Goal: Task Accomplishment & Management: Complete application form

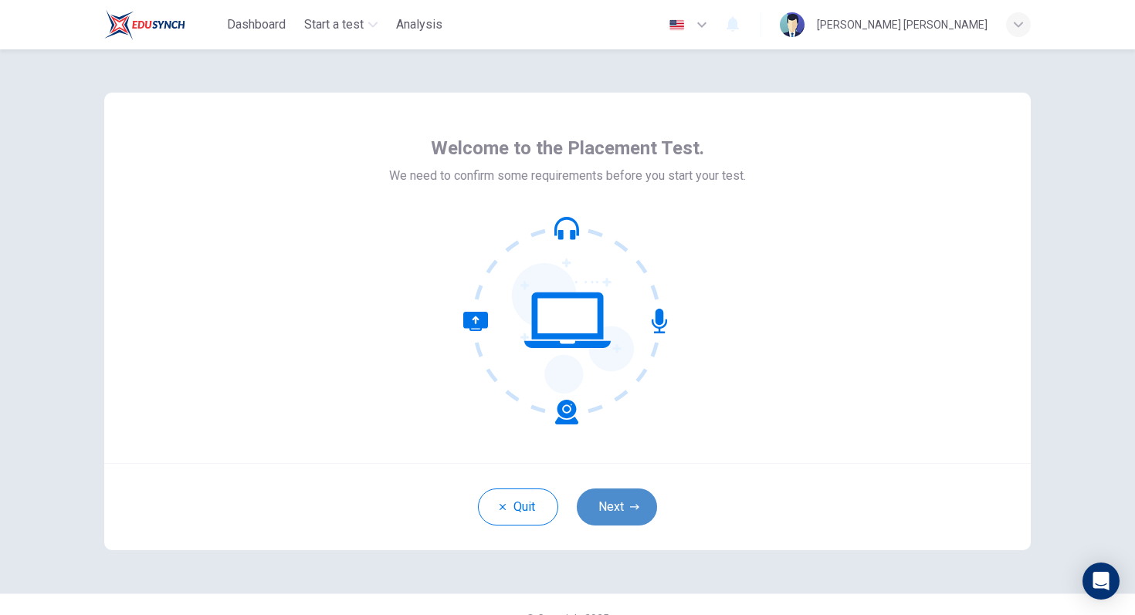
click at [616, 515] on button "Next" at bounding box center [617, 507] width 80 height 37
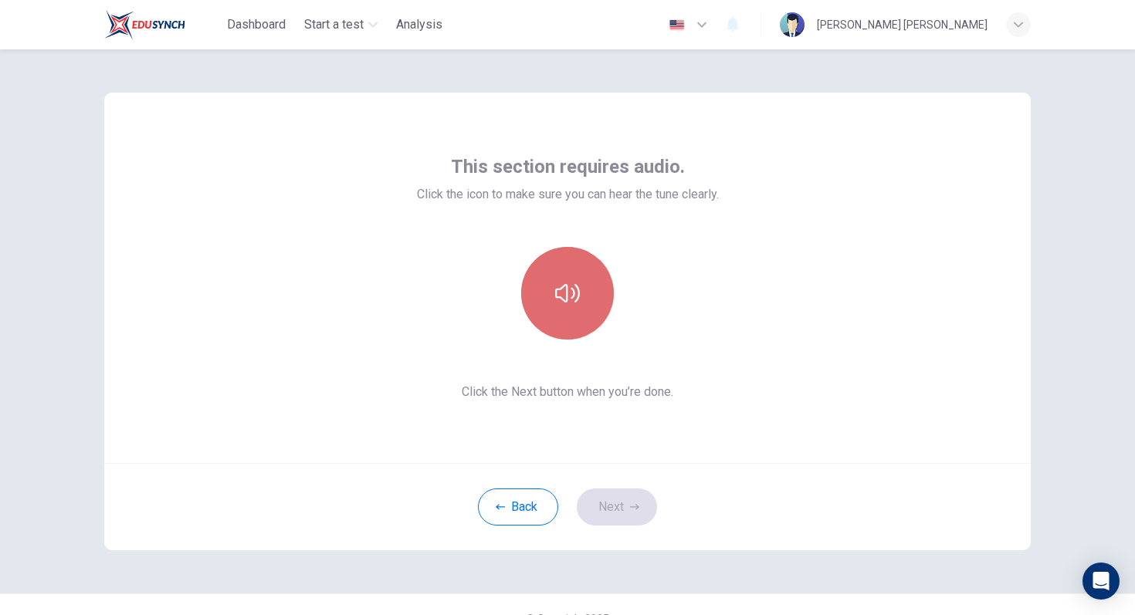
click at [571, 278] on button "button" at bounding box center [567, 293] width 93 height 93
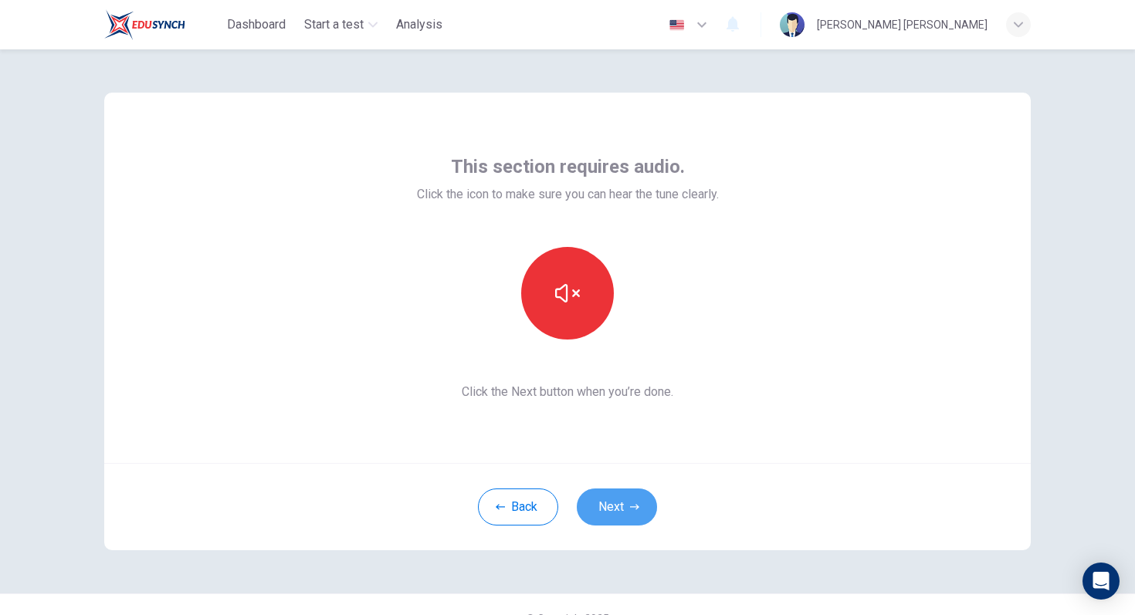
drag, startPoint x: 608, startPoint y: 510, endPoint x: 618, endPoint y: 494, distance: 19.1
click at [609, 506] on button "Next" at bounding box center [617, 507] width 80 height 37
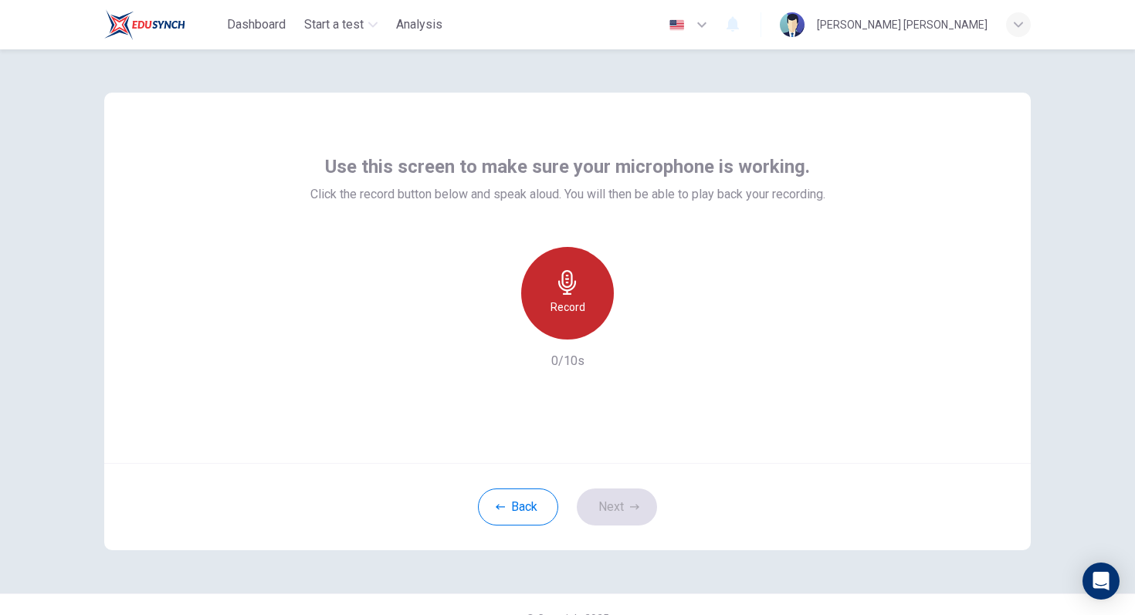
click at [556, 295] on div "Record" at bounding box center [567, 293] width 93 height 93
click at [555, 305] on div "Stop" at bounding box center [567, 293] width 93 height 93
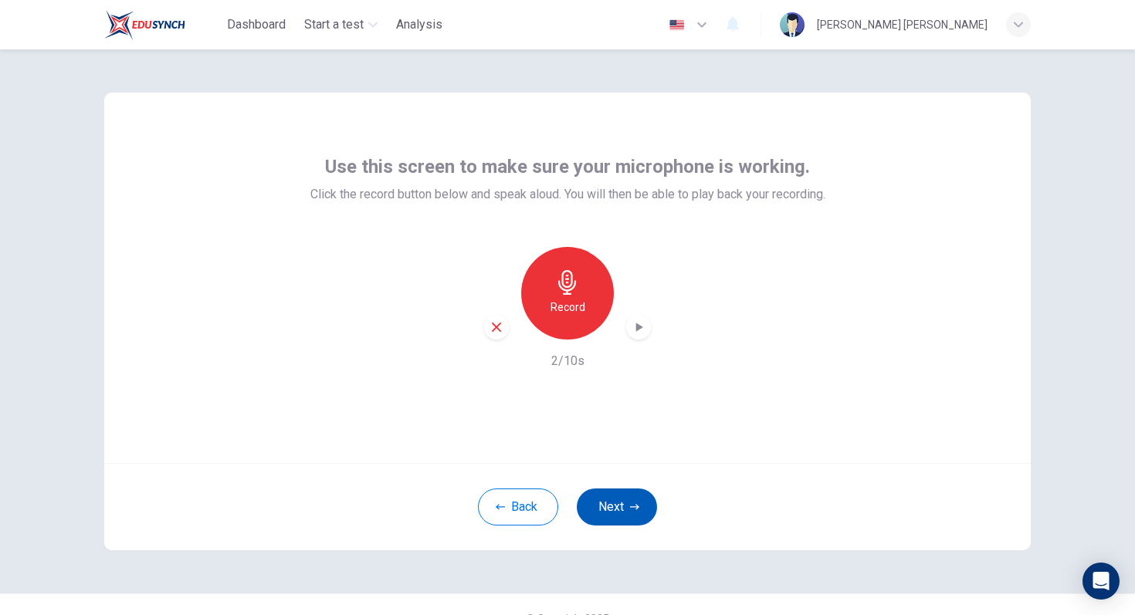
click at [608, 512] on button "Next" at bounding box center [617, 507] width 80 height 37
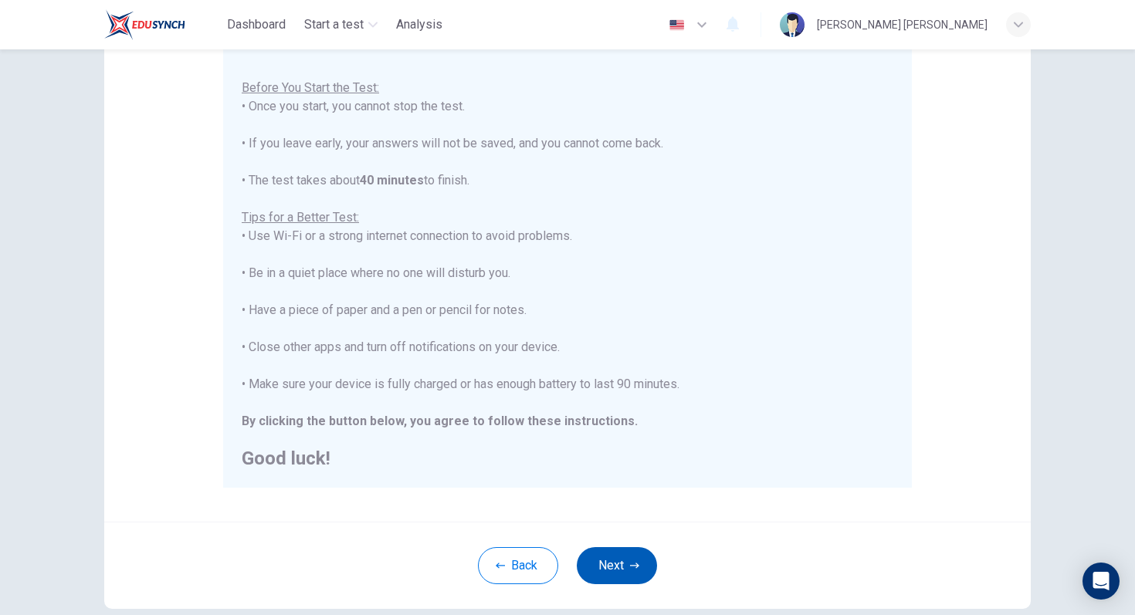
scroll to position [243, 0]
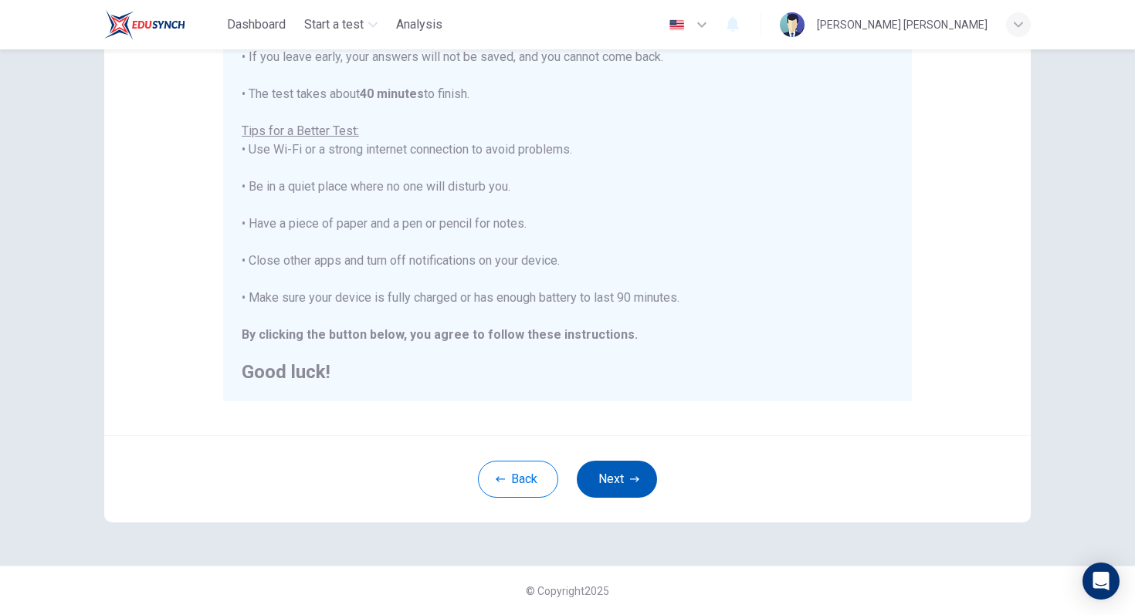
click at [617, 475] on button "Next" at bounding box center [617, 479] width 80 height 37
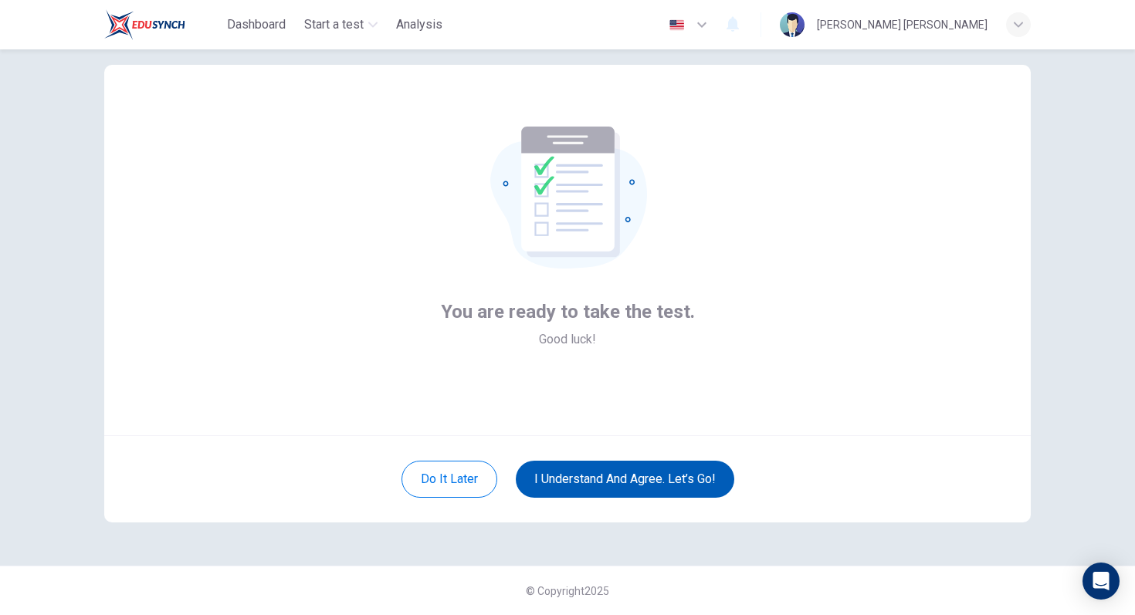
scroll to position [28, 0]
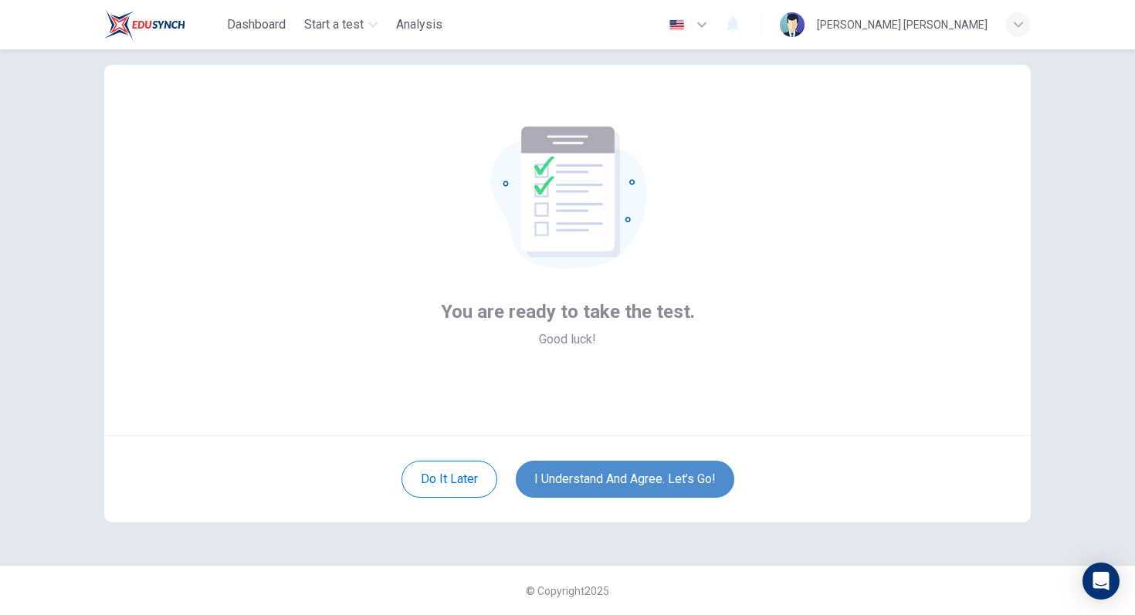
click at [617, 475] on button "I understand and agree. Let’s go!" at bounding box center [625, 479] width 218 height 37
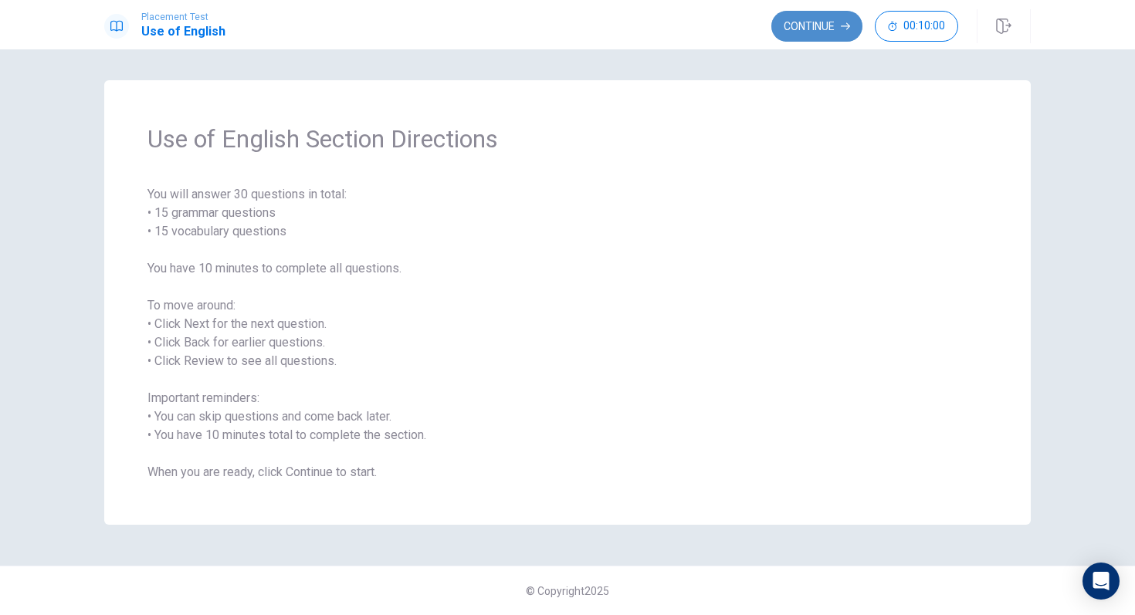
click at [807, 28] on button "Continue" at bounding box center [816, 26] width 91 height 31
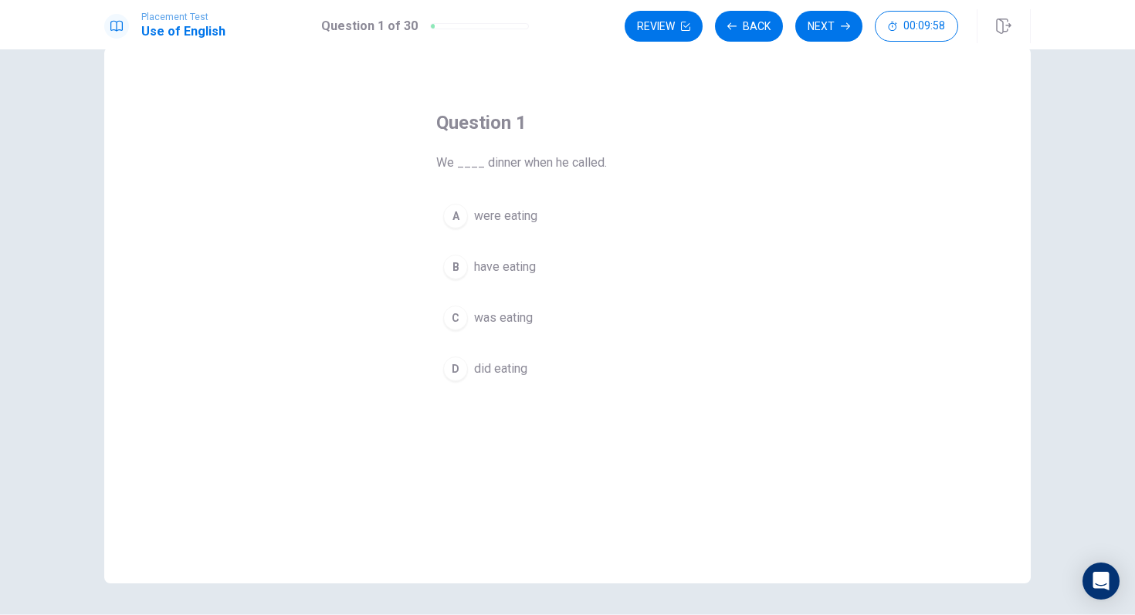
scroll to position [47, 0]
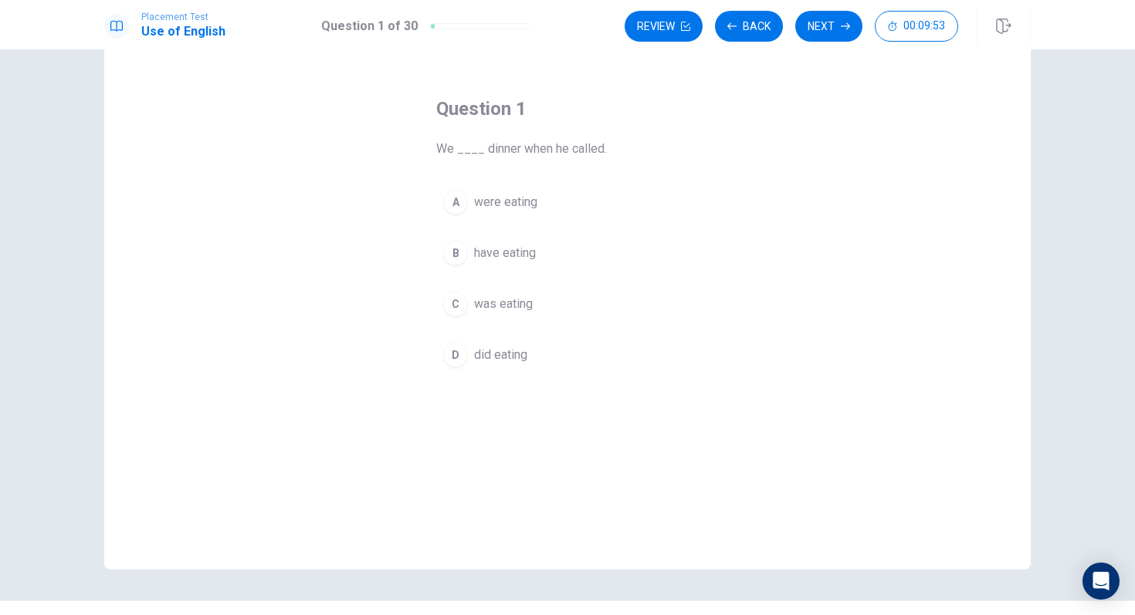
click at [455, 209] on div "A" at bounding box center [455, 202] width 25 height 25
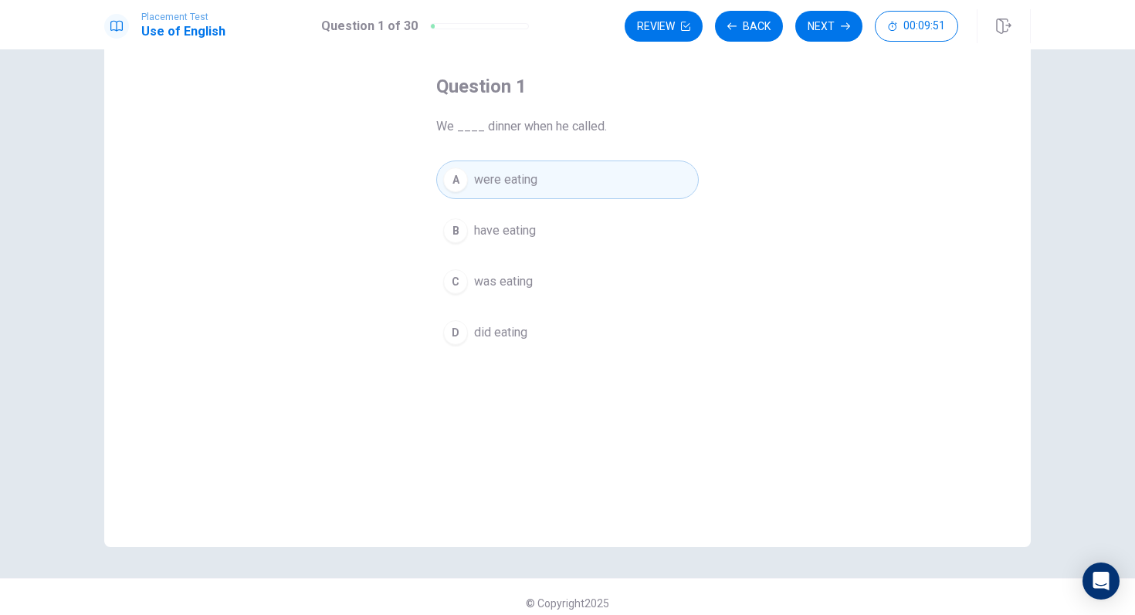
scroll to position [82, 0]
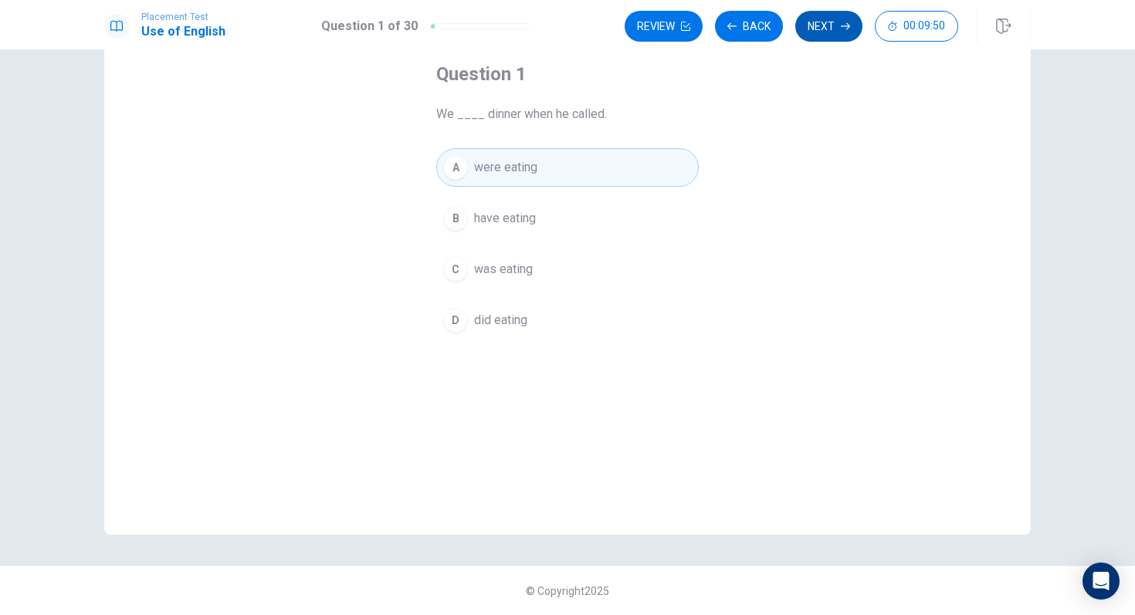
click at [823, 33] on button "Next" at bounding box center [828, 26] width 67 height 31
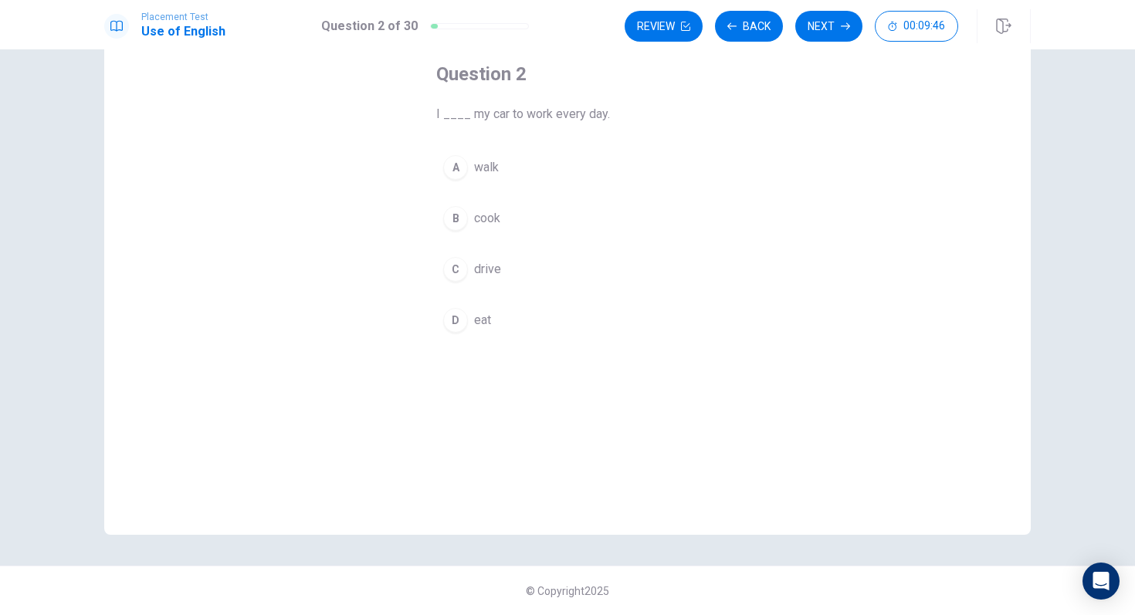
click at [467, 269] on div "C" at bounding box center [455, 269] width 25 height 25
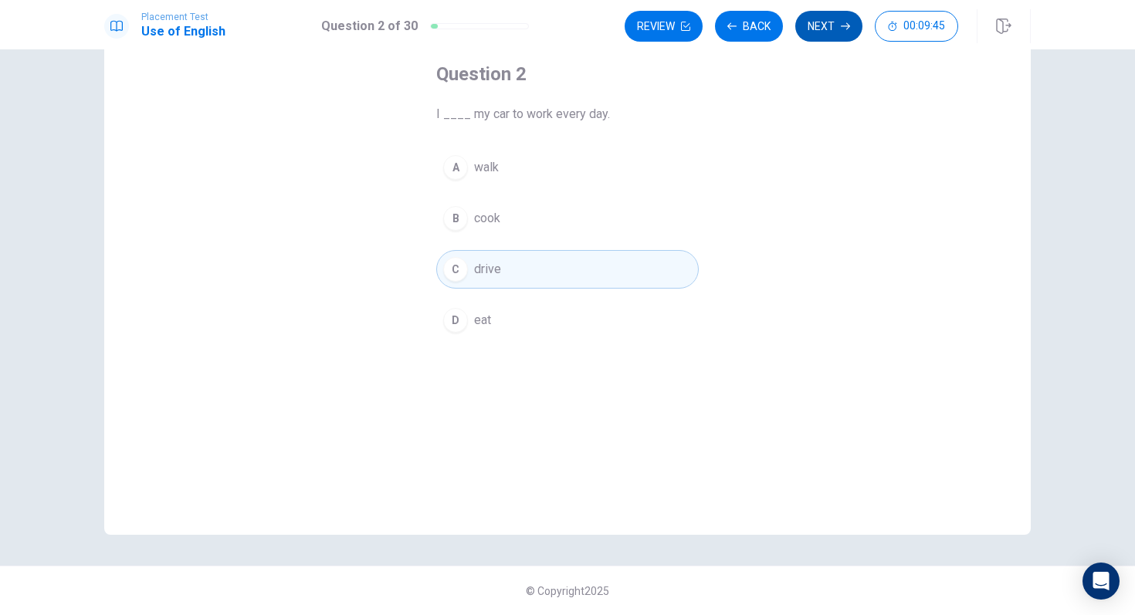
click at [834, 21] on button "Next" at bounding box center [828, 26] width 67 height 31
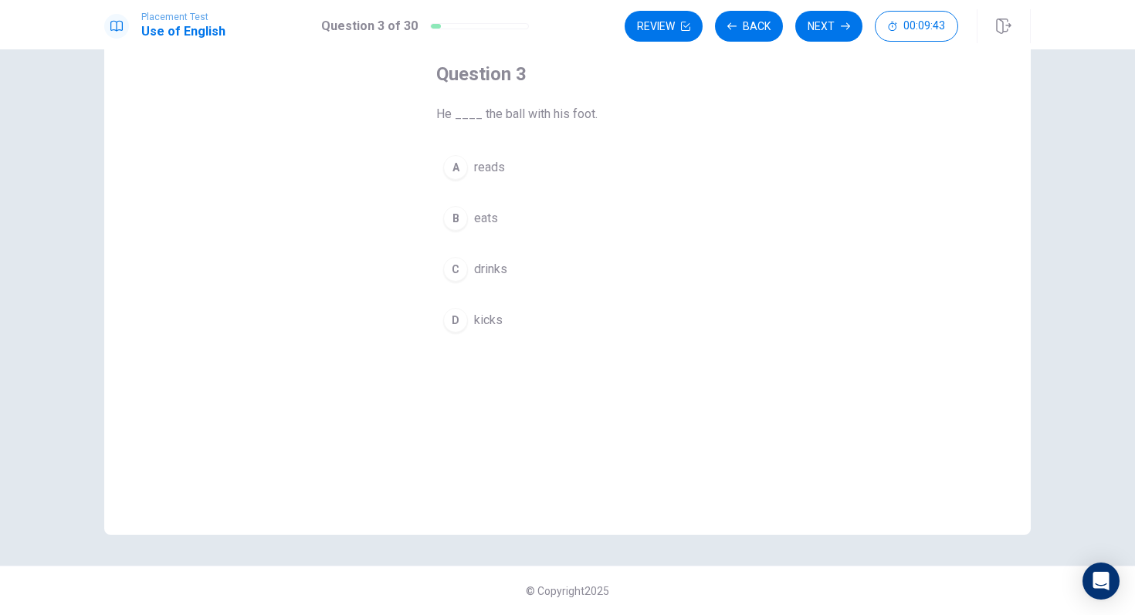
click at [483, 316] on span "kicks" at bounding box center [488, 320] width 29 height 19
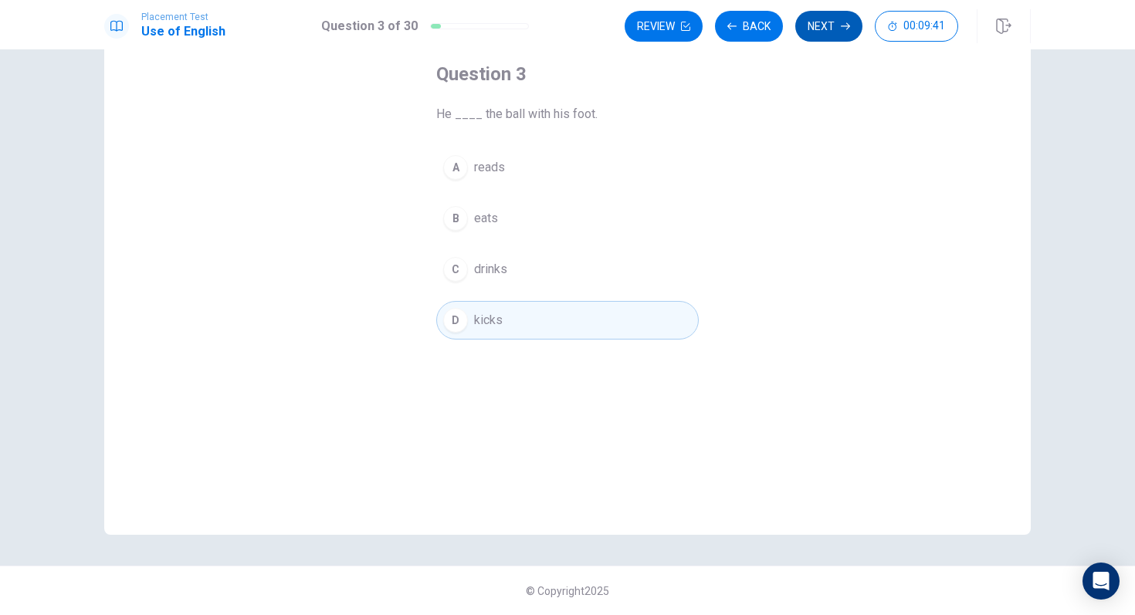
click at [834, 28] on button "Next" at bounding box center [828, 26] width 67 height 31
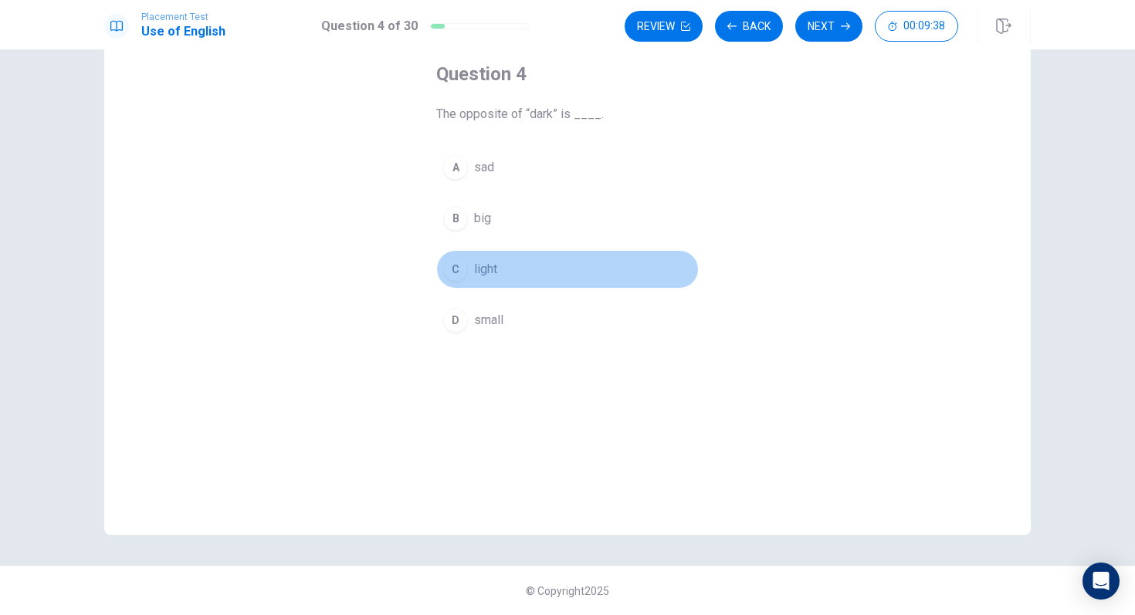
click at [462, 272] on div "C" at bounding box center [455, 269] width 25 height 25
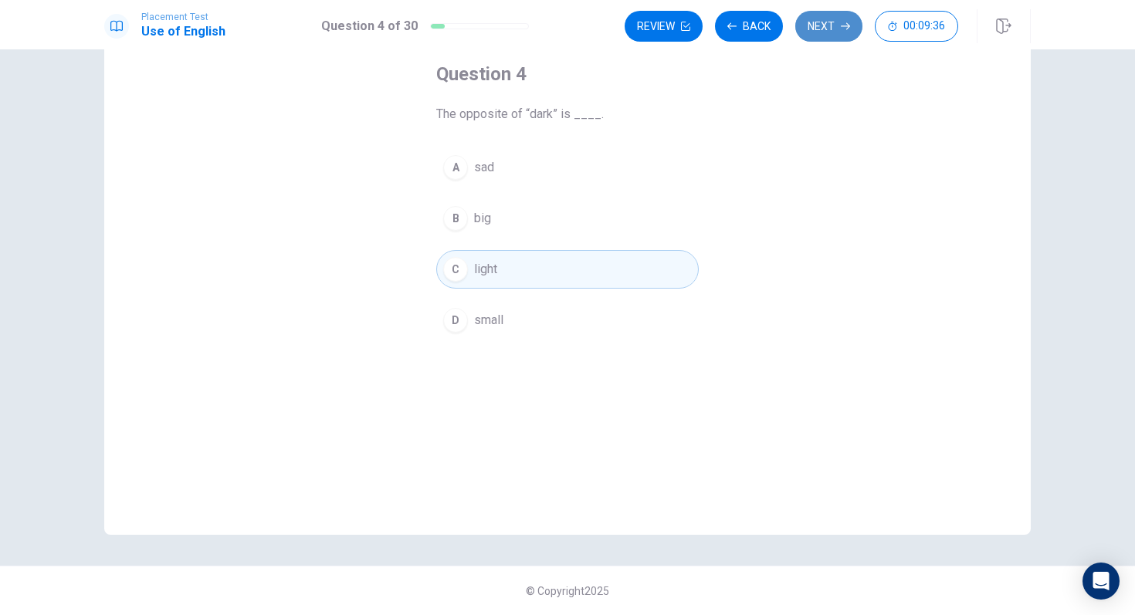
click at [822, 32] on button "Next" at bounding box center [828, 26] width 67 height 31
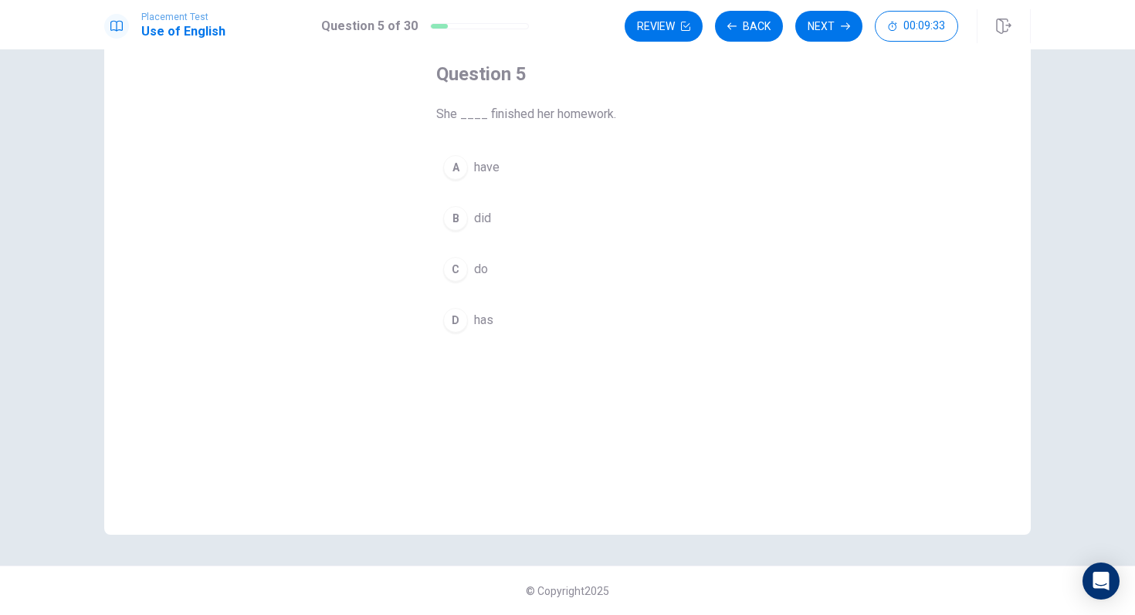
click at [455, 320] on div "D" at bounding box center [455, 320] width 25 height 25
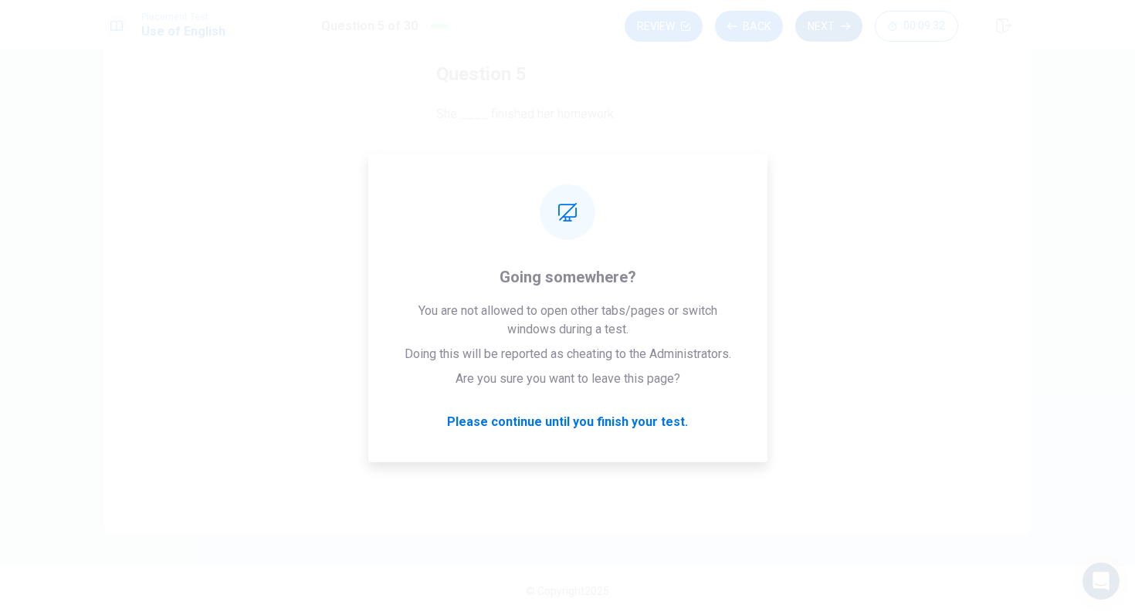
click at [824, 30] on button "Next" at bounding box center [828, 26] width 67 height 31
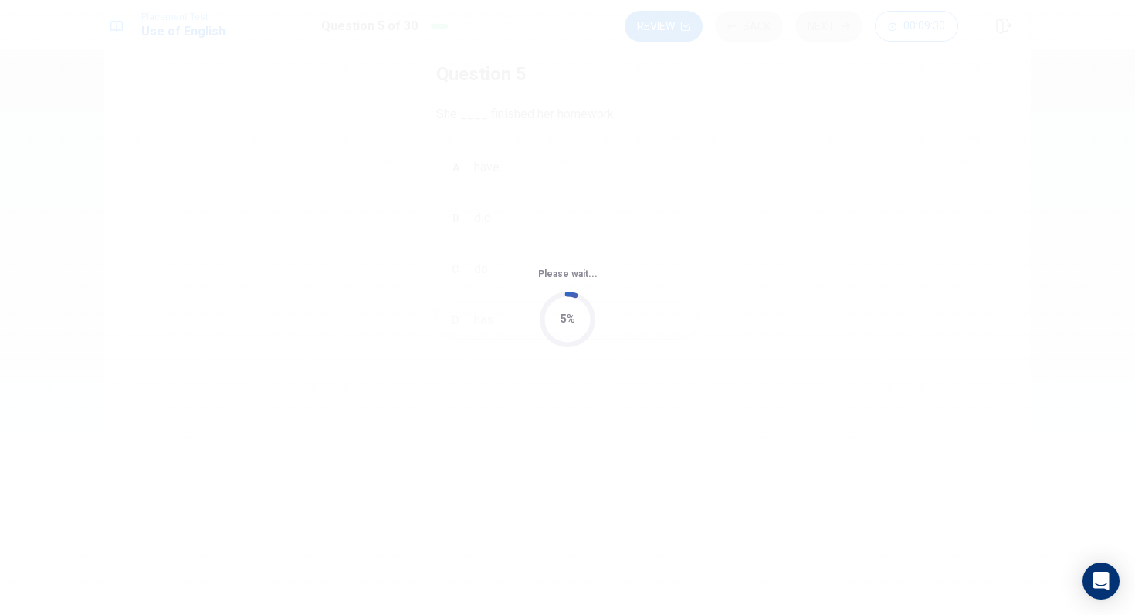
scroll to position [0, 0]
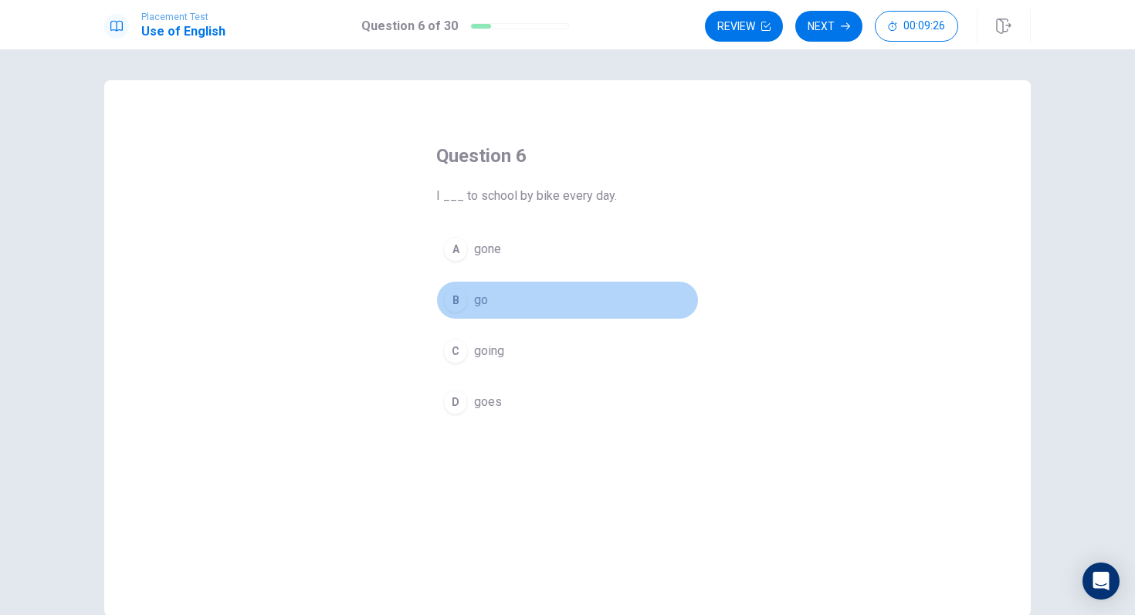
click at [459, 305] on div "B" at bounding box center [455, 300] width 25 height 25
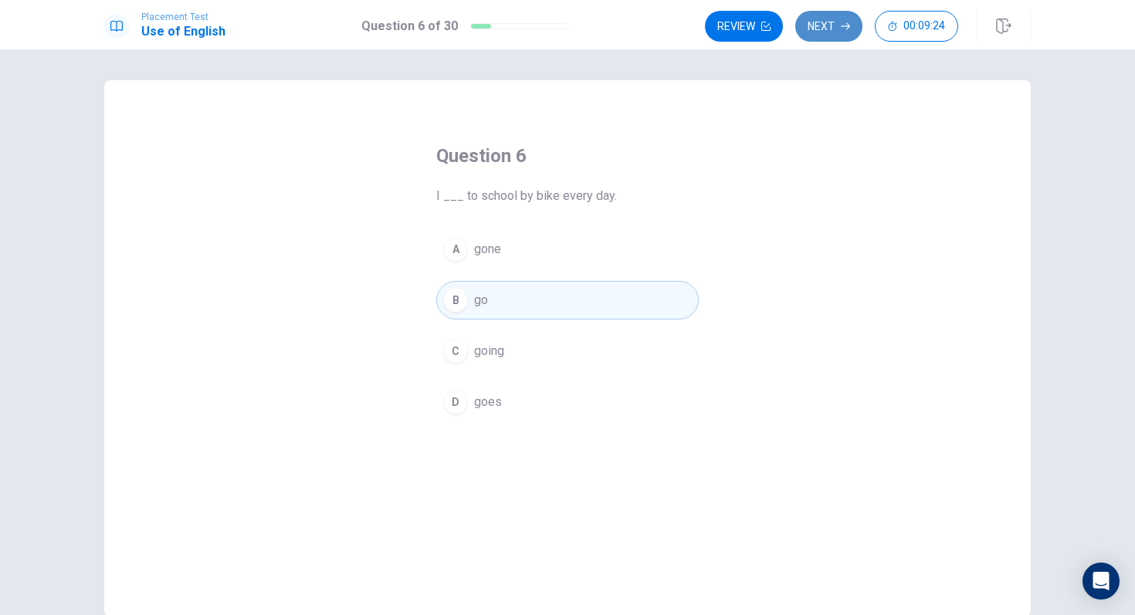
click at [837, 20] on button "Next" at bounding box center [828, 26] width 67 height 31
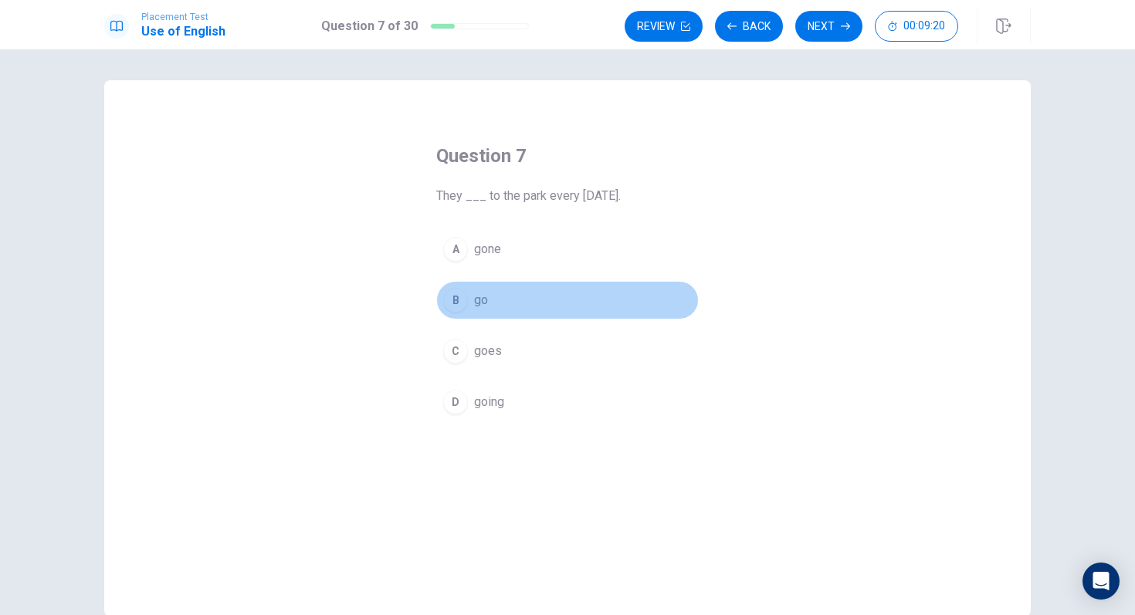
click at [460, 303] on div "B" at bounding box center [455, 300] width 25 height 25
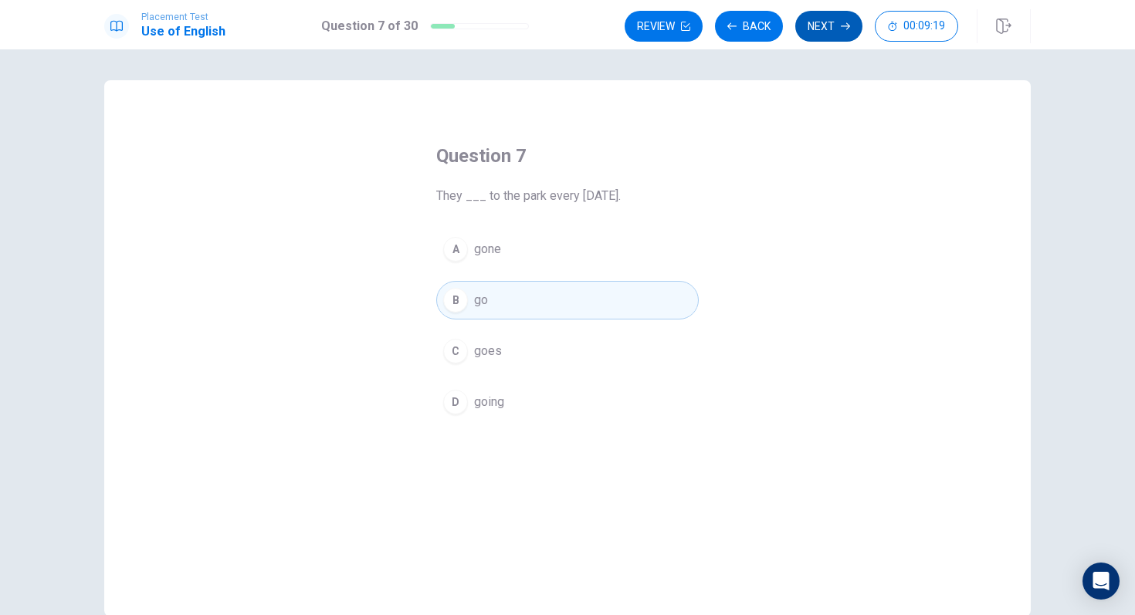
click at [814, 32] on button "Next" at bounding box center [828, 26] width 67 height 31
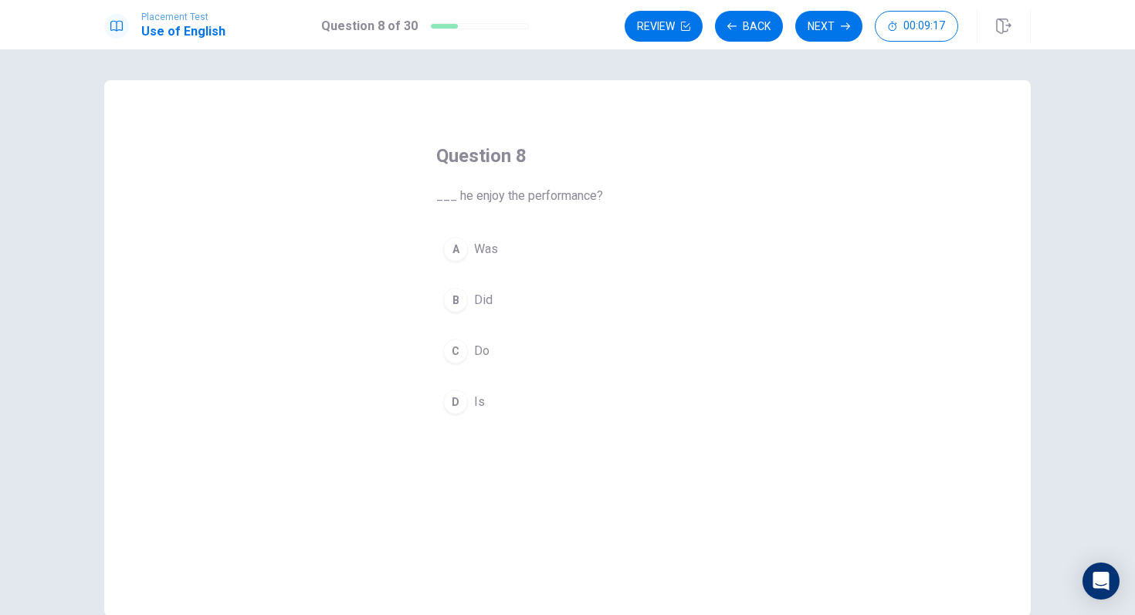
click at [454, 298] on div "B" at bounding box center [455, 300] width 25 height 25
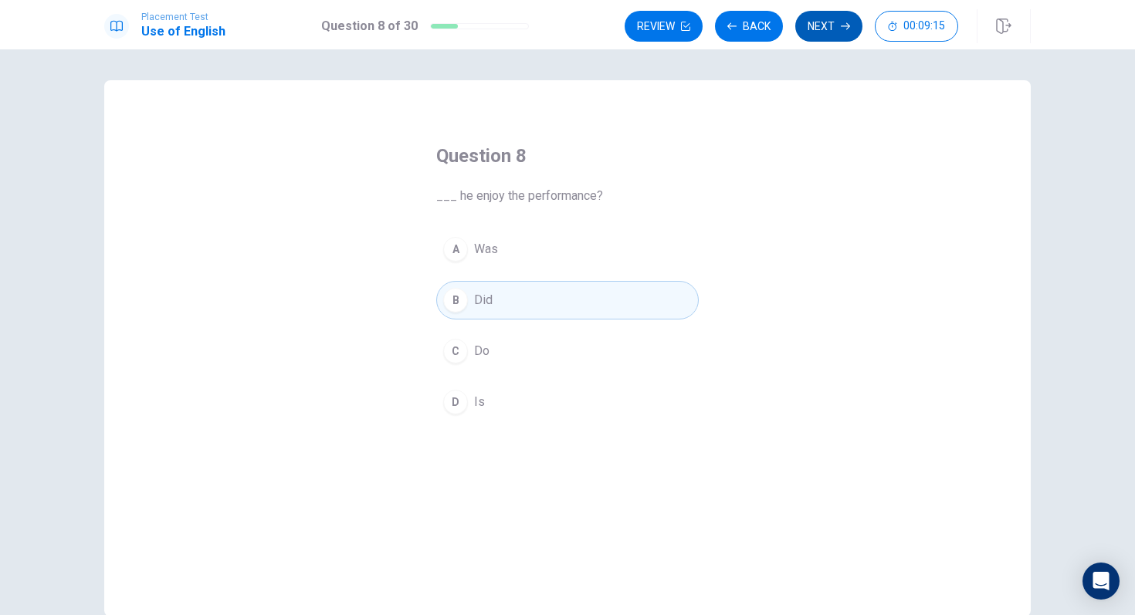
click at [834, 25] on button "Next" at bounding box center [828, 26] width 67 height 31
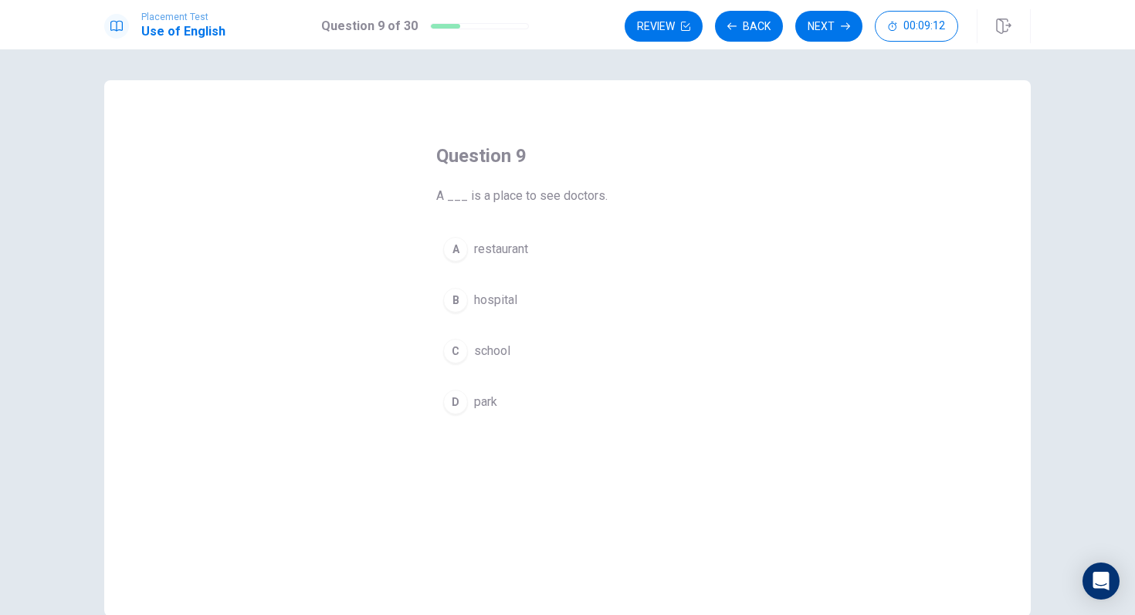
click at [465, 287] on button "B hospital" at bounding box center [567, 300] width 262 height 39
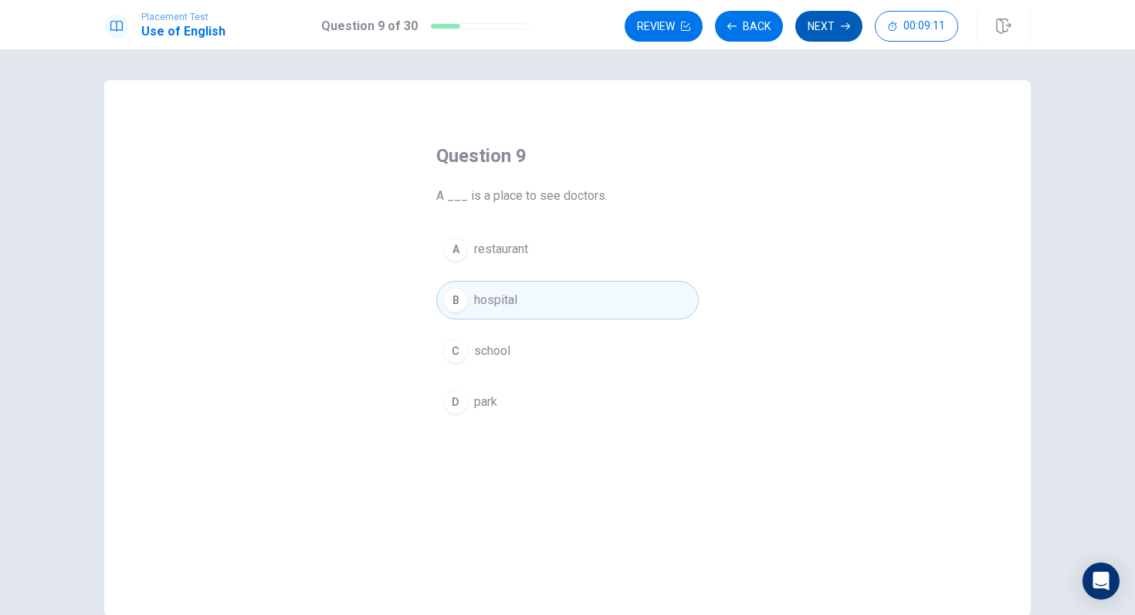
click at [838, 15] on button "Next" at bounding box center [828, 26] width 67 height 31
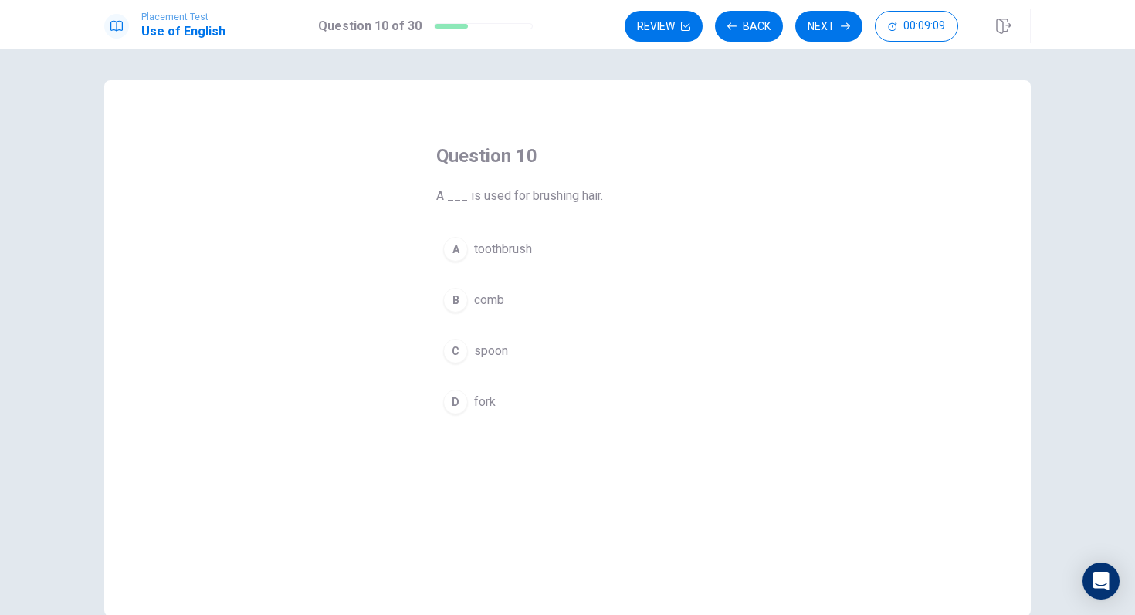
click at [462, 297] on div "B" at bounding box center [455, 300] width 25 height 25
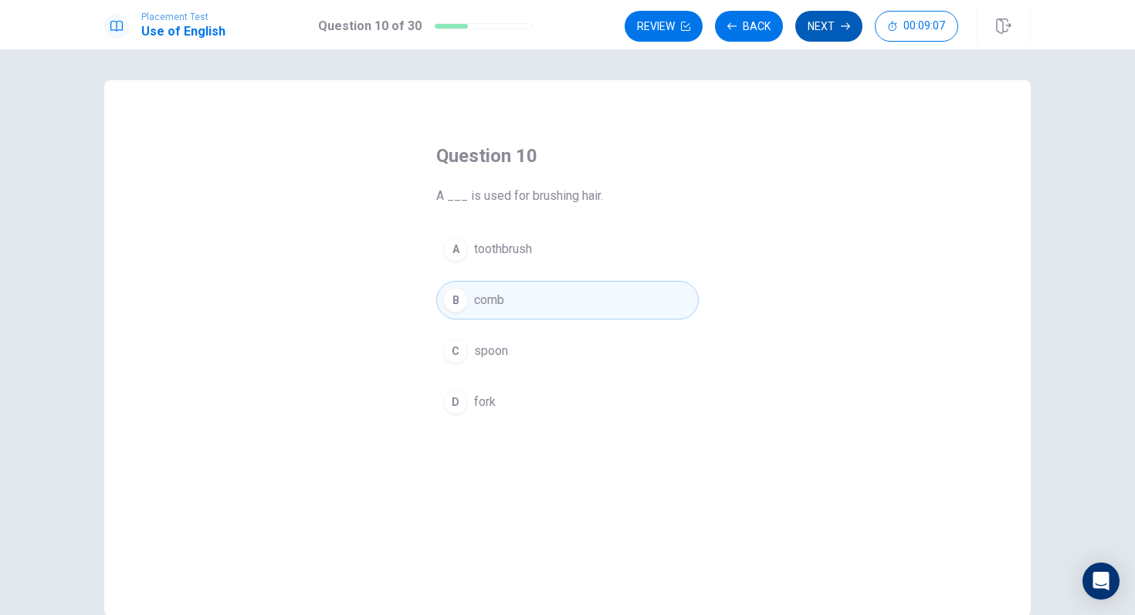
click at [838, 22] on button "Next" at bounding box center [828, 26] width 67 height 31
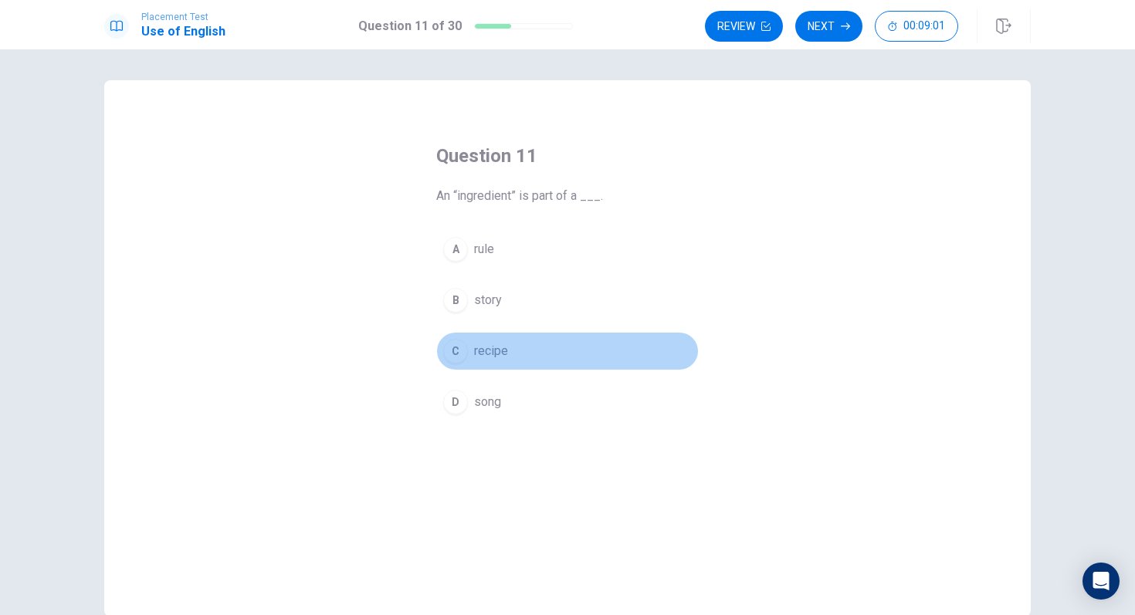
click at [446, 350] on div "C" at bounding box center [455, 351] width 25 height 25
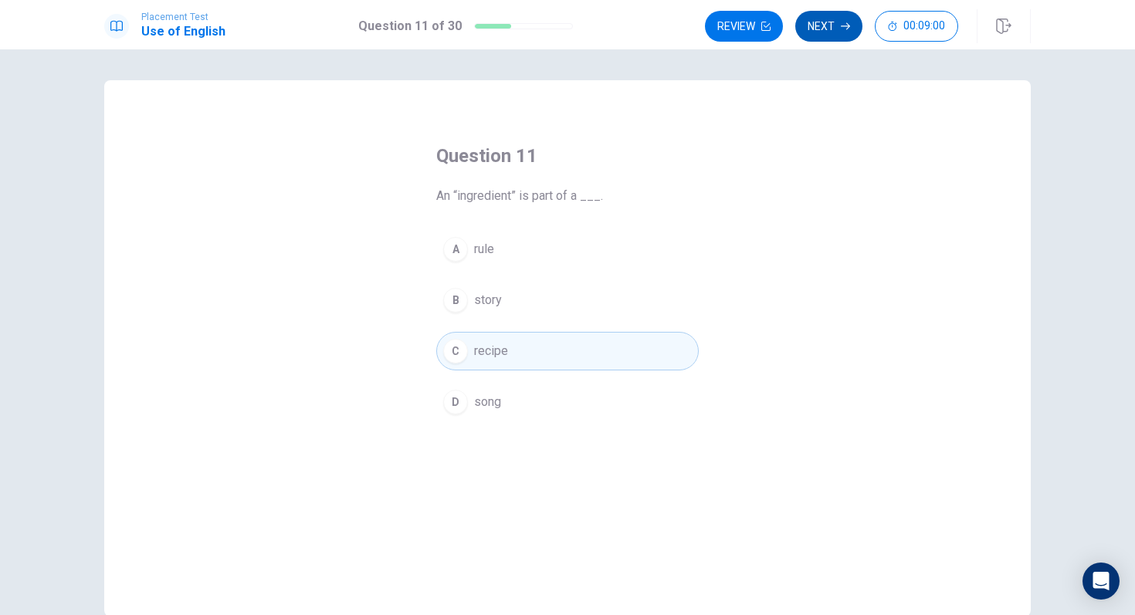
click at [837, 23] on button "Next" at bounding box center [828, 26] width 67 height 31
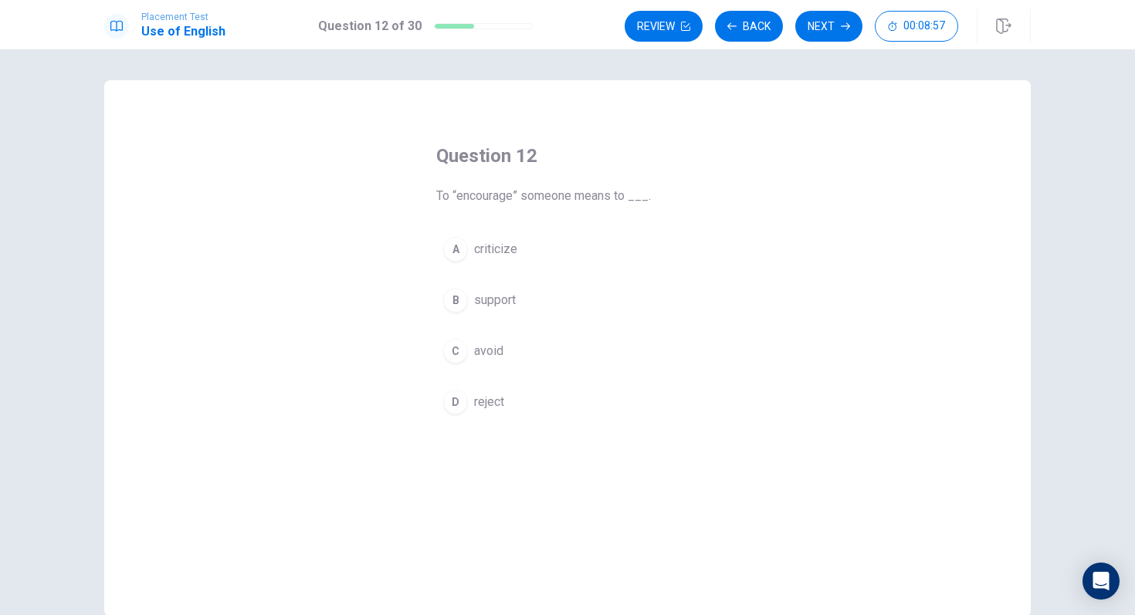
click at [453, 298] on div "B" at bounding box center [455, 300] width 25 height 25
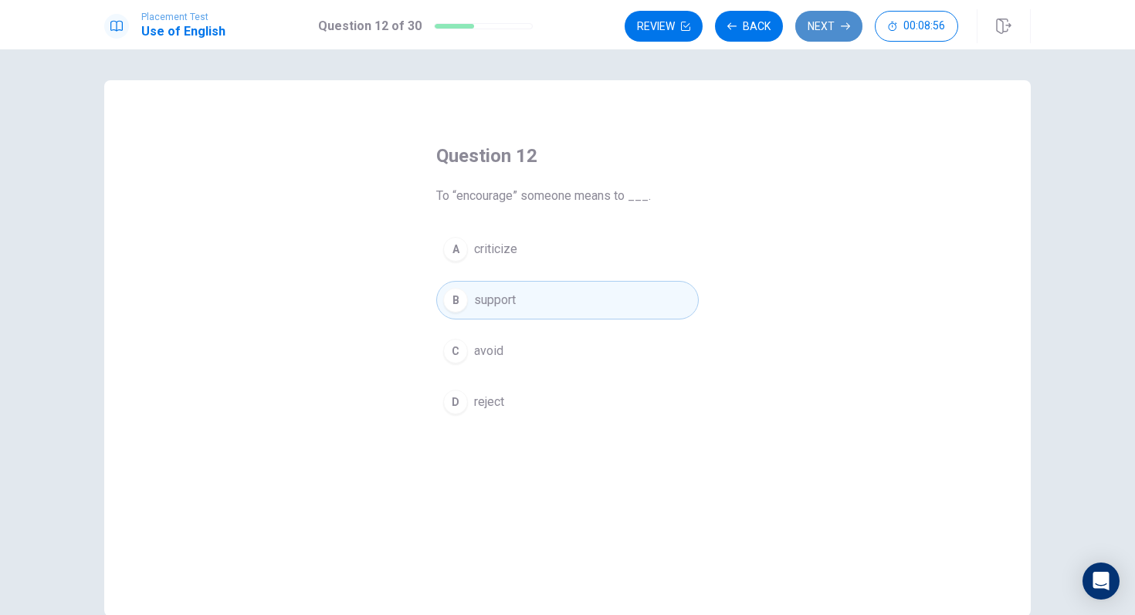
click at [816, 29] on button "Next" at bounding box center [828, 26] width 67 height 31
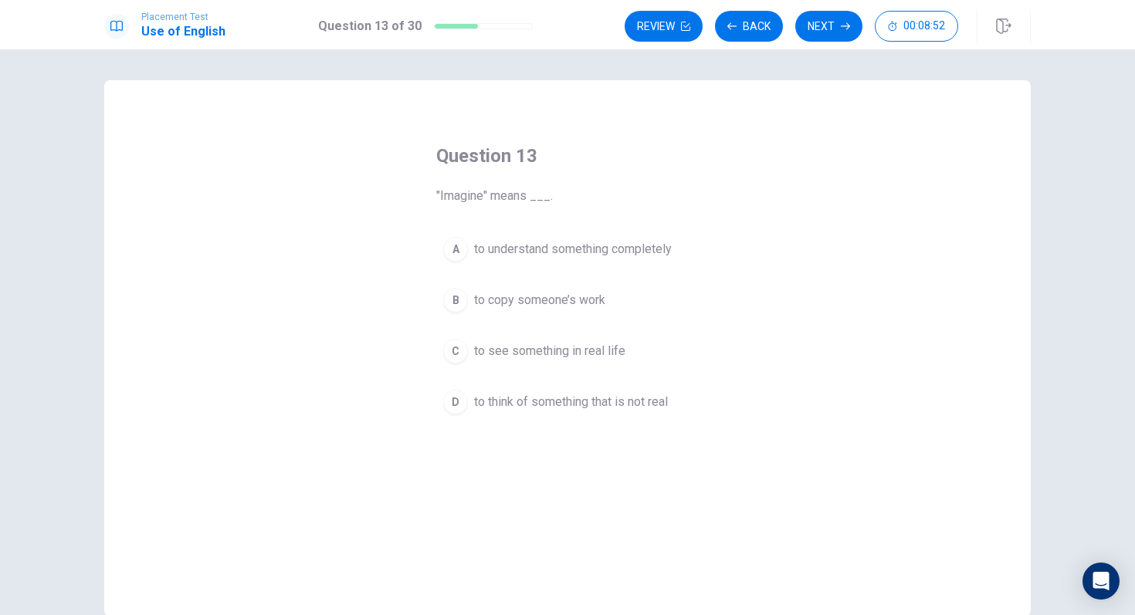
click at [459, 406] on div "D" at bounding box center [455, 402] width 25 height 25
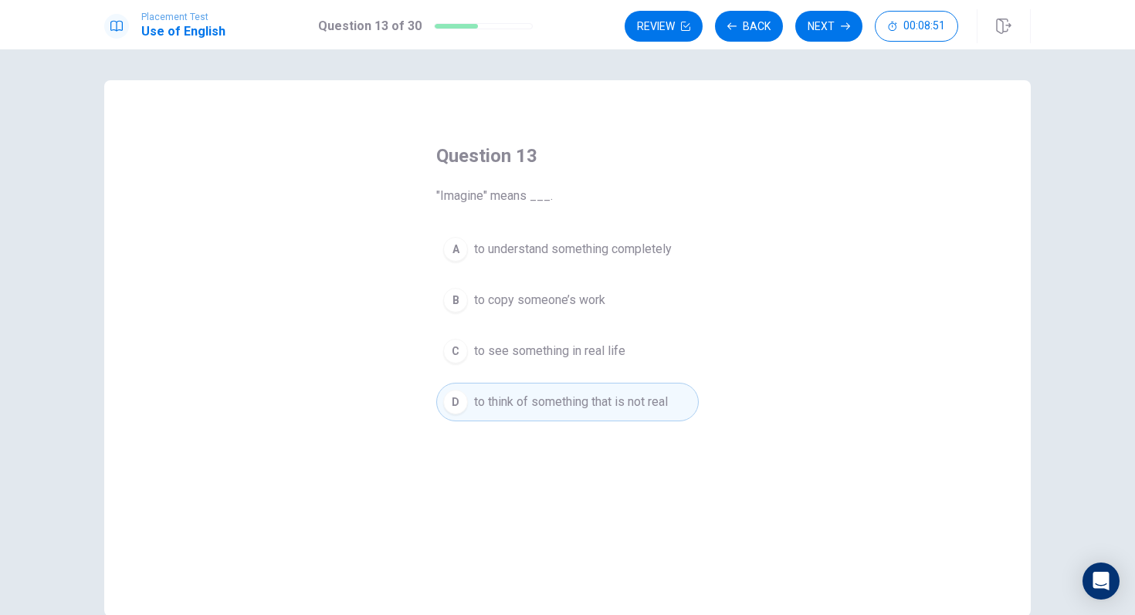
click at [457, 350] on div "C" at bounding box center [455, 351] width 25 height 25
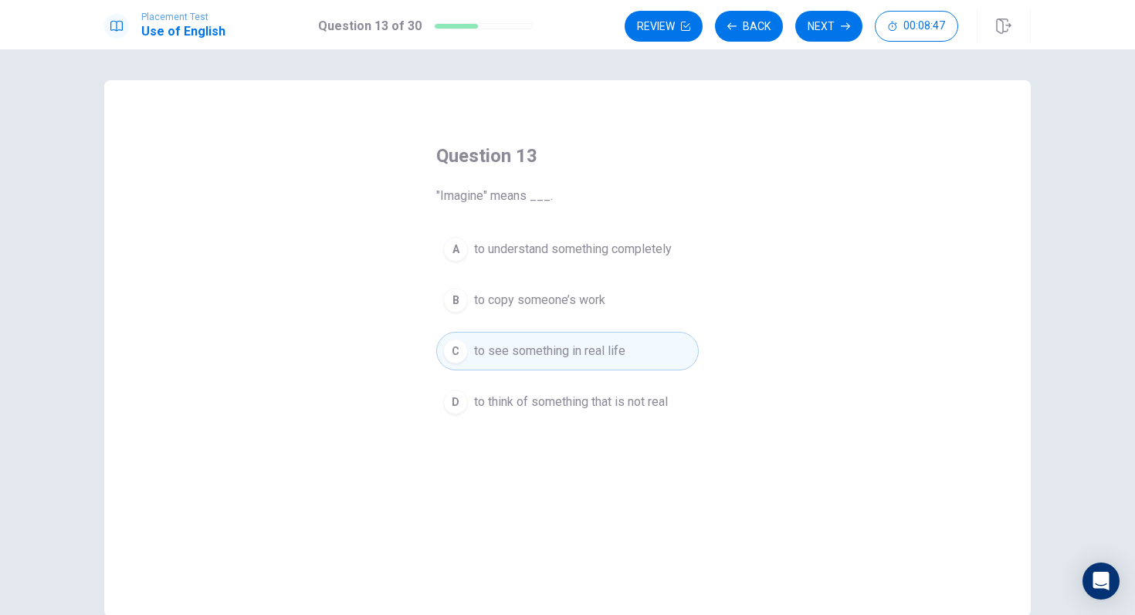
click at [451, 407] on div "D" at bounding box center [455, 402] width 25 height 25
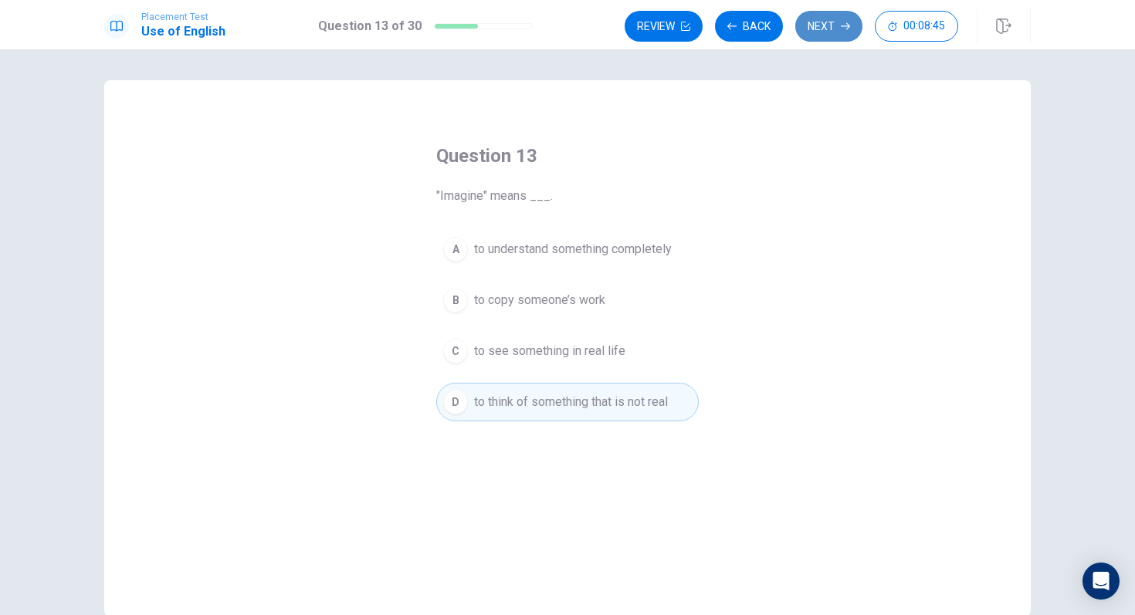
click at [820, 23] on button "Next" at bounding box center [828, 26] width 67 height 31
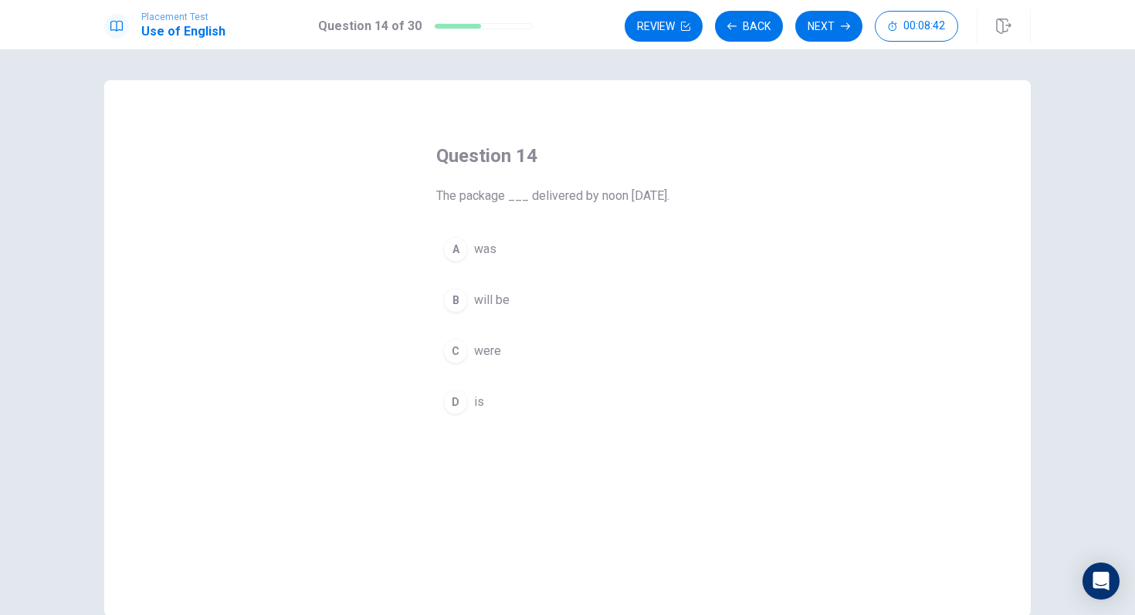
click at [458, 250] on div "A" at bounding box center [455, 249] width 25 height 25
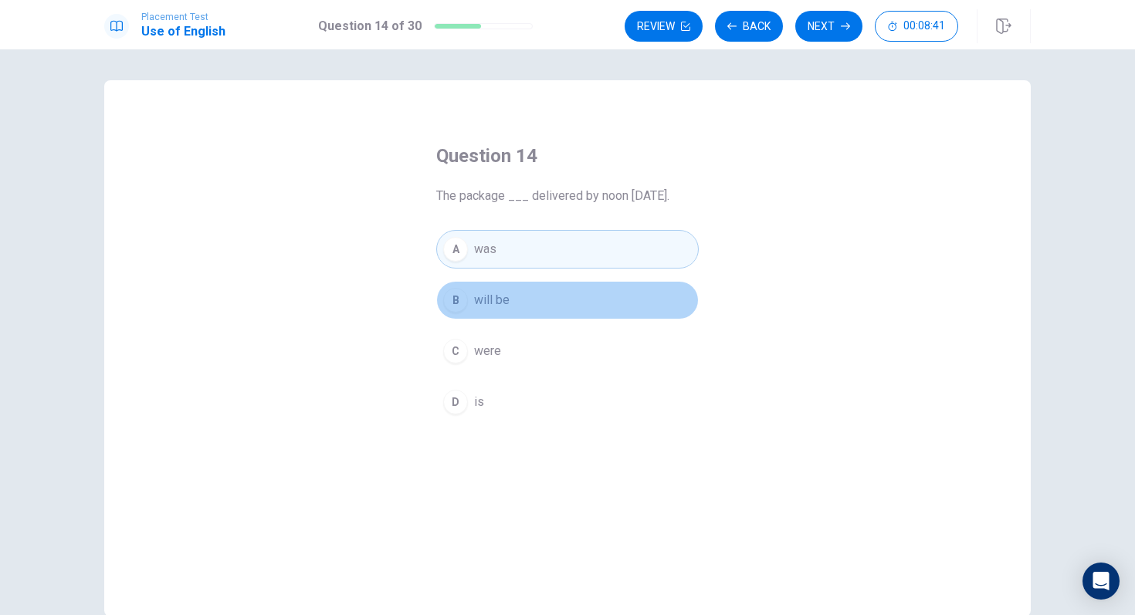
click at [462, 303] on div "B" at bounding box center [455, 300] width 25 height 25
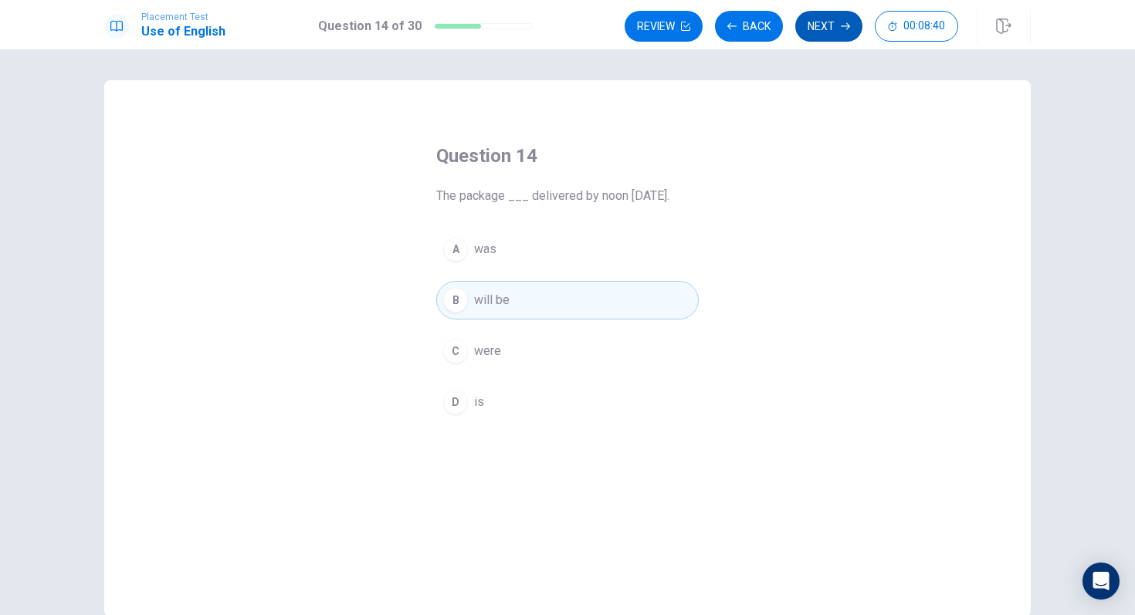
click at [811, 23] on button "Next" at bounding box center [828, 26] width 67 height 31
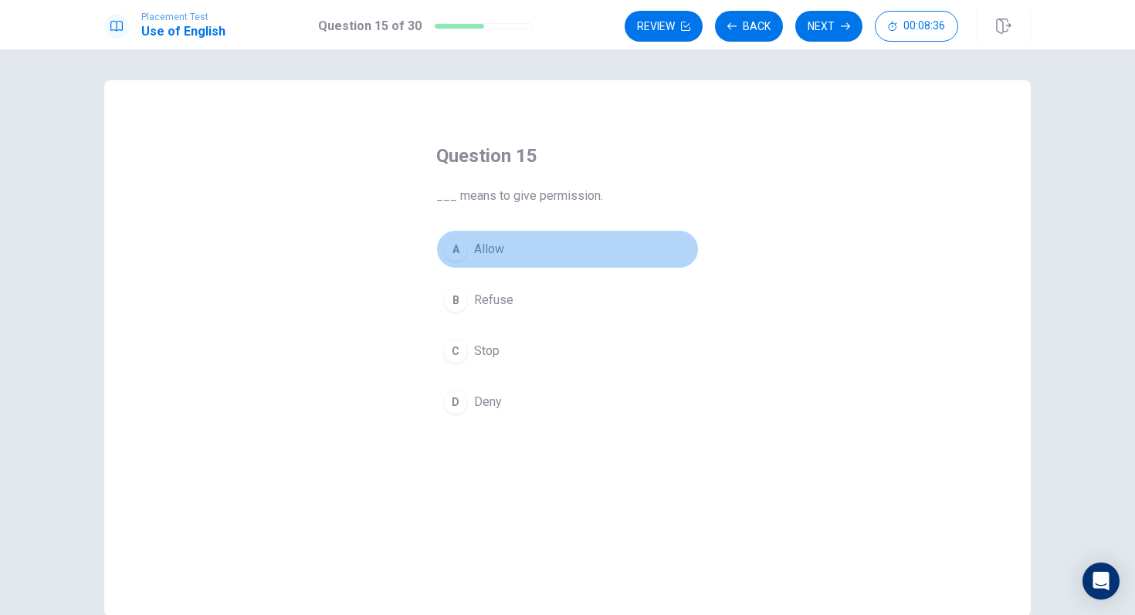
click at [452, 254] on div "A" at bounding box center [455, 249] width 25 height 25
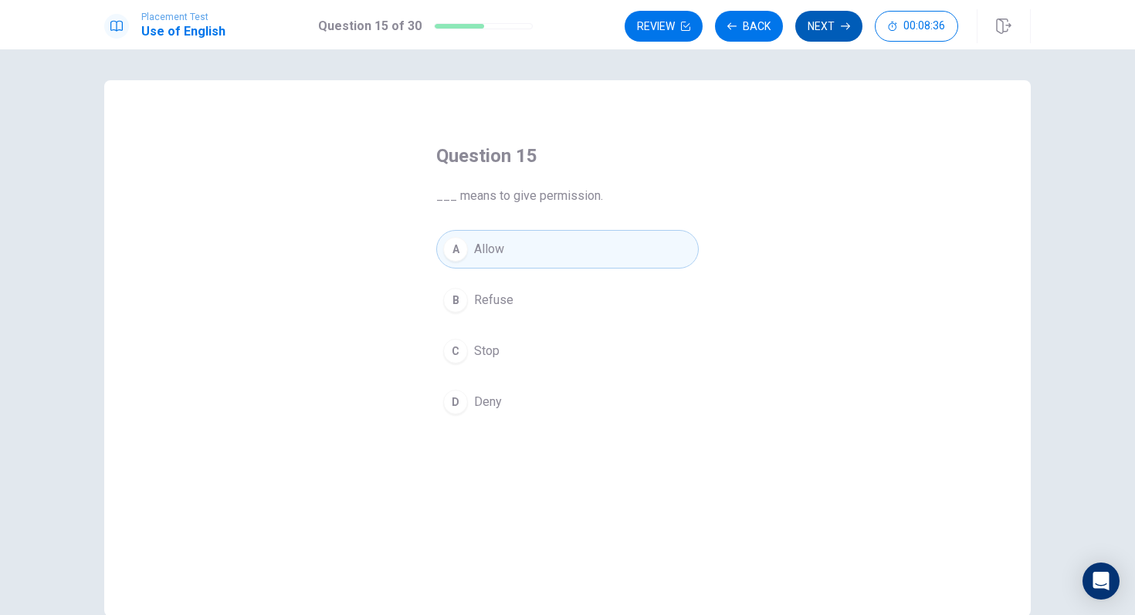
click at [818, 31] on button "Next" at bounding box center [828, 26] width 67 height 31
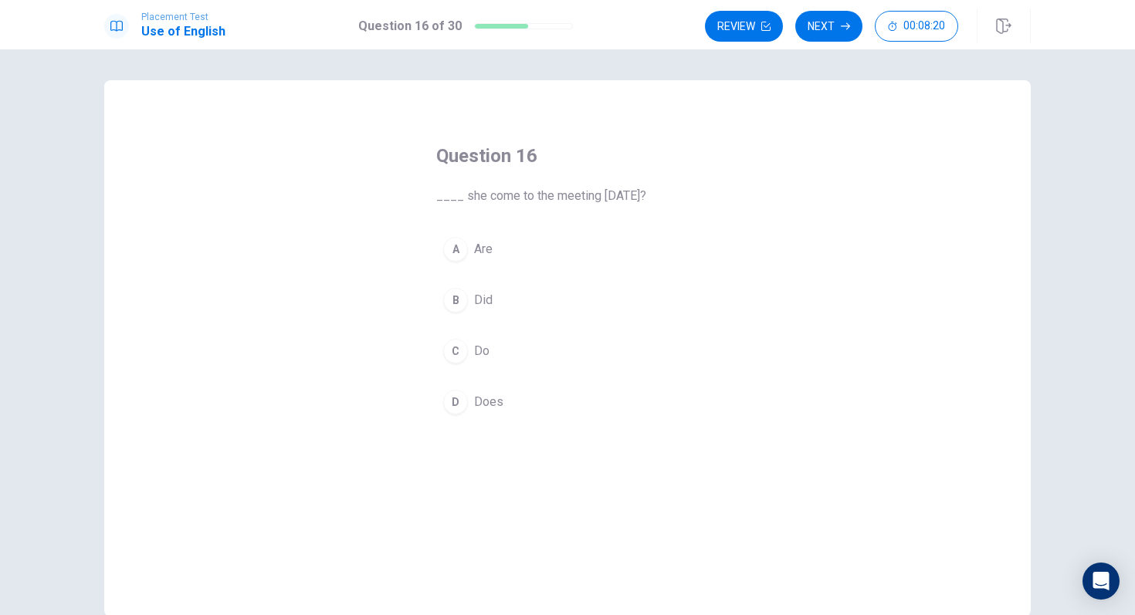
click at [463, 299] on div "B" at bounding box center [455, 300] width 25 height 25
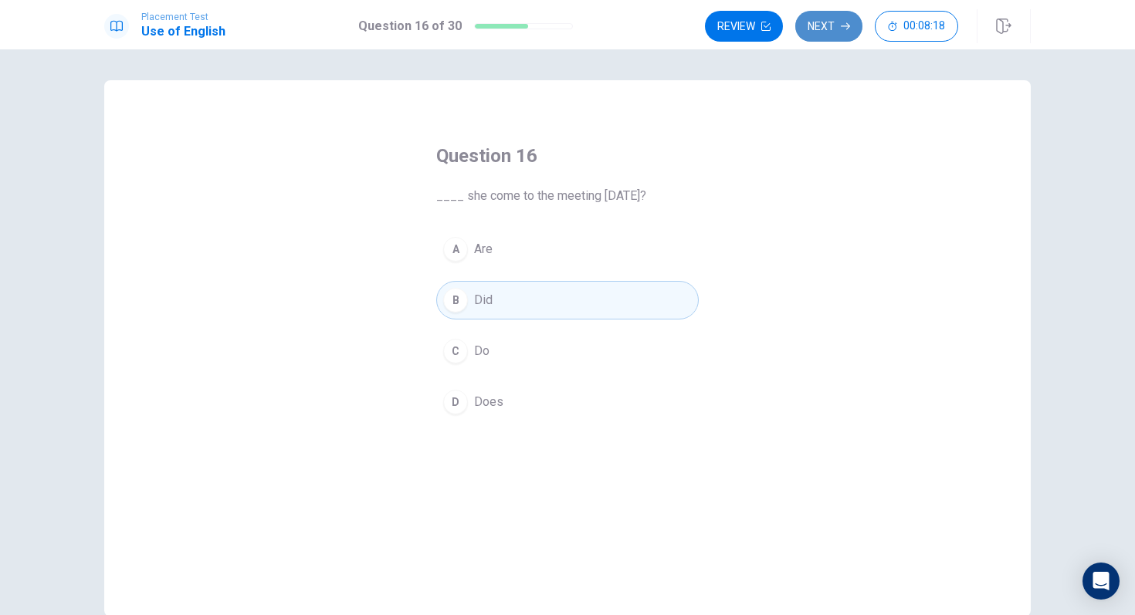
click at [827, 29] on button "Next" at bounding box center [828, 26] width 67 height 31
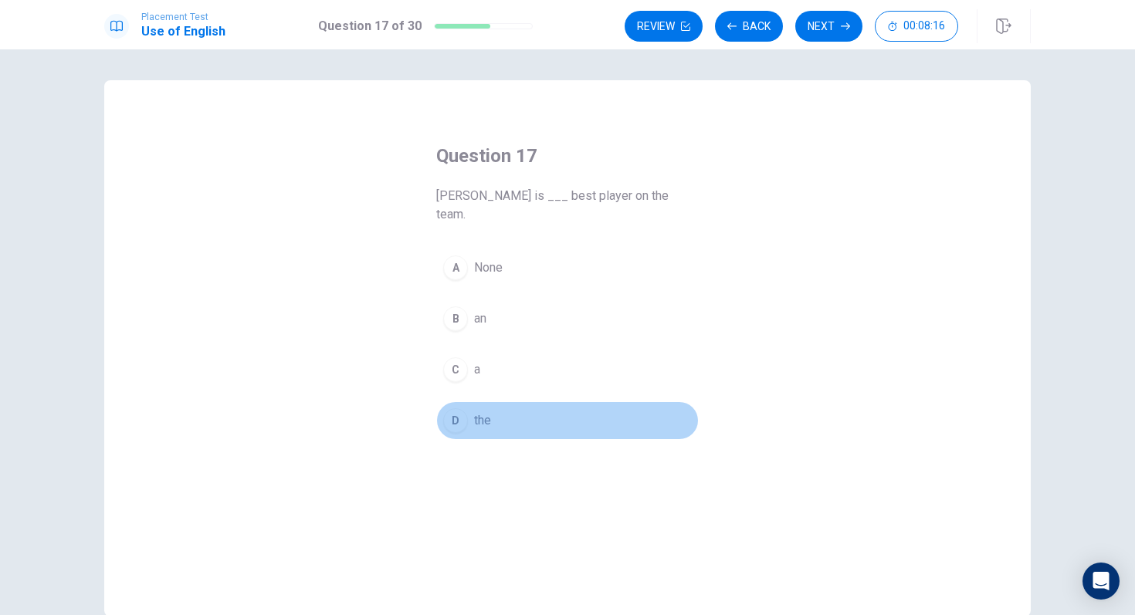
click at [447, 414] on button "D the" at bounding box center [567, 420] width 262 height 39
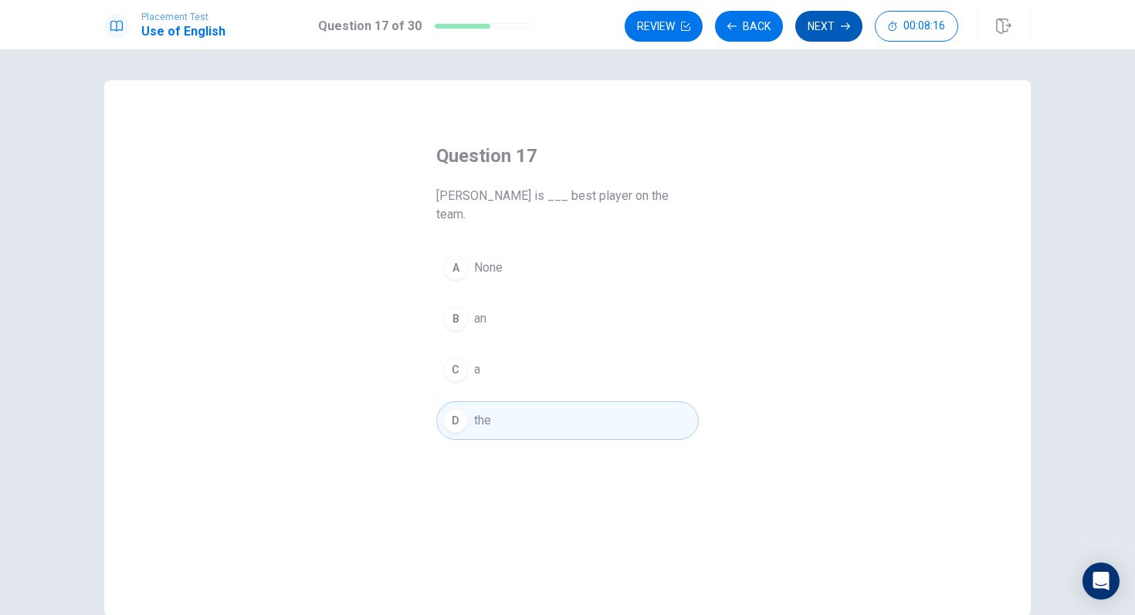
click at [844, 23] on icon "button" at bounding box center [845, 26] width 9 height 9
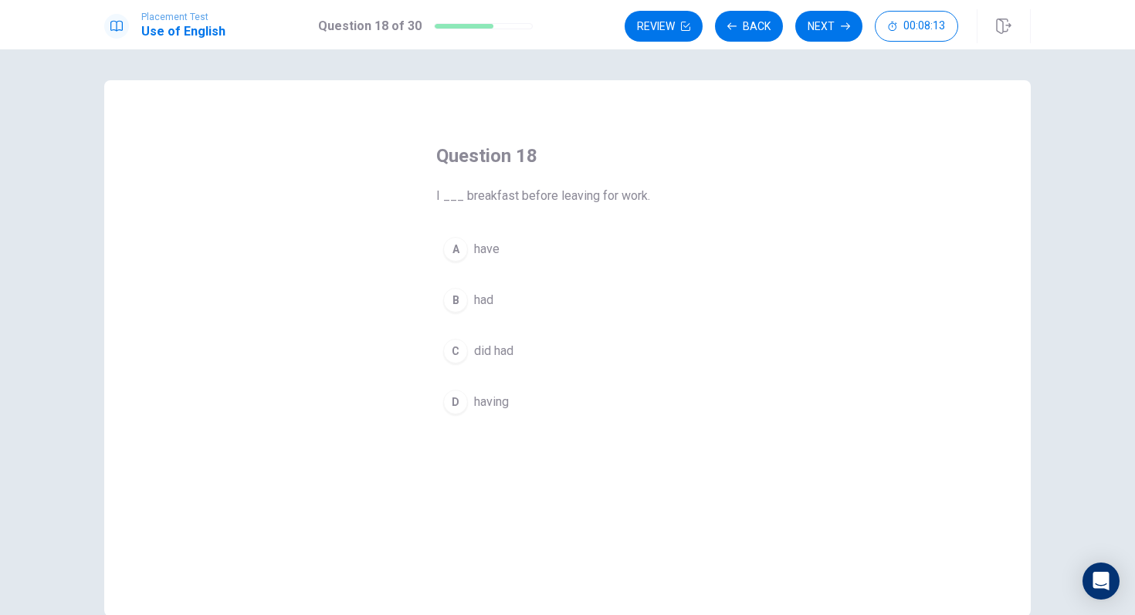
click at [455, 303] on div "B" at bounding box center [455, 300] width 25 height 25
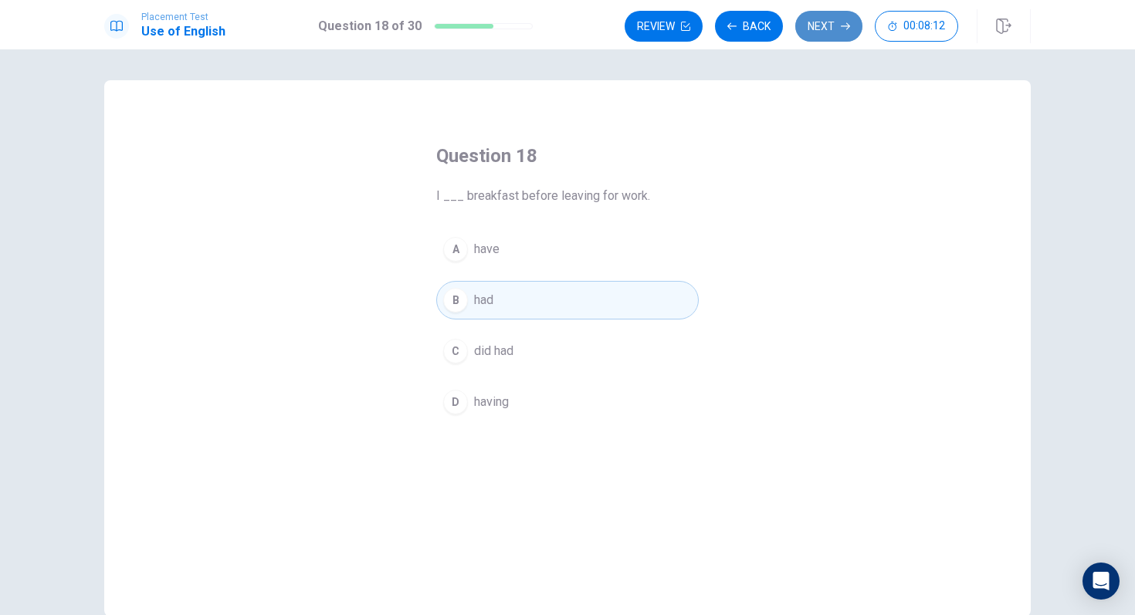
click at [832, 21] on button "Next" at bounding box center [828, 26] width 67 height 31
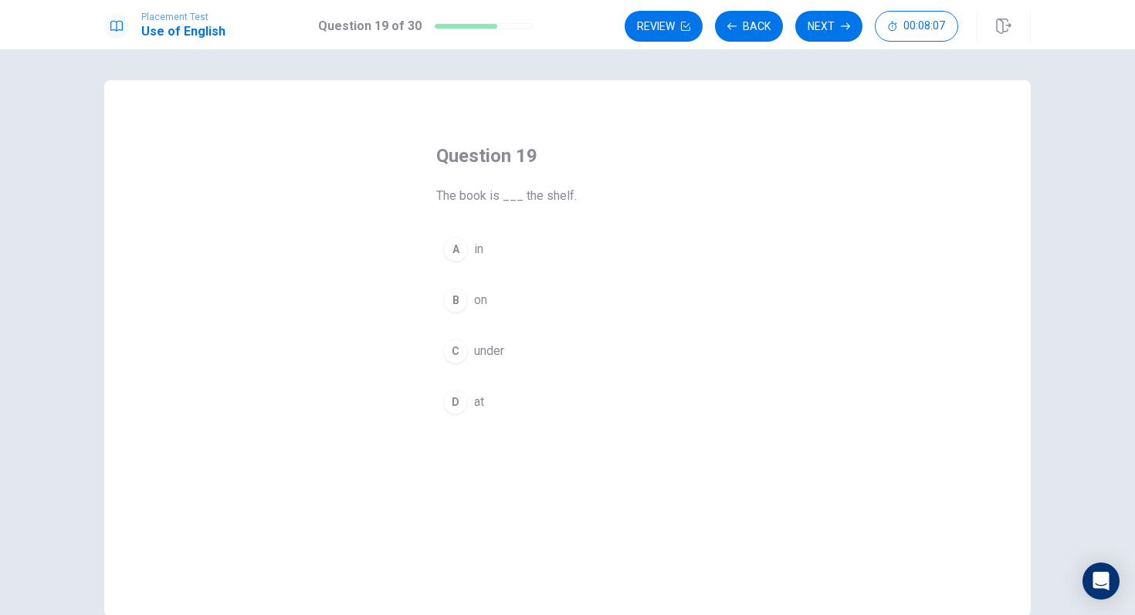
click at [459, 299] on div "B" at bounding box center [455, 300] width 25 height 25
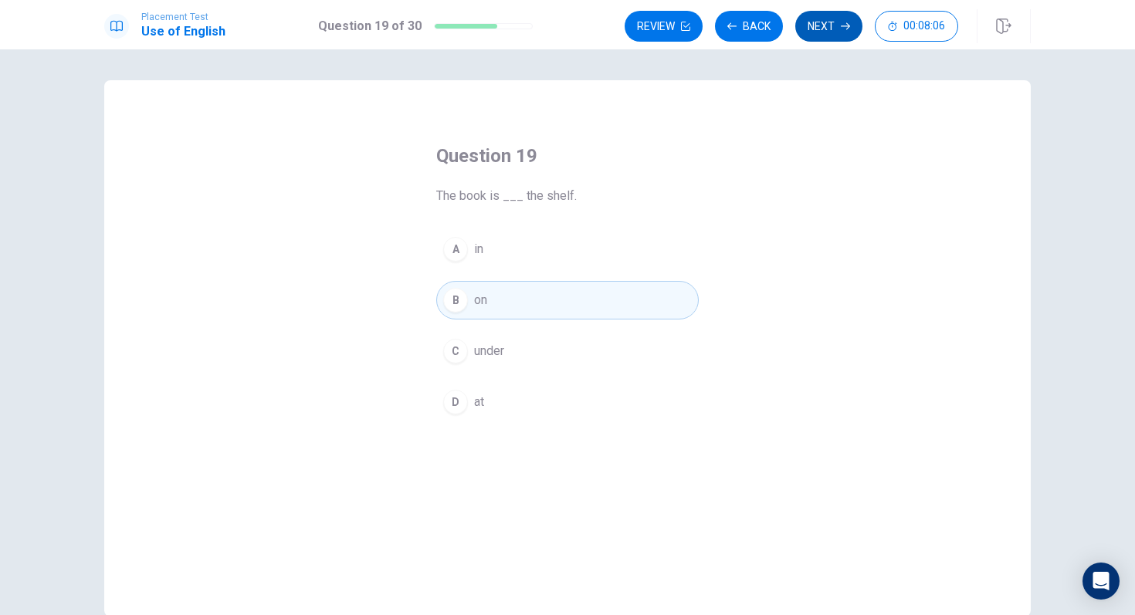
click at [836, 19] on button "Next" at bounding box center [828, 26] width 67 height 31
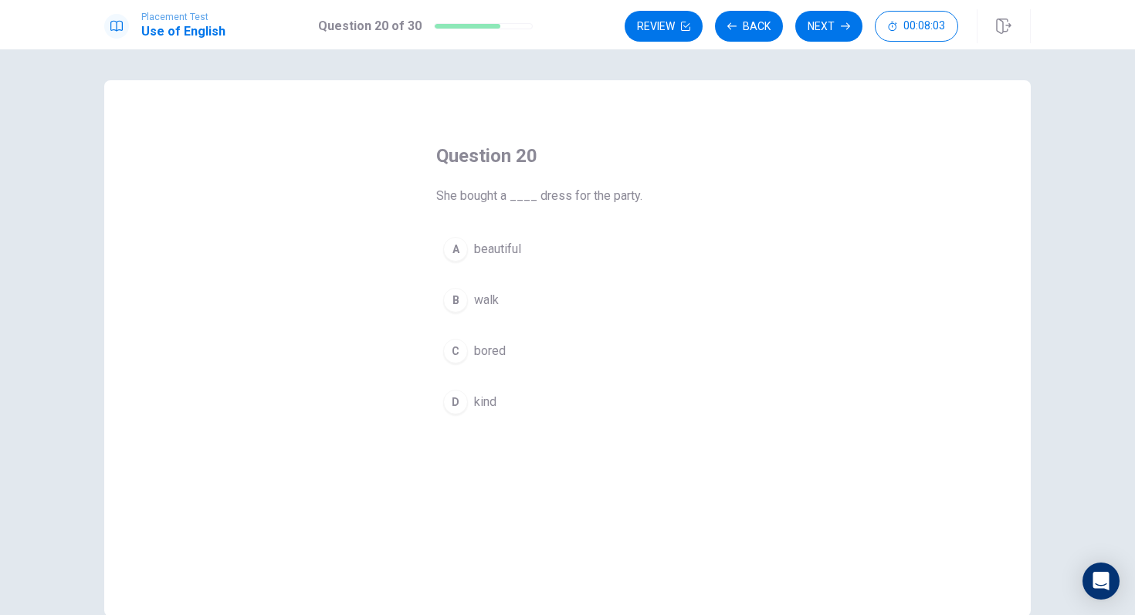
click at [460, 253] on div "A" at bounding box center [455, 249] width 25 height 25
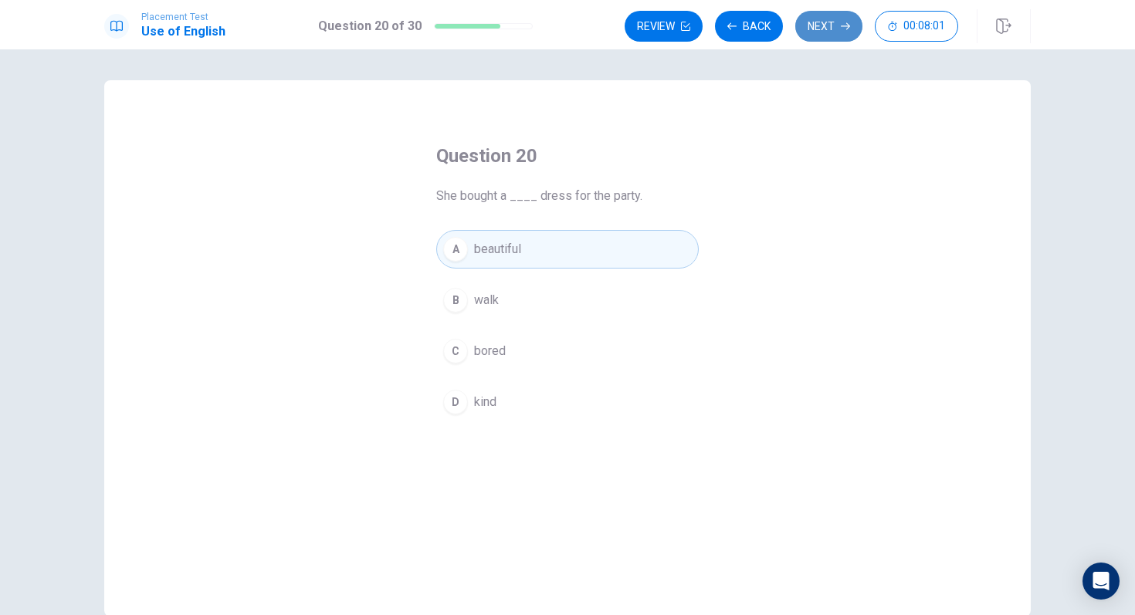
click at [816, 16] on button "Next" at bounding box center [828, 26] width 67 height 31
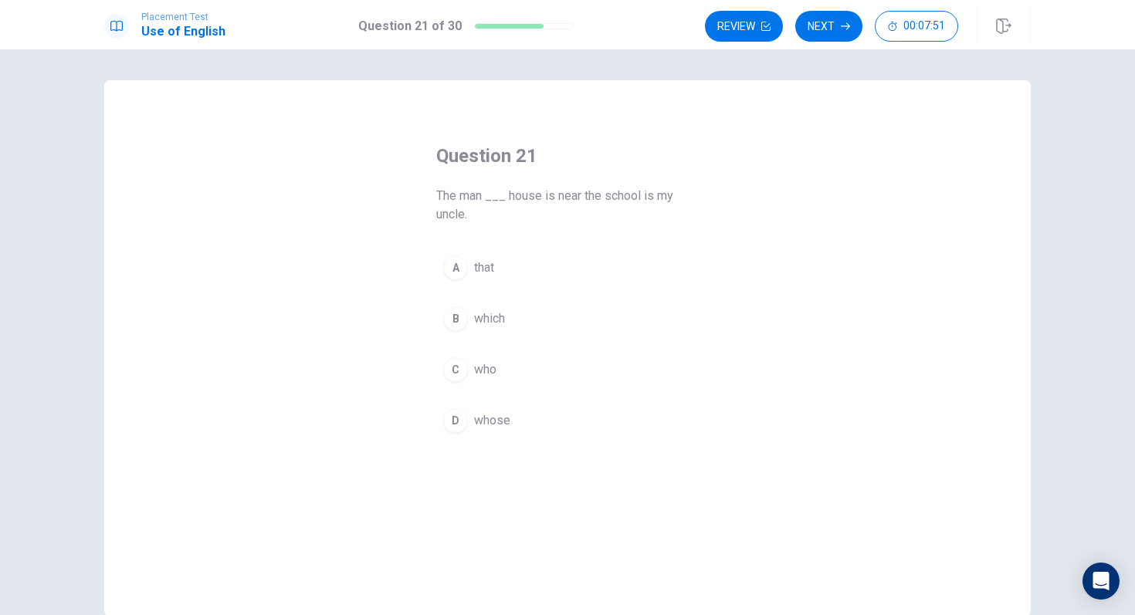
click at [462, 421] on div "D" at bounding box center [455, 420] width 25 height 25
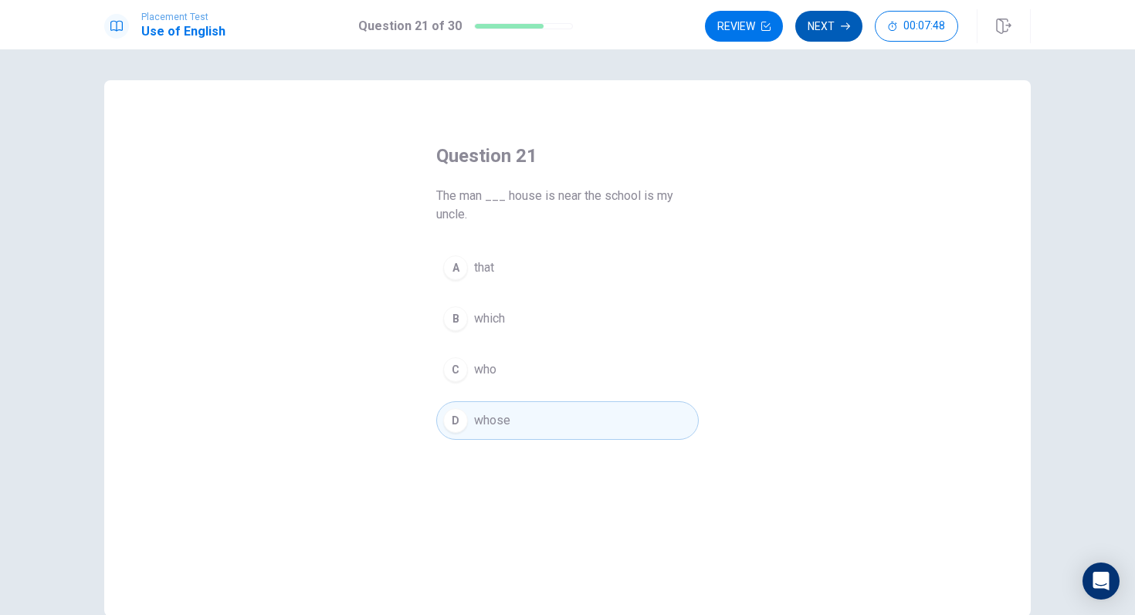
click at [831, 21] on button "Next" at bounding box center [828, 26] width 67 height 31
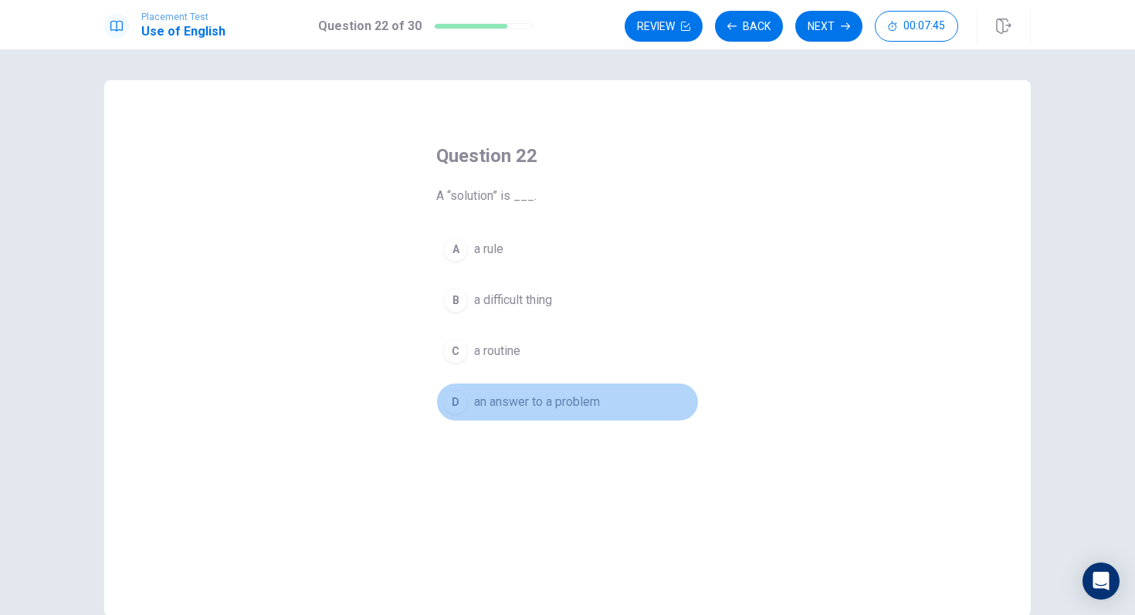
click at [465, 398] on div "D" at bounding box center [455, 402] width 25 height 25
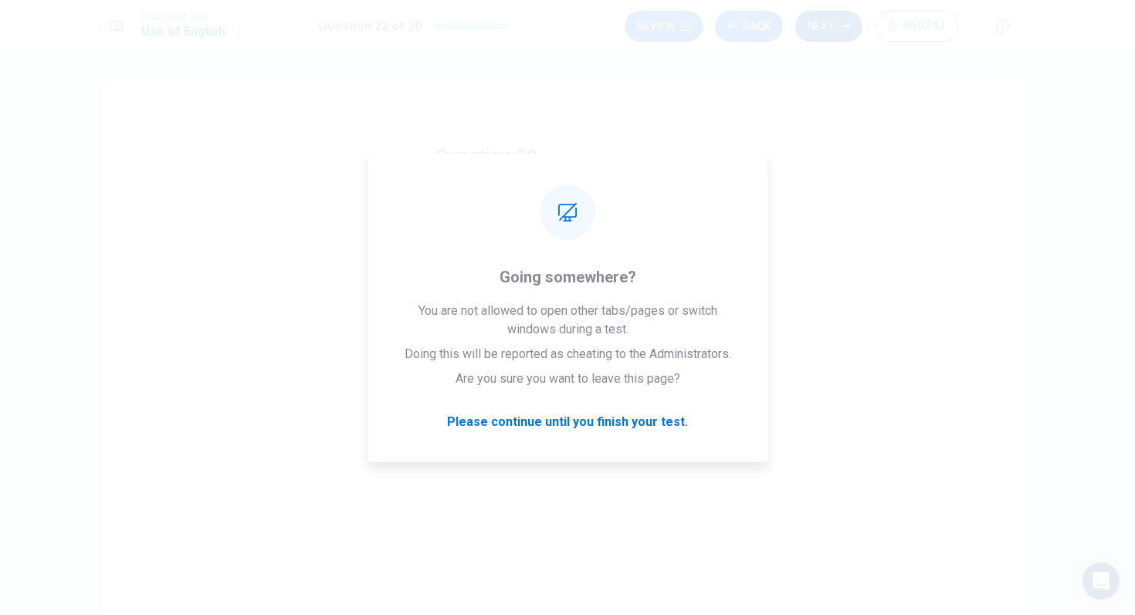
click at [835, 22] on button "Next" at bounding box center [828, 26] width 67 height 31
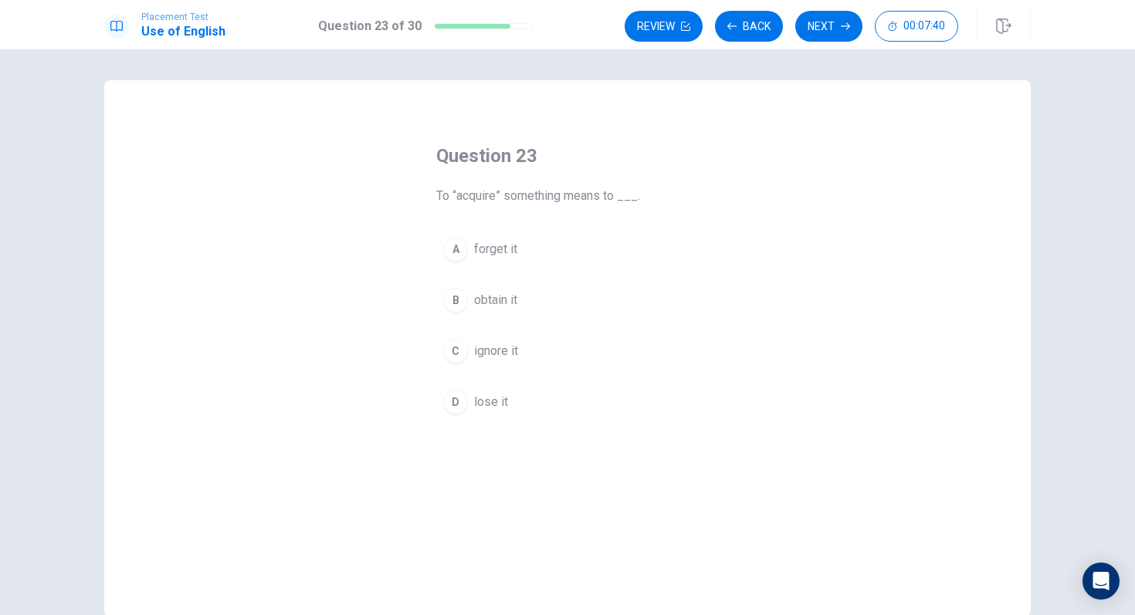
click at [447, 298] on div "B" at bounding box center [455, 300] width 25 height 25
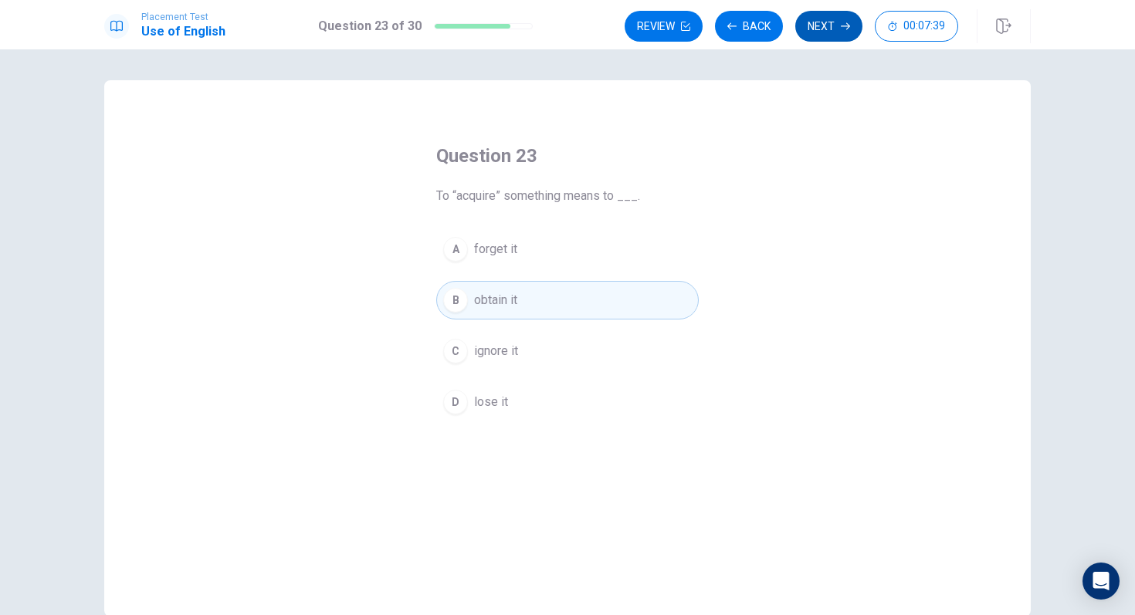
click at [819, 30] on button "Next" at bounding box center [828, 26] width 67 height 31
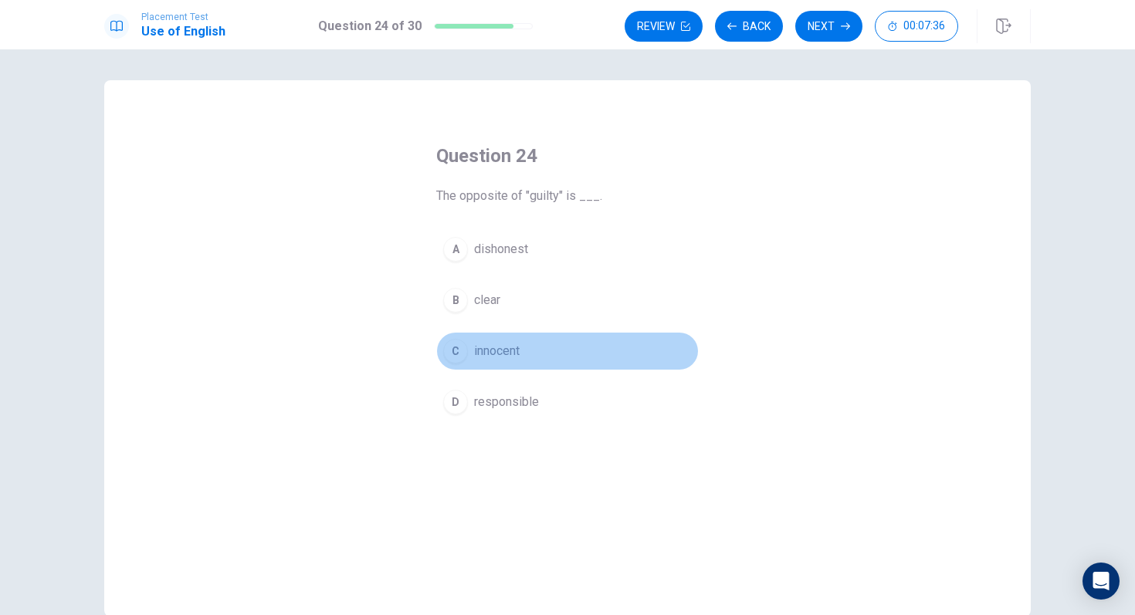
click at [460, 353] on div "C" at bounding box center [455, 351] width 25 height 25
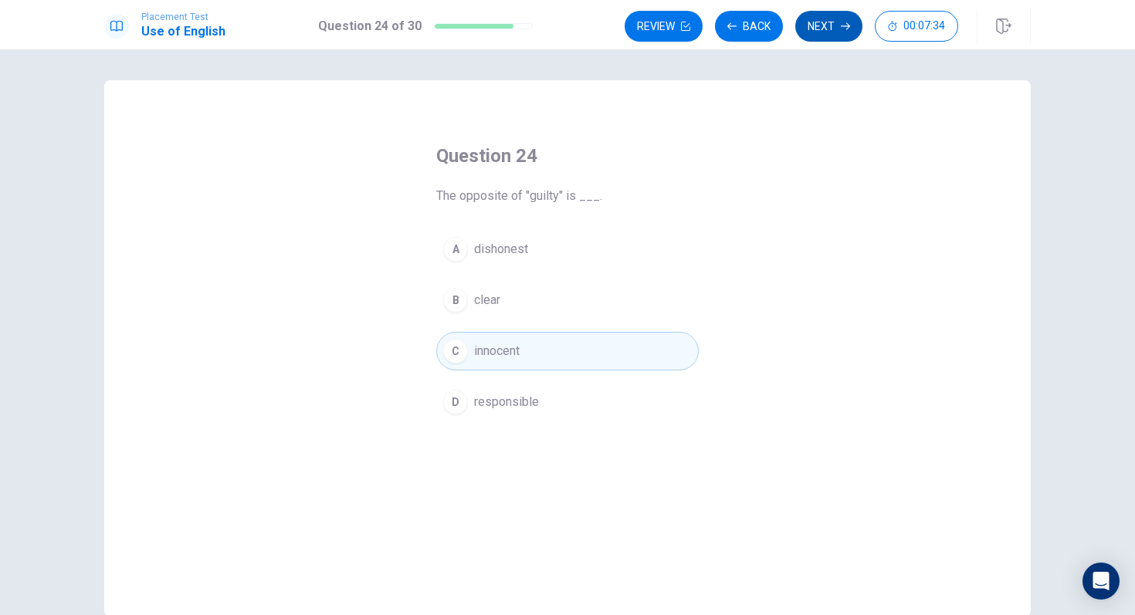
click at [827, 28] on button "Next" at bounding box center [828, 26] width 67 height 31
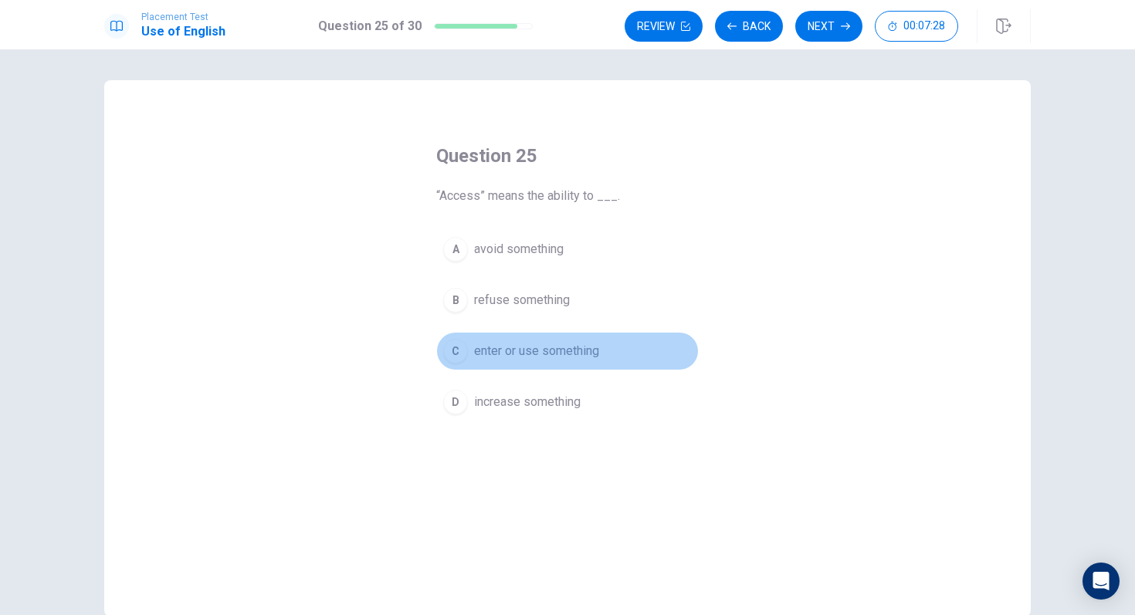
click at [454, 348] on div "C" at bounding box center [455, 351] width 25 height 25
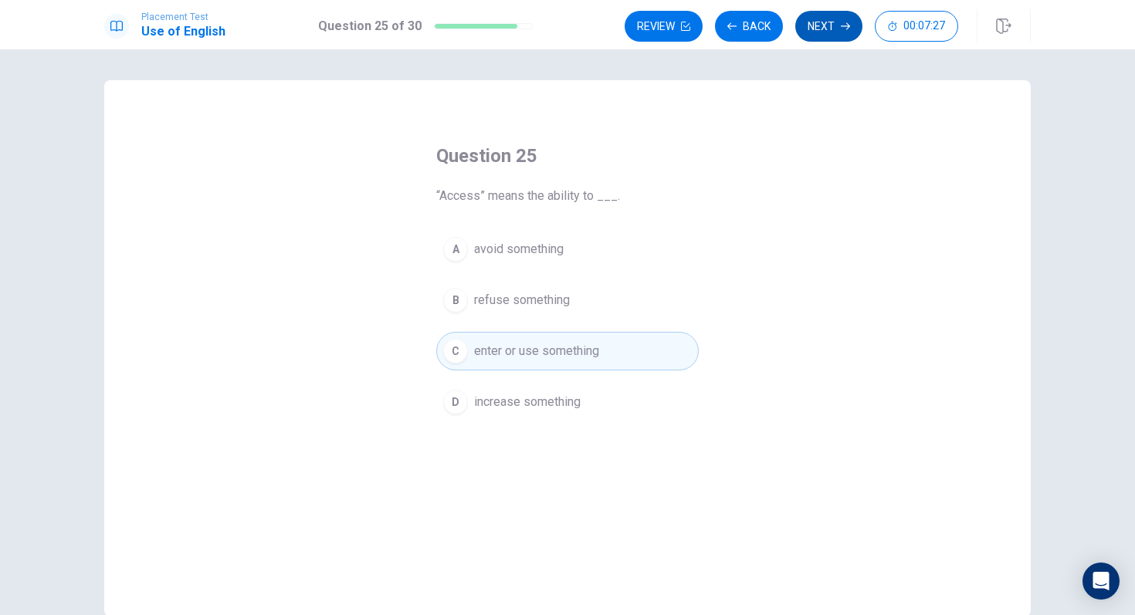
click at [811, 32] on button "Next" at bounding box center [828, 26] width 67 height 31
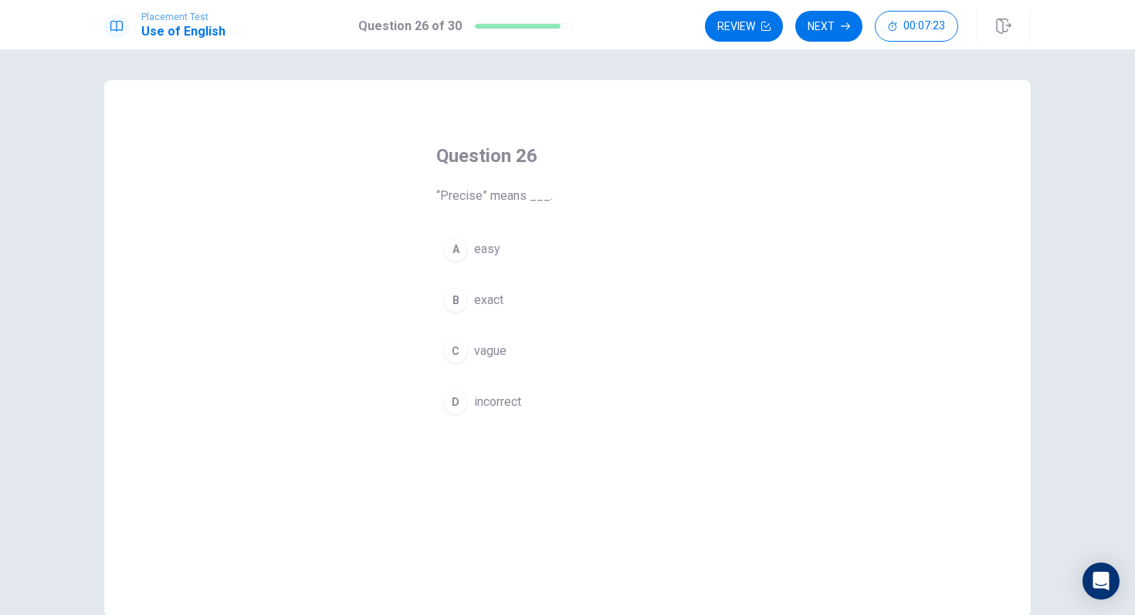
click at [455, 297] on div "B" at bounding box center [455, 300] width 25 height 25
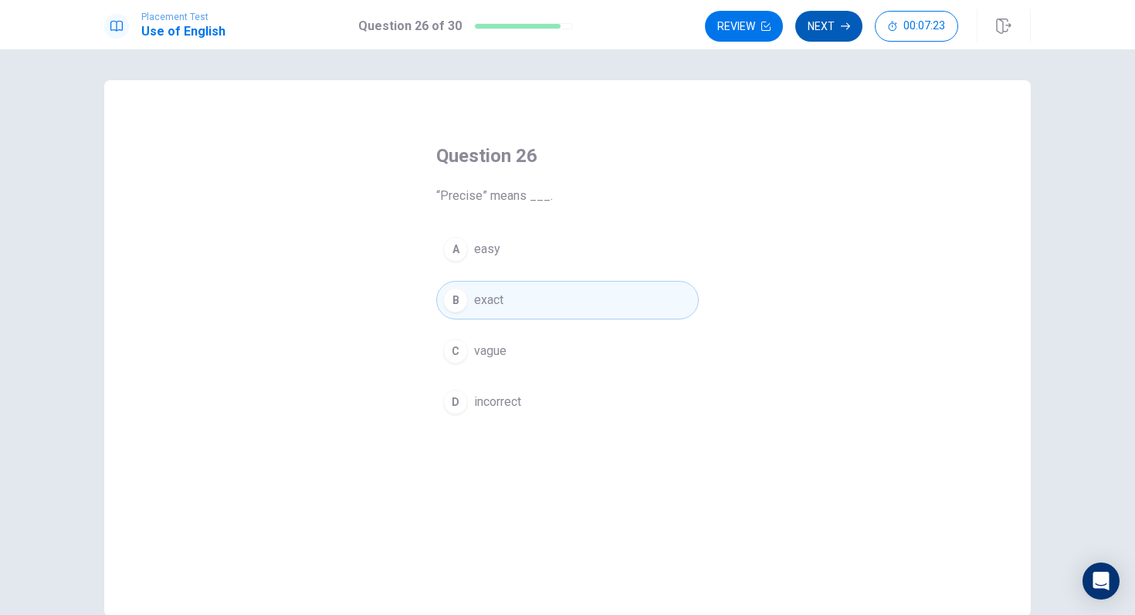
click at [842, 29] on icon "button" at bounding box center [845, 26] width 9 height 9
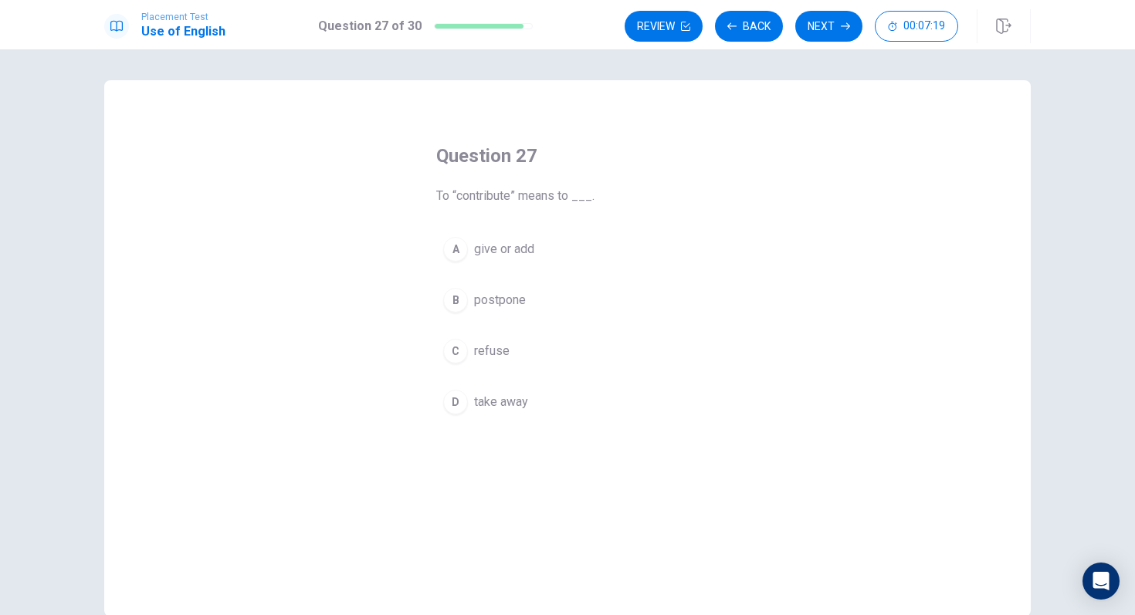
click at [448, 262] on button "A give or add" at bounding box center [567, 249] width 262 height 39
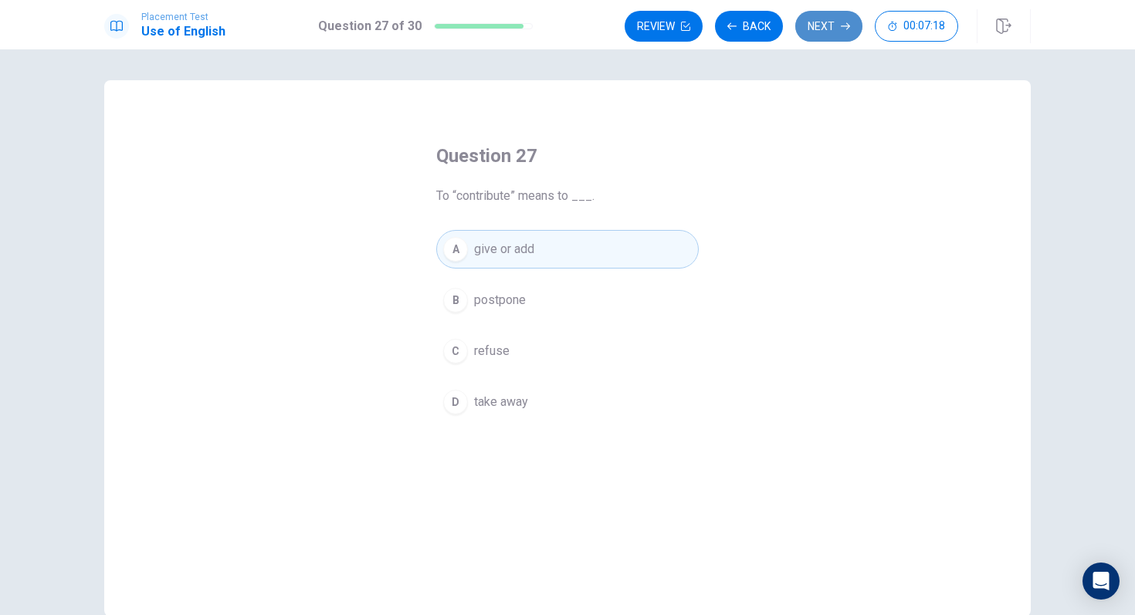
click at [848, 14] on button "Next" at bounding box center [828, 26] width 67 height 31
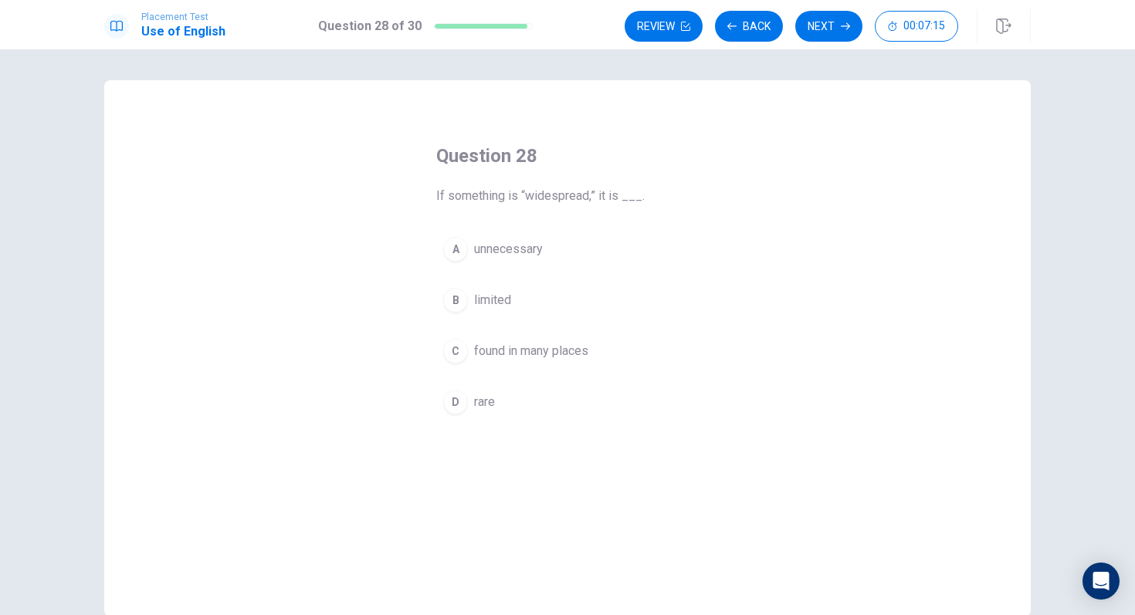
click at [458, 354] on div "C" at bounding box center [455, 351] width 25 height 25
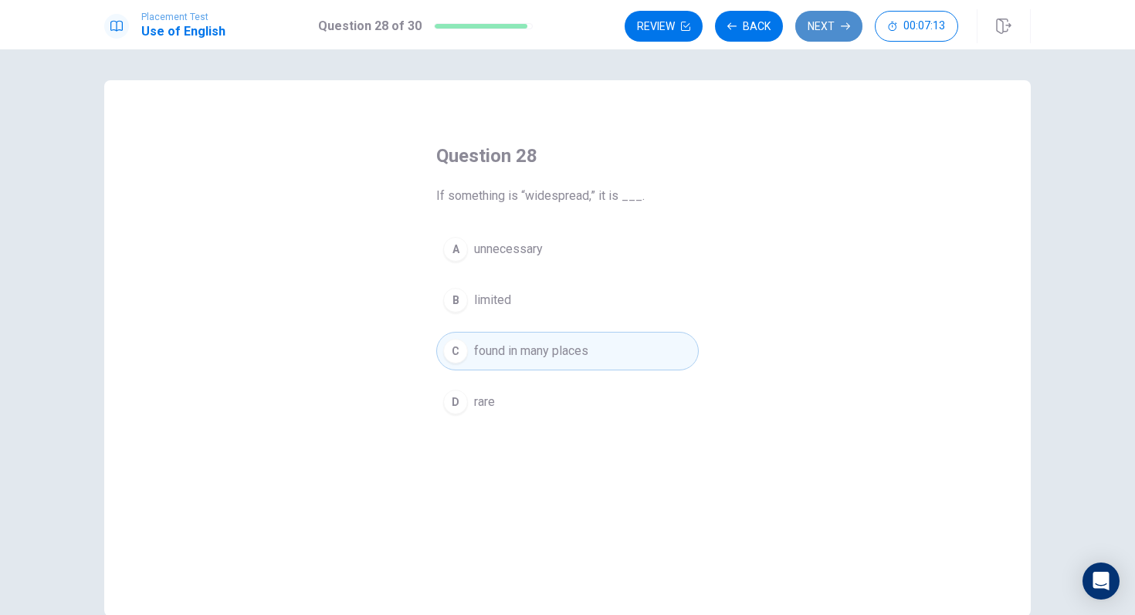
click at [844, 22] on icon "button" at bounding box center [845, 26] width 9 height 9
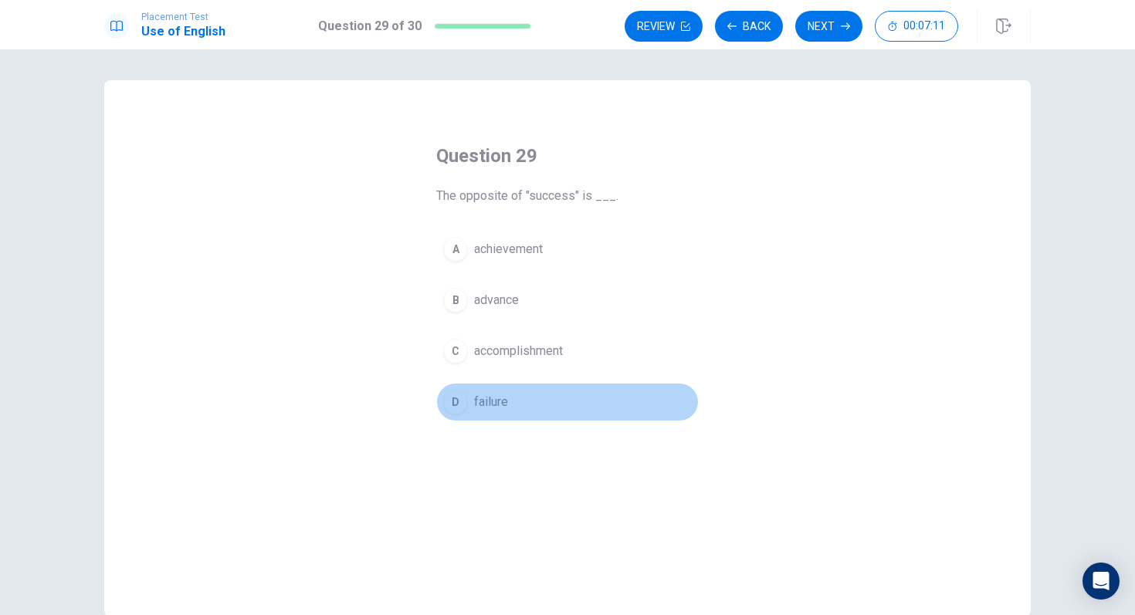
click at [452, 412] on div "D" at bounding box center [455, 402] width 25 height 25
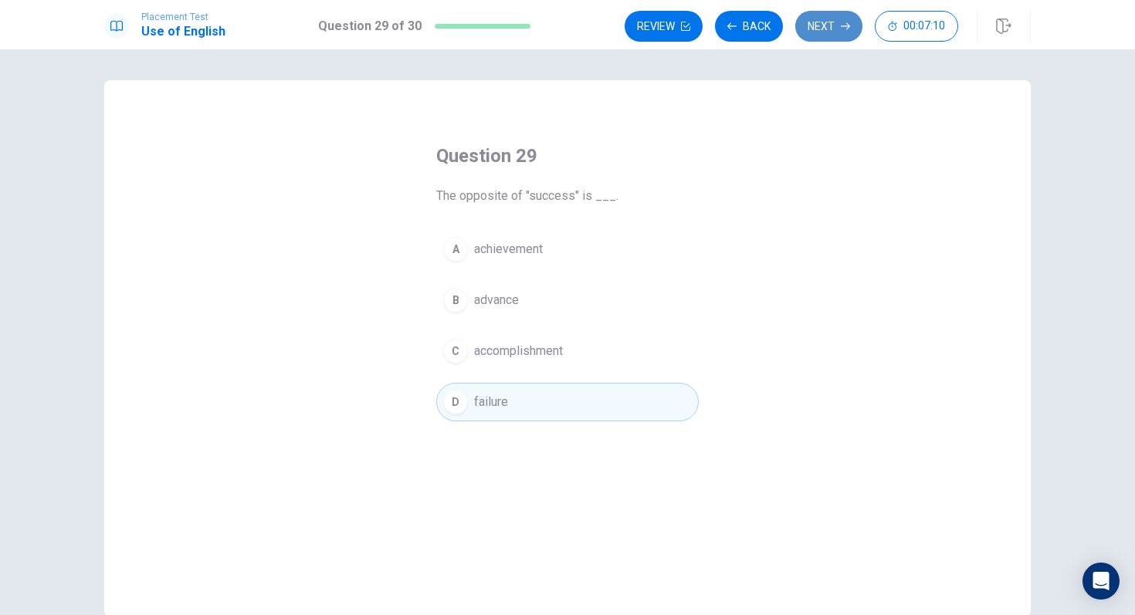
click at [844, 19] on button "Next" at bounding box center [828, 26] width 67 height 31
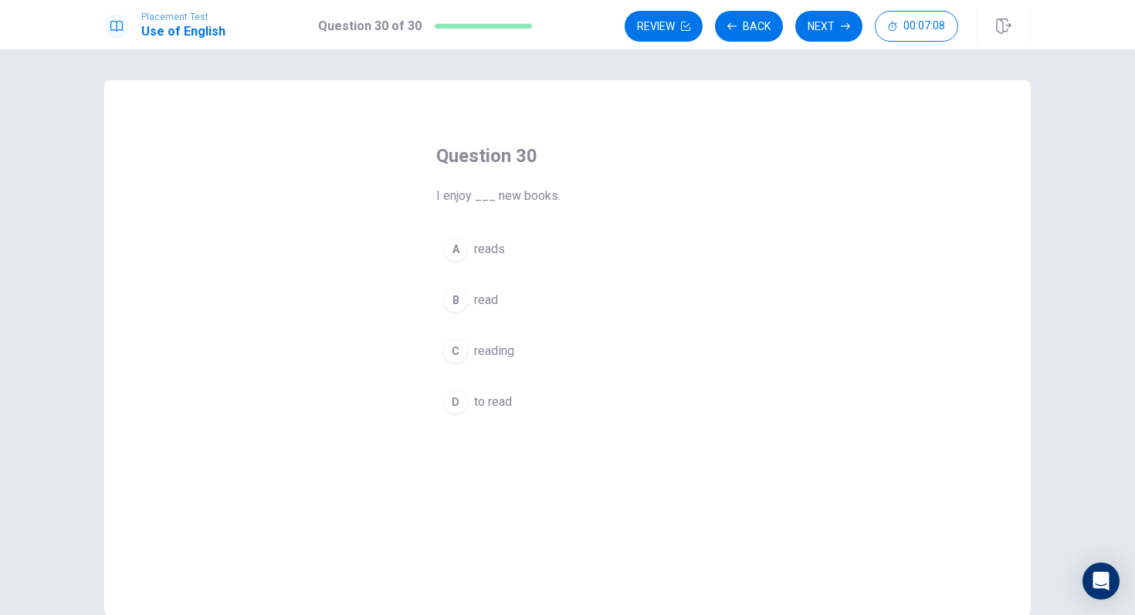
click at [462, 353] on div "C" at bounding box center [455, 351] width 25 height 25
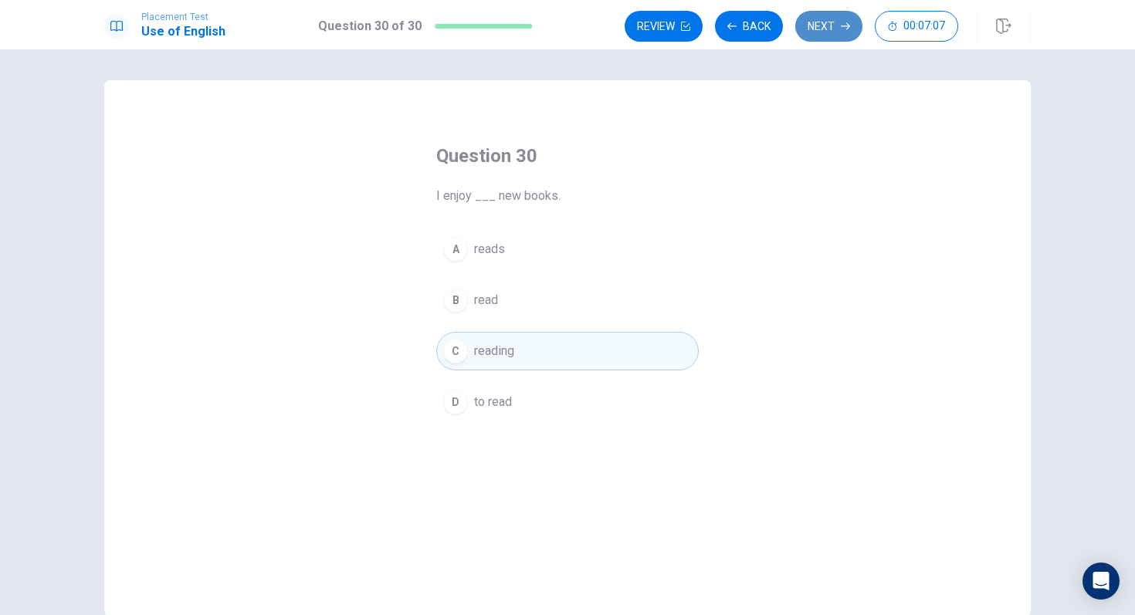
click at [825, 26] on button "Next" at bounding box center [828, 26] width 67 height 31
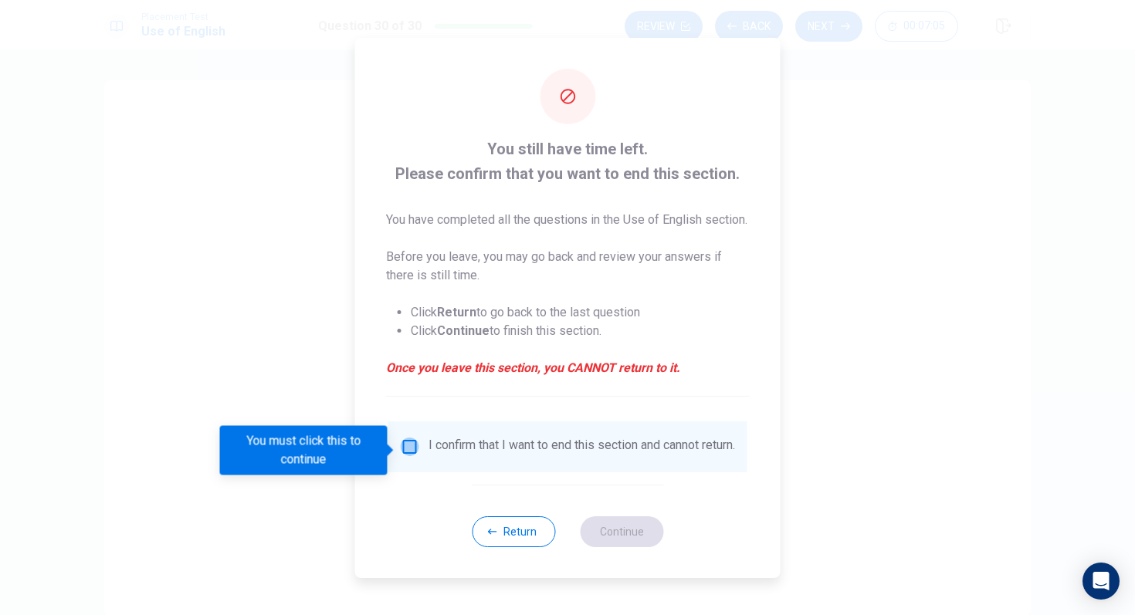
click at [406, 456] on input "You must click this to continue" at bounding box center [410, 447] width 19 height 19
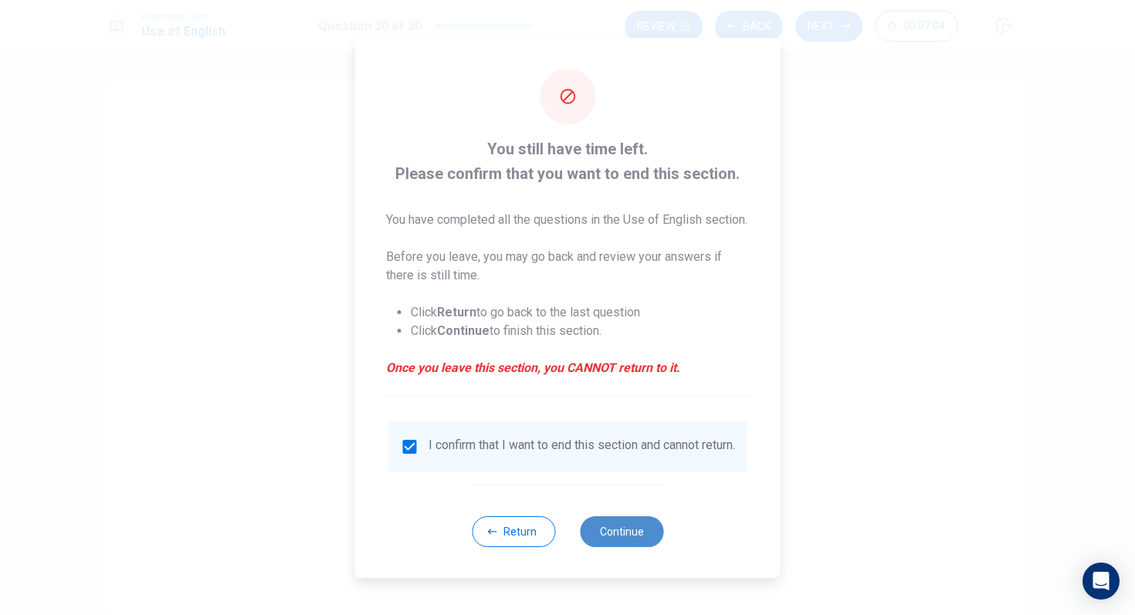
click at [589, 515] on button "Continue" at bounding box center [621, 531] width 83 height 31
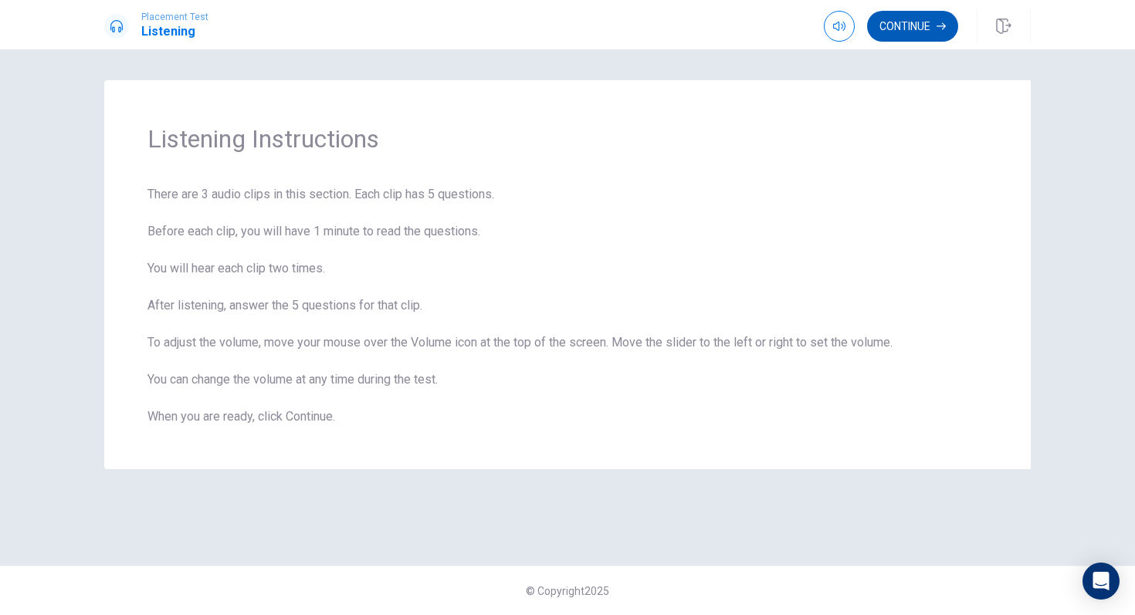
click at [919, 27] on button "Continue" at bounding box center [912, 26] width 91 height 31
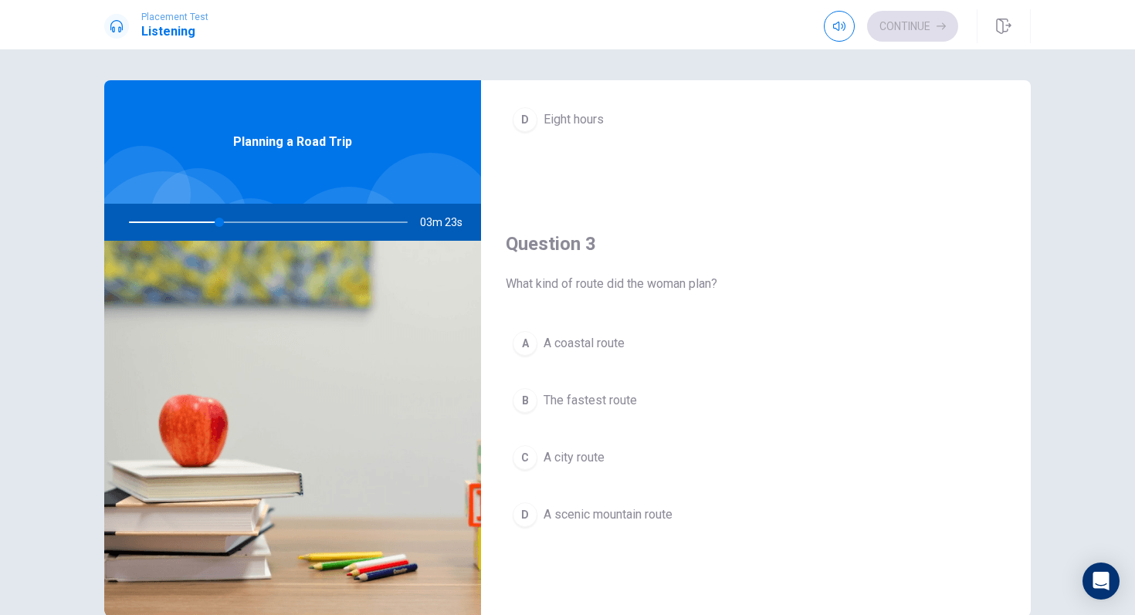
scroll to position [669, 0]
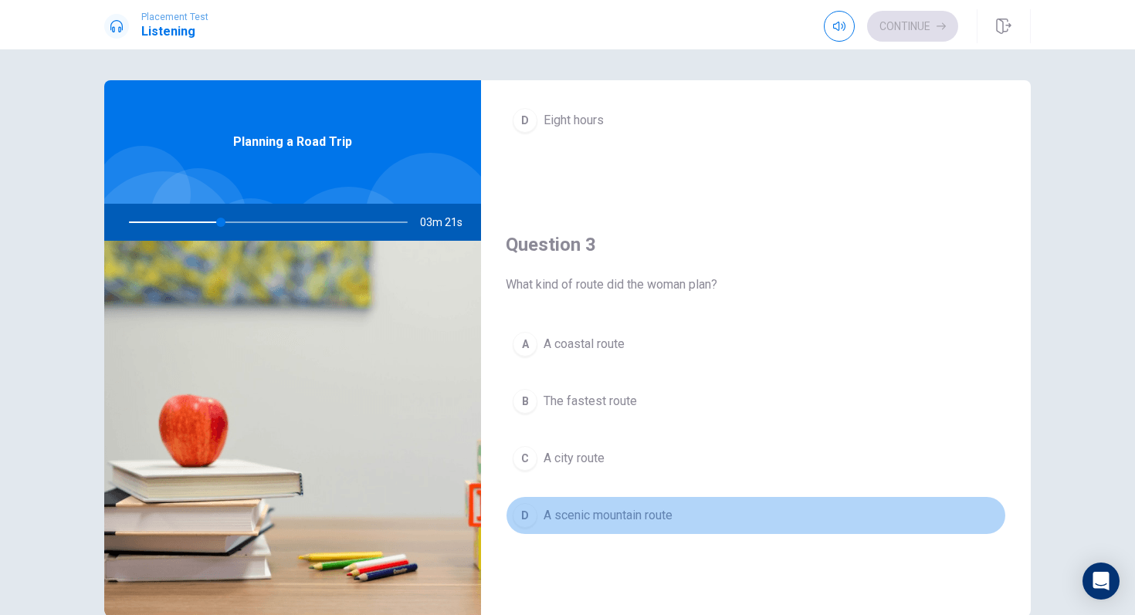
click at [534, 515] on div "D" at bounding box center [525, 515] width 25 height 25
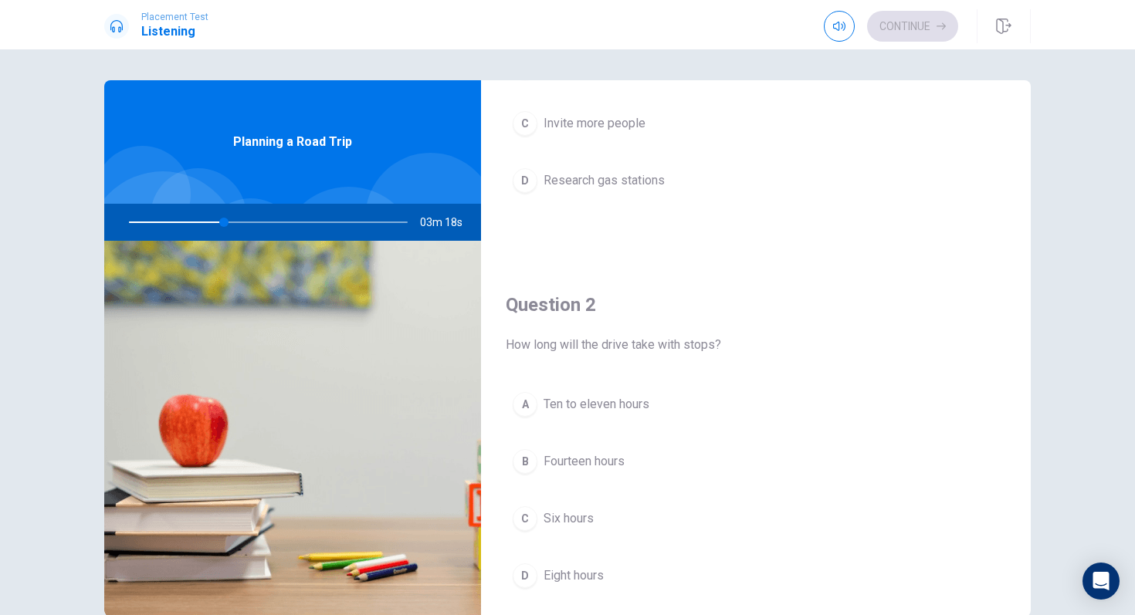
scroll to position [384, 0]
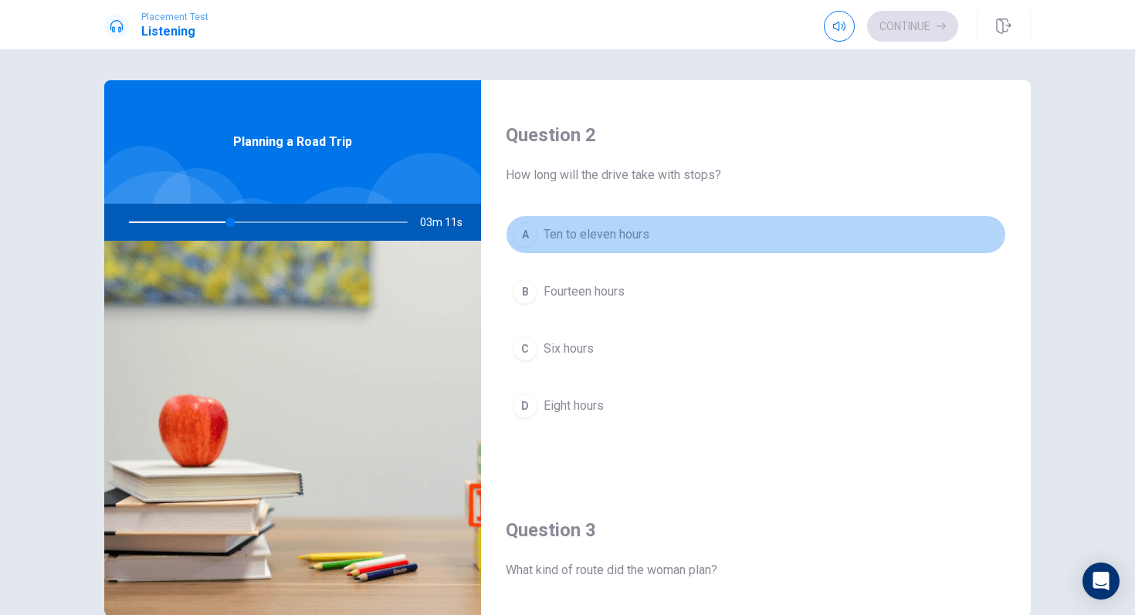
click at [634, 240] on span "Ten to eleven hours" at bounding box center [596, 234] width 106 height 19
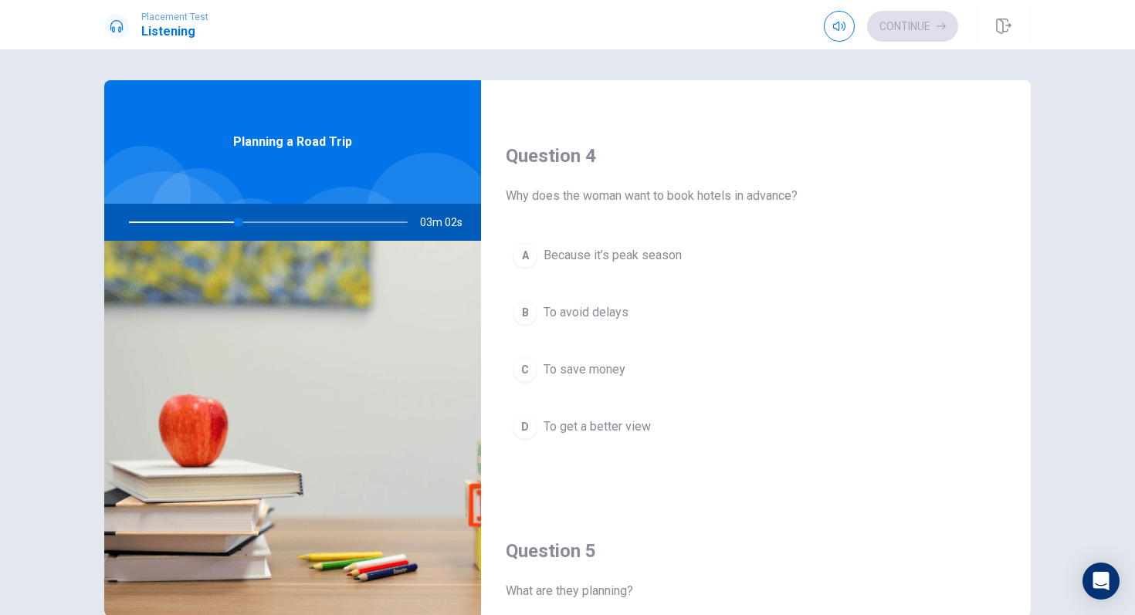
scroll to position [1151, 0]
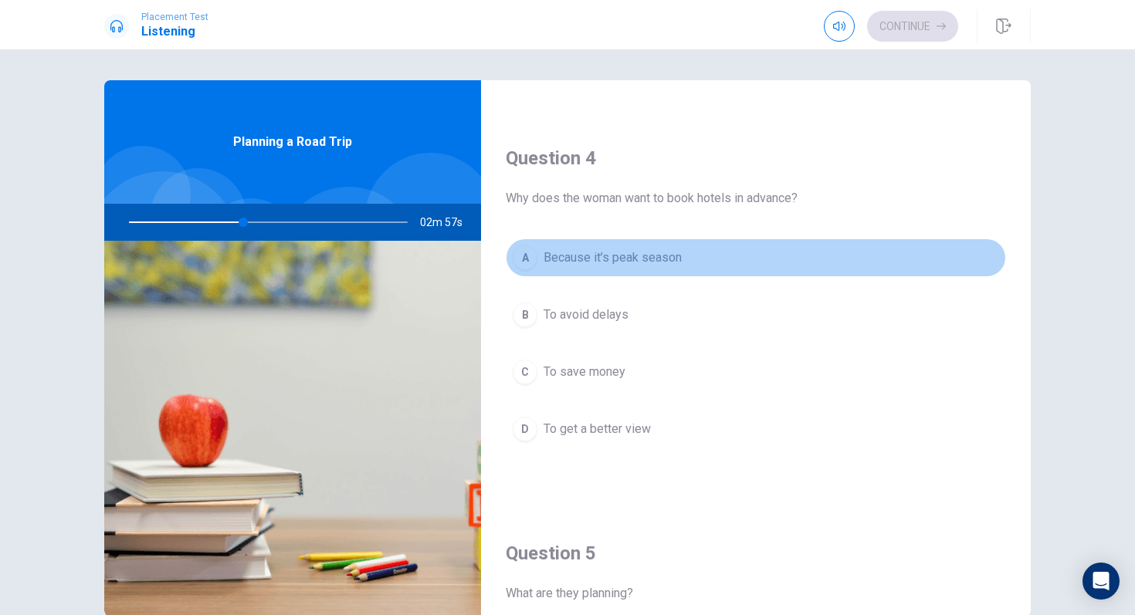
click at [594, 263] on span "Because it’s peak season" at bounding box center [612, 258] width 138 height 19
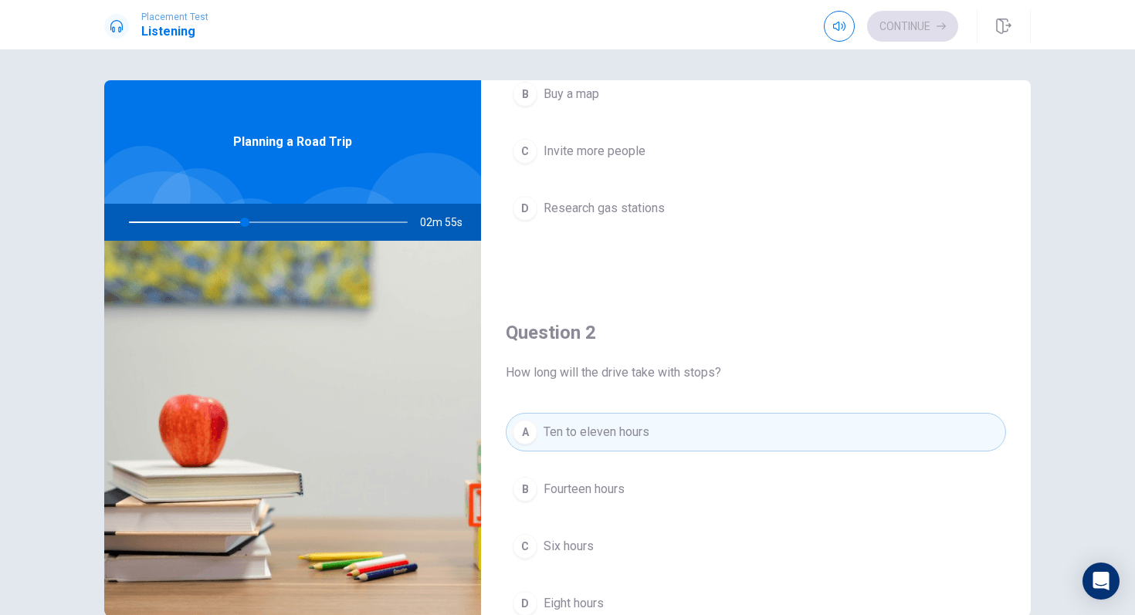
scroll to position [0, 0]
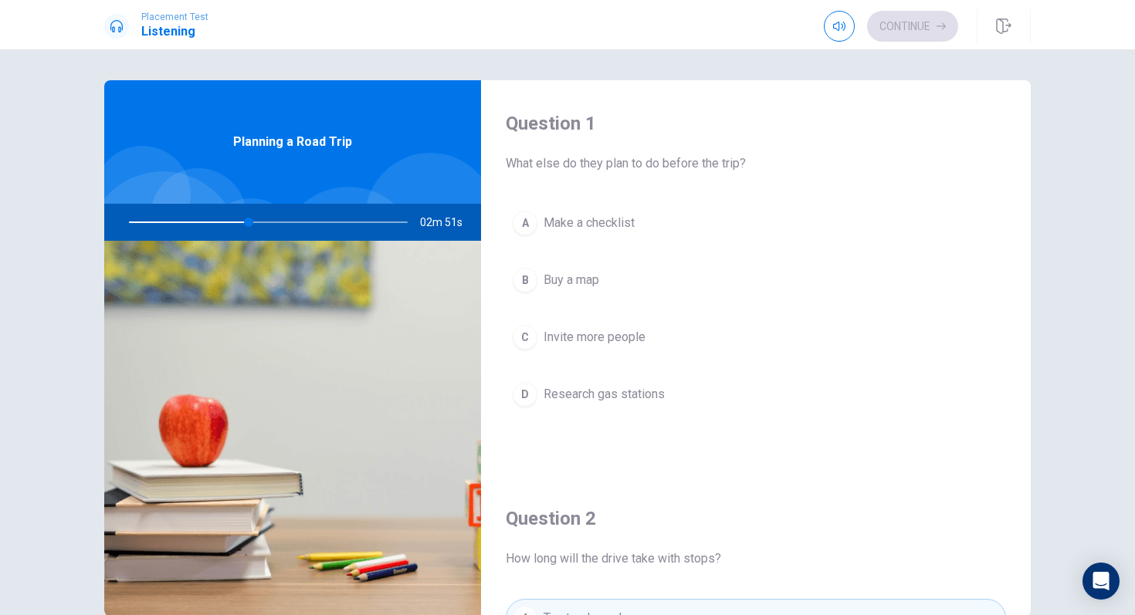
click at [584, 228] on span "Make a checklist" at bounding box center [588, 223] width 91 height 19
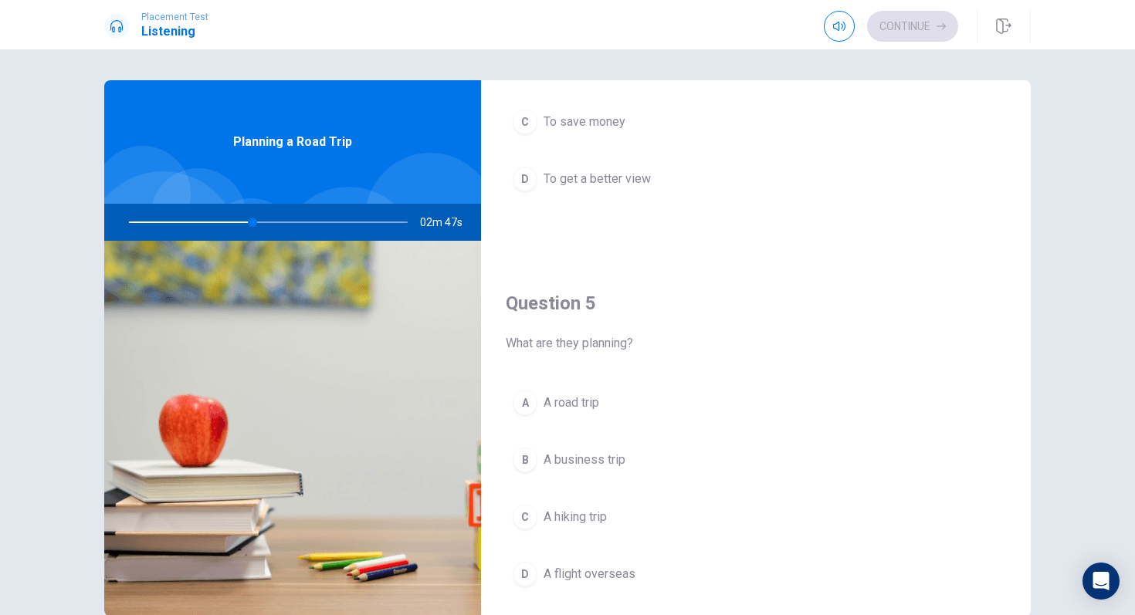
scroll to position [1440, 0]
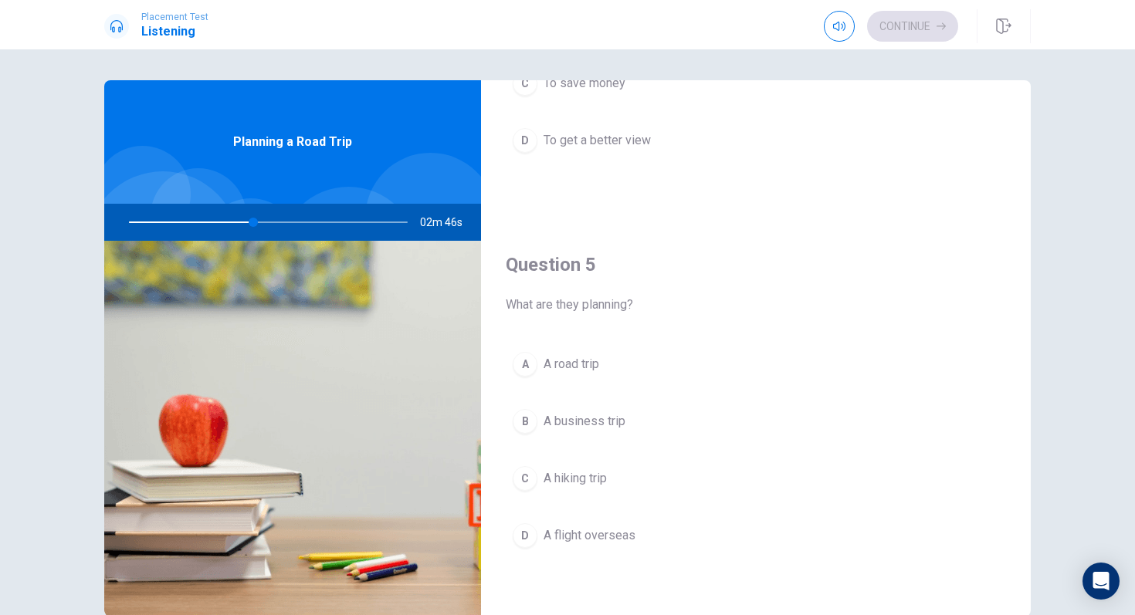
click at [586, 353] on button "A A road trip" at bounding box center [756, 364] width 500 height 39
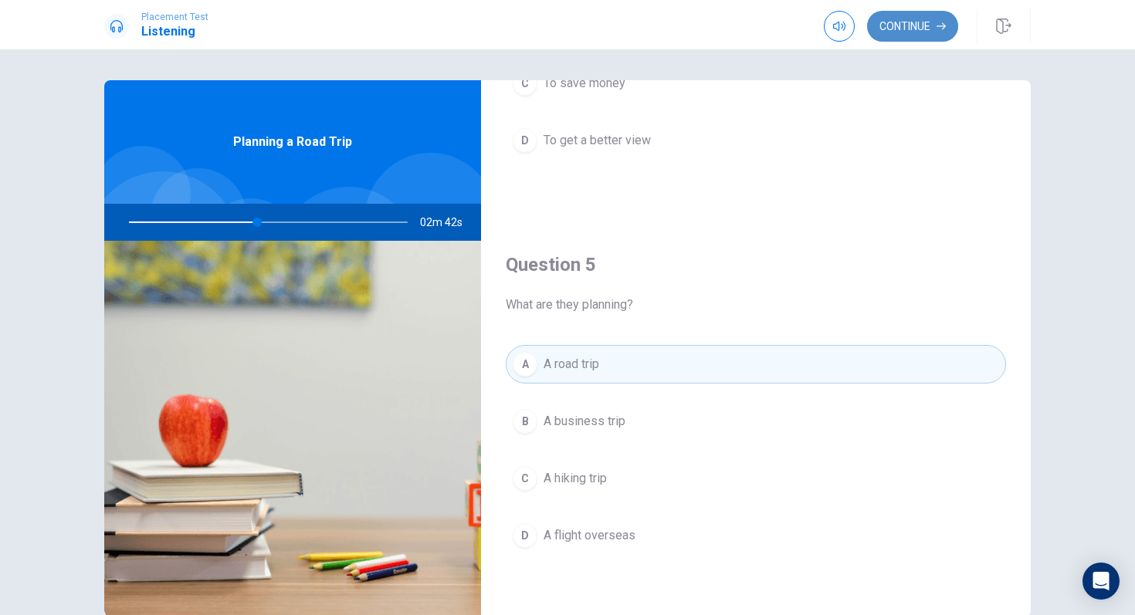
click at [900, 29] on button "Continue" at bounding box center [912, 26] width 91 height 31
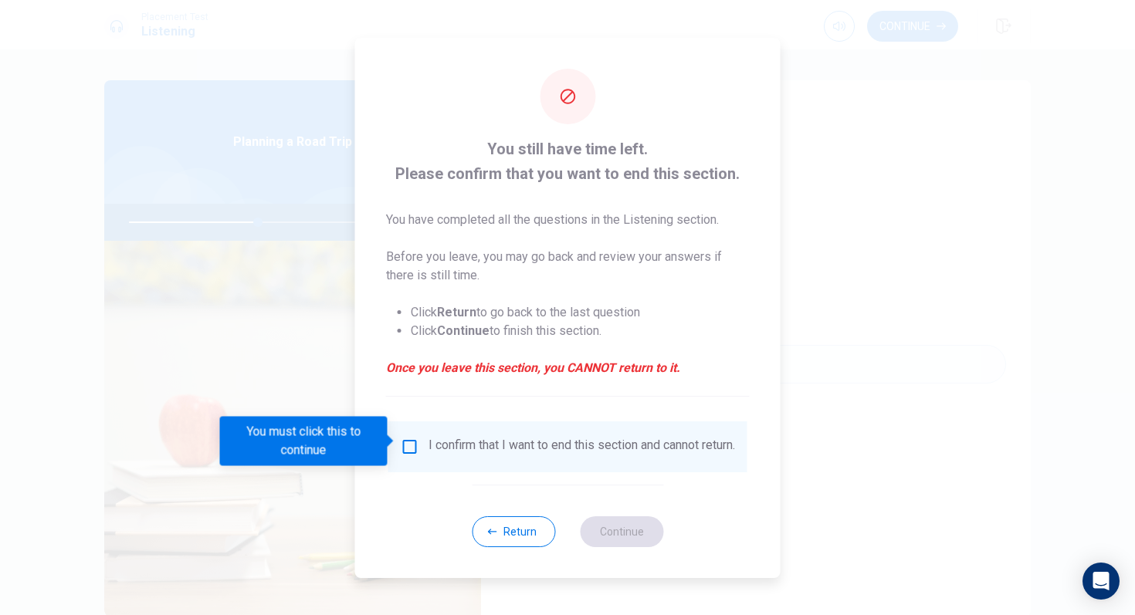
click at [416, 452] on div "I confirm that I want to end this section and cannot return." at bounding box center [568, 447] width 334 height 19
click at [410, 438] on input "You must click this to continue" at bounding box center [410, 447] width 19 height 19
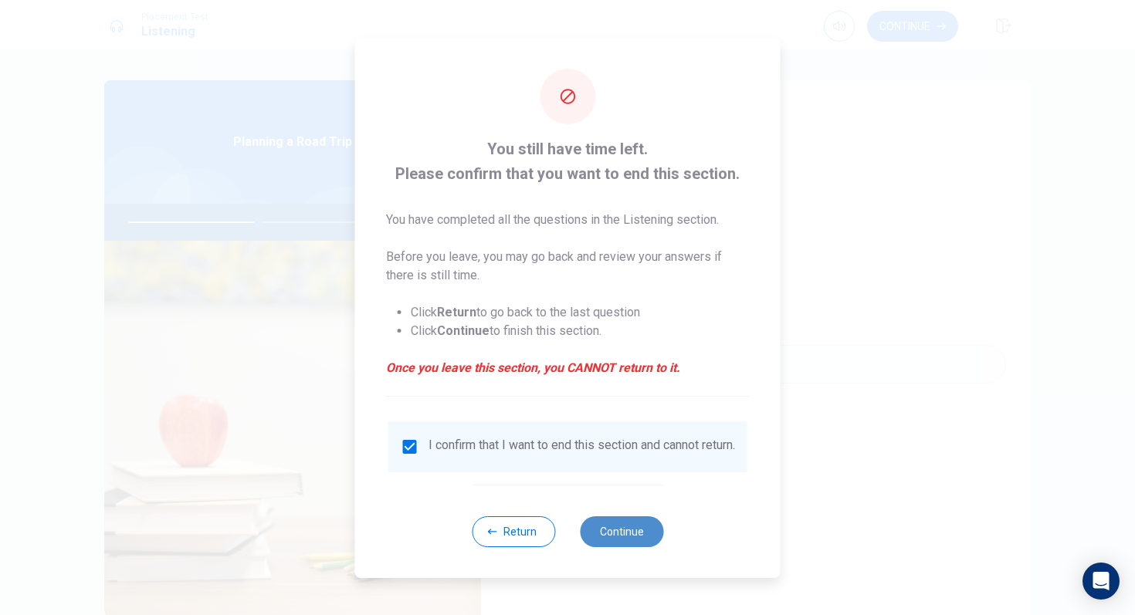
click at [634, 515] on button "Continue" at bounding box center [621, 531] width 83 height 31
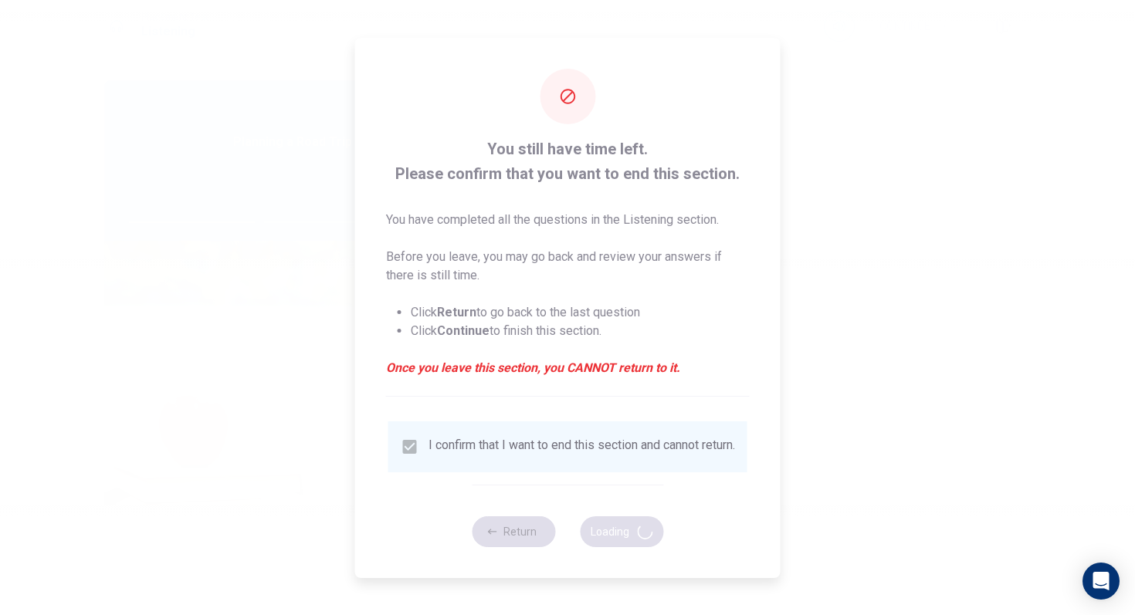
type input "47"
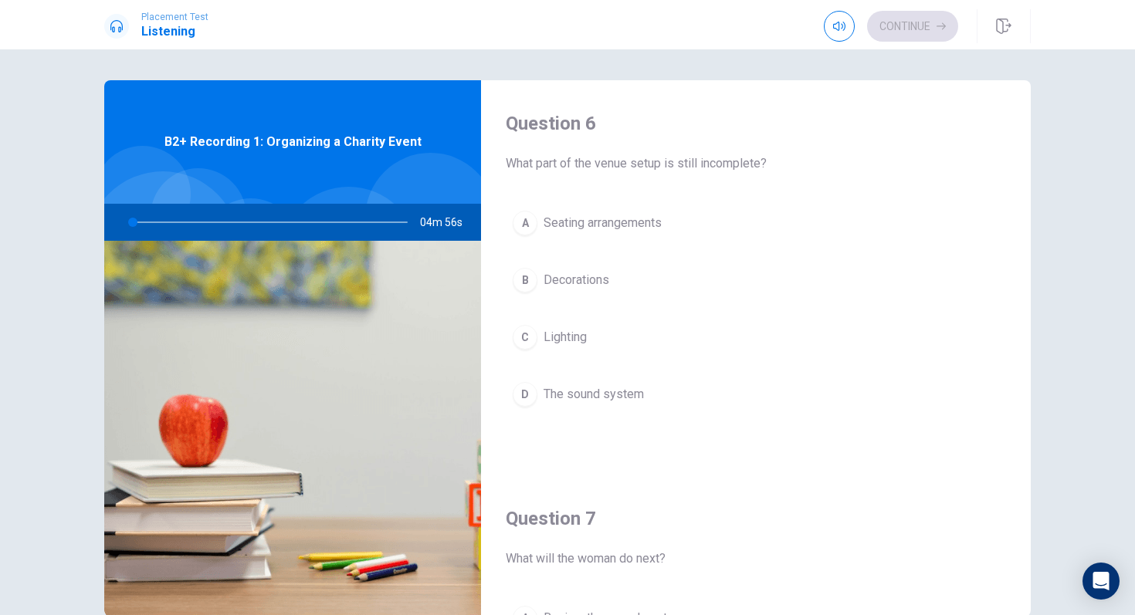
drag, startPoint x: 145, startPoint y: 219, endPoint x: 163, endPoint y: 227, distance: 19.4
click at [163, 227] on div at bounding box center [265, 222] width 310 height 37
drag, startPoint x: 145, startPoint y: 224, endPoint x: 181, endPoint y: 224, distance: 35.5
click at [181, 224] on div at bounding box center [265, 222] width 310 height 37
drag, startPoint x: 134, startPoint y: 223, endPoint x: 154, endPoint y: 224, distance: 20.1
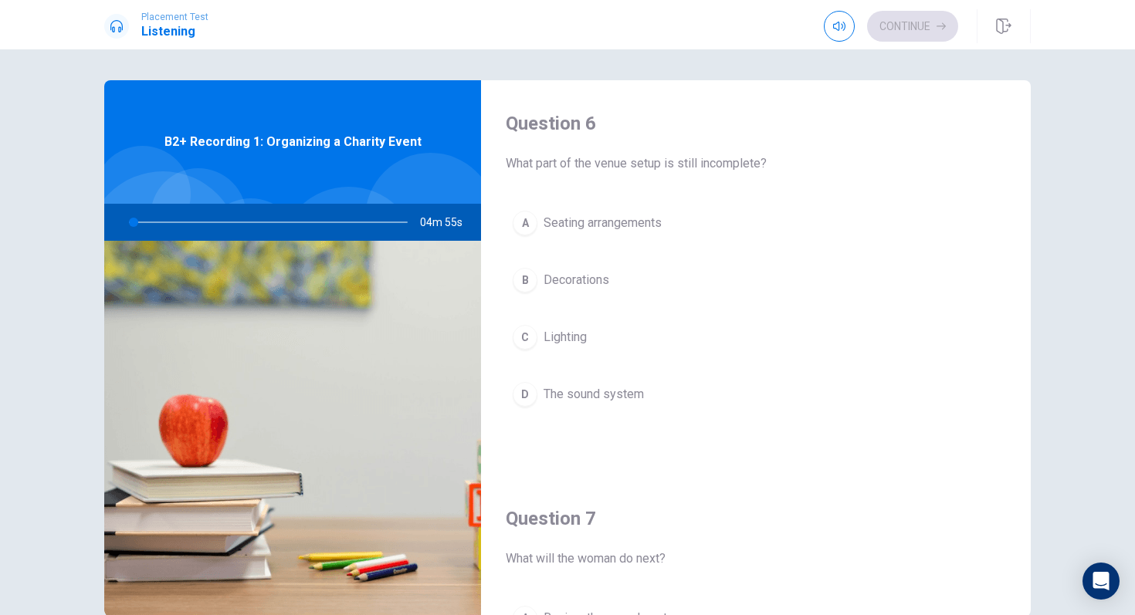
click at [154, 224] on div at bounding box center [265, 222] width 310 height 37
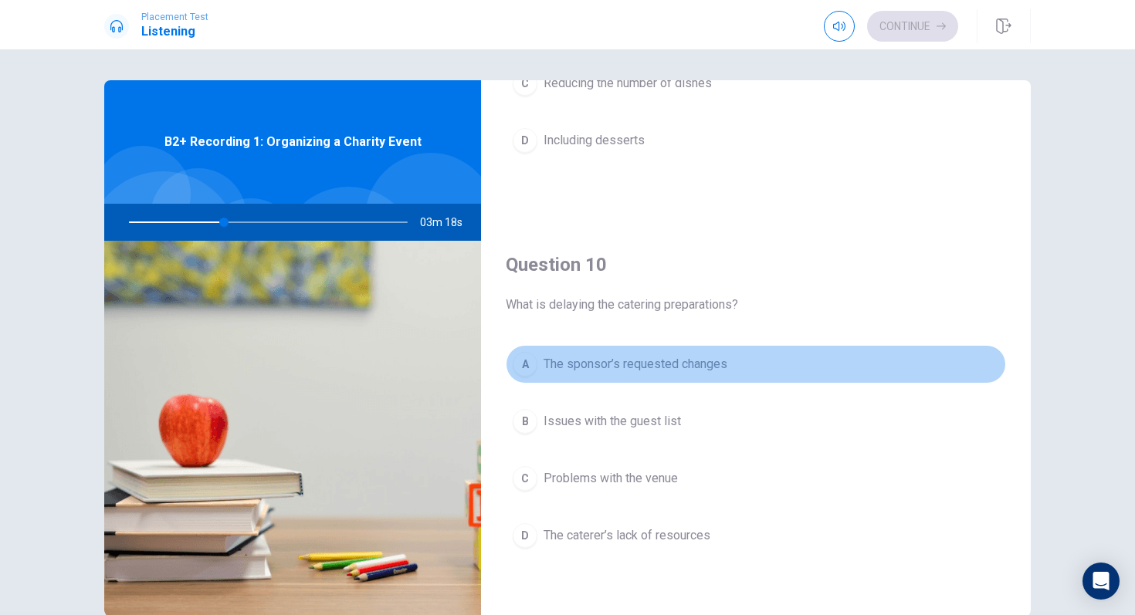
click at [580, 362] on span "The sponsor’s requested changes" at bounding box center [635, 364] width 184 height 19
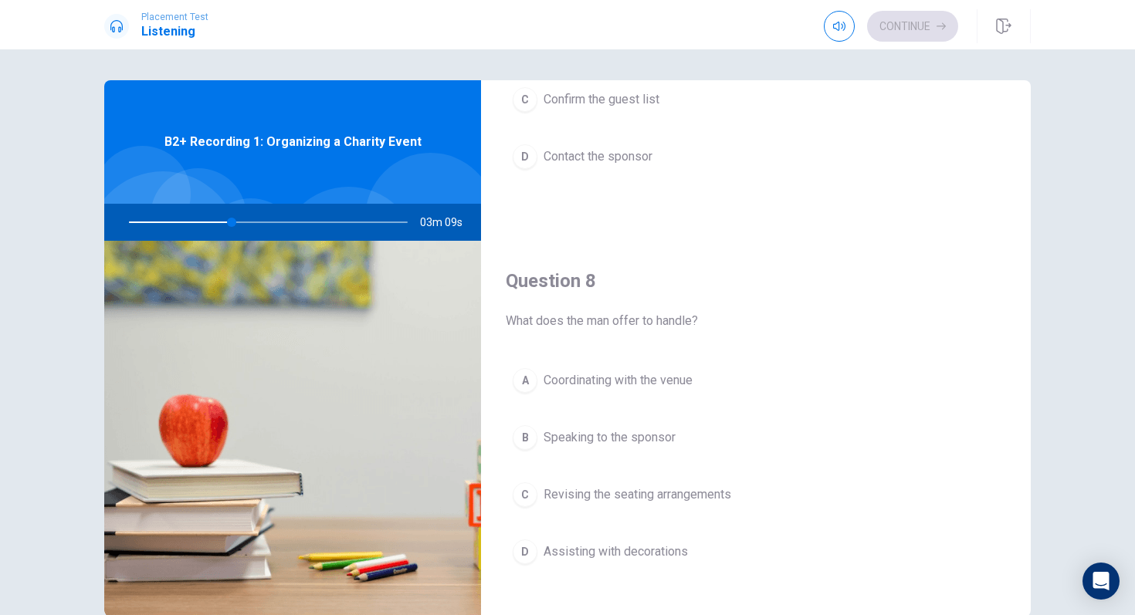
scroll to position [1180, 0]
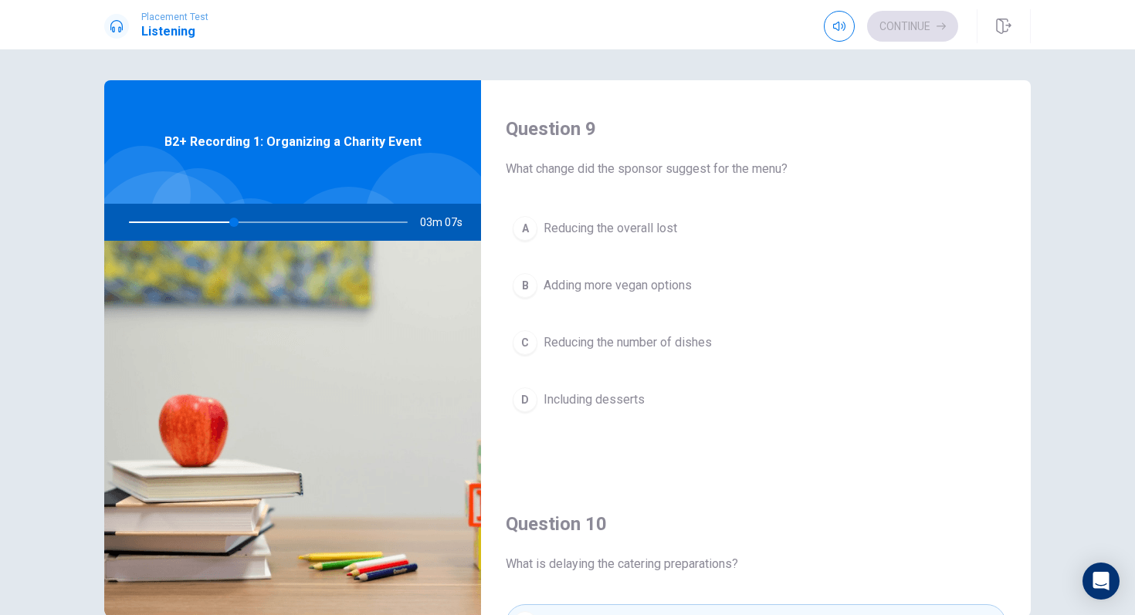
click at [618, 292] on span "Adding more vegan options" at bounding box center [617, 285] width 148 height 19
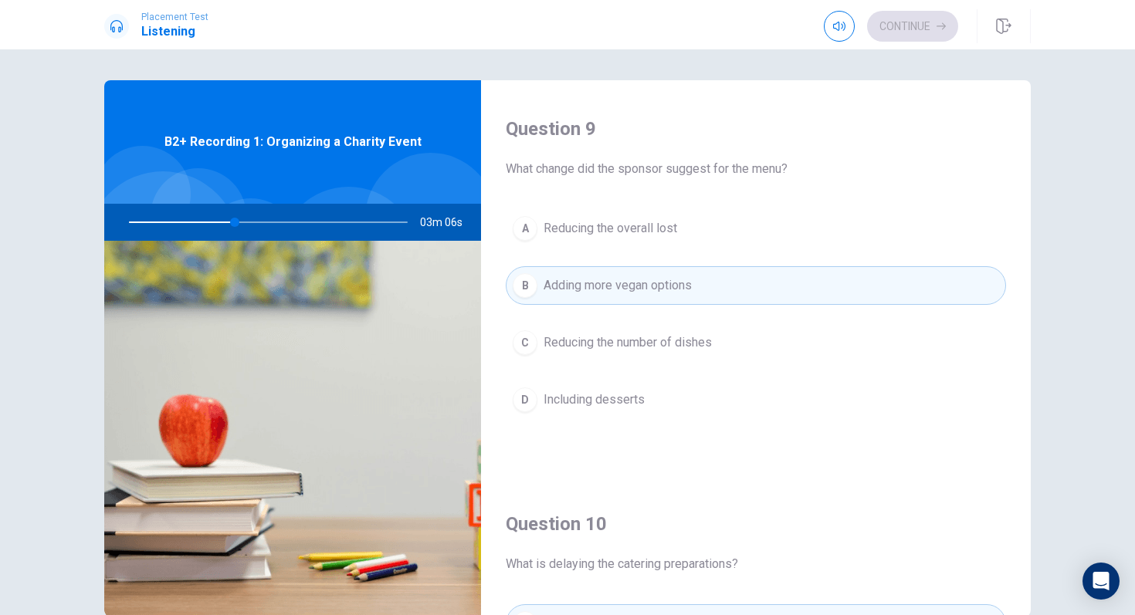
click at [610, 245] on button "A Reducing the overall lost" at bounding box center [756, 228] width 500 height 39
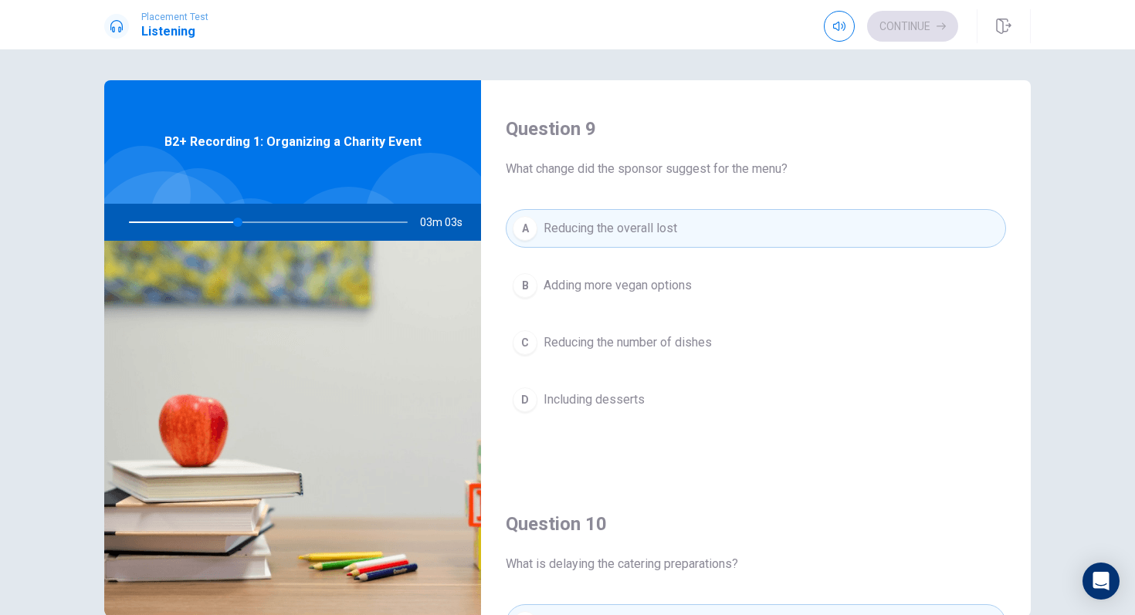
click at [614, 282] on span "Adding more vegan options" at bounding box center [617, 285] width 148 height 19
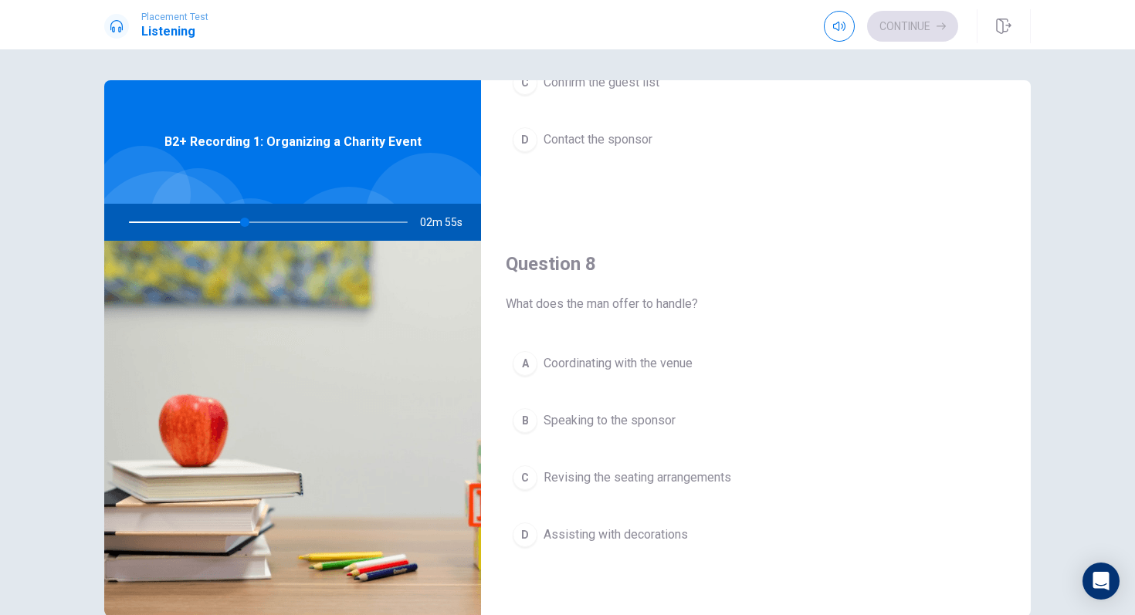
scroll to position [652, 0]
click at [638, 371] on button "A Coordinating with the venue" at bounding box center [756, 361] width 500 height 39
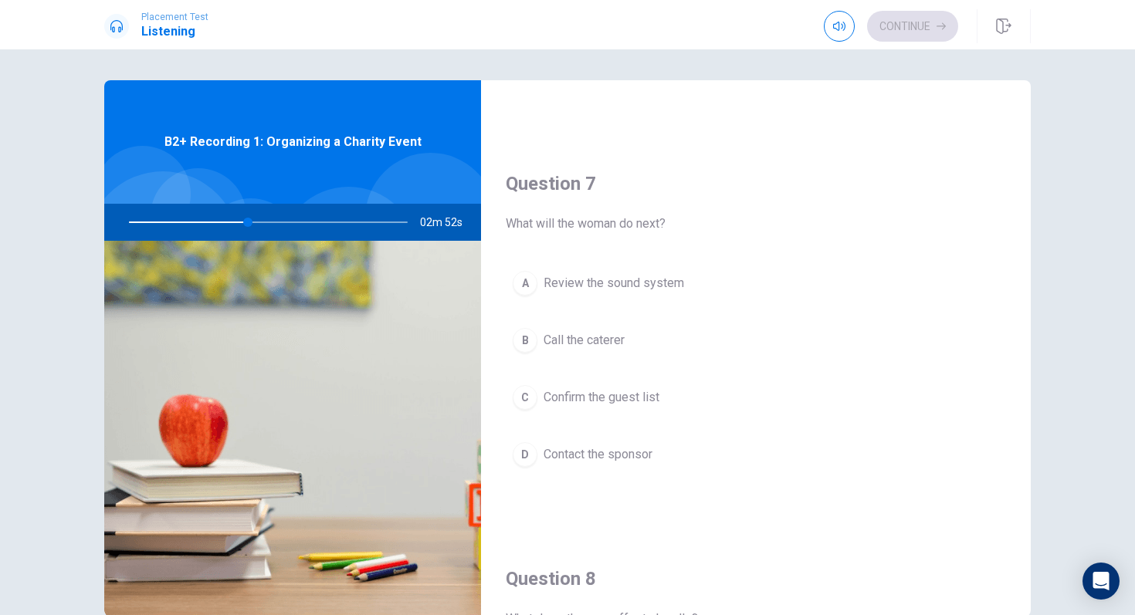
scroll to position [333, 0]
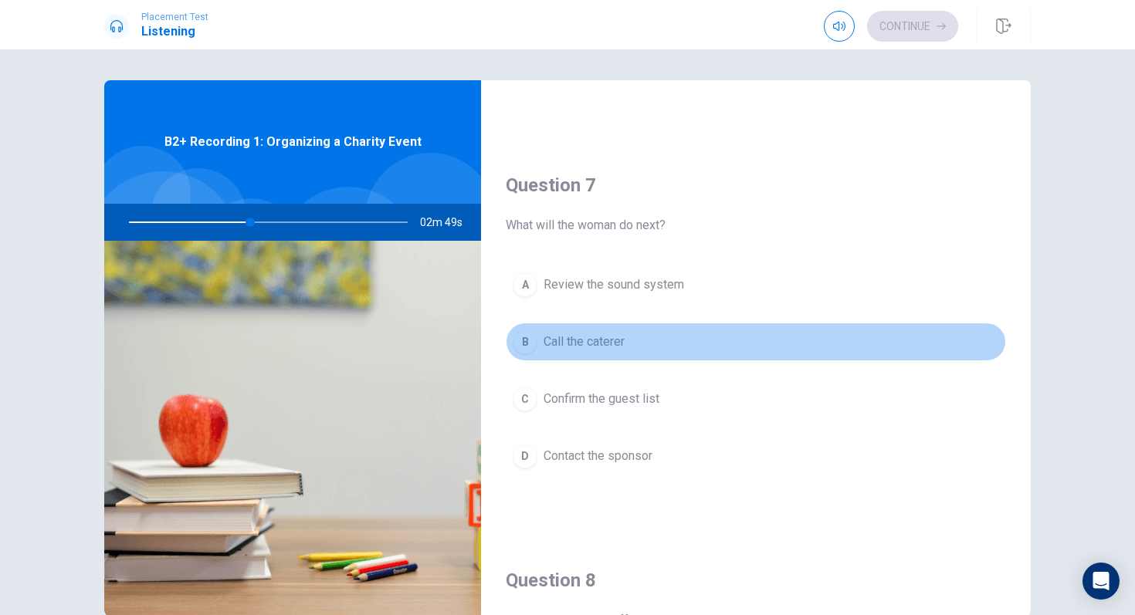
click at [624, 331] on button "B Call the caterer" at bounding box center [756, 342] width 500 height 39
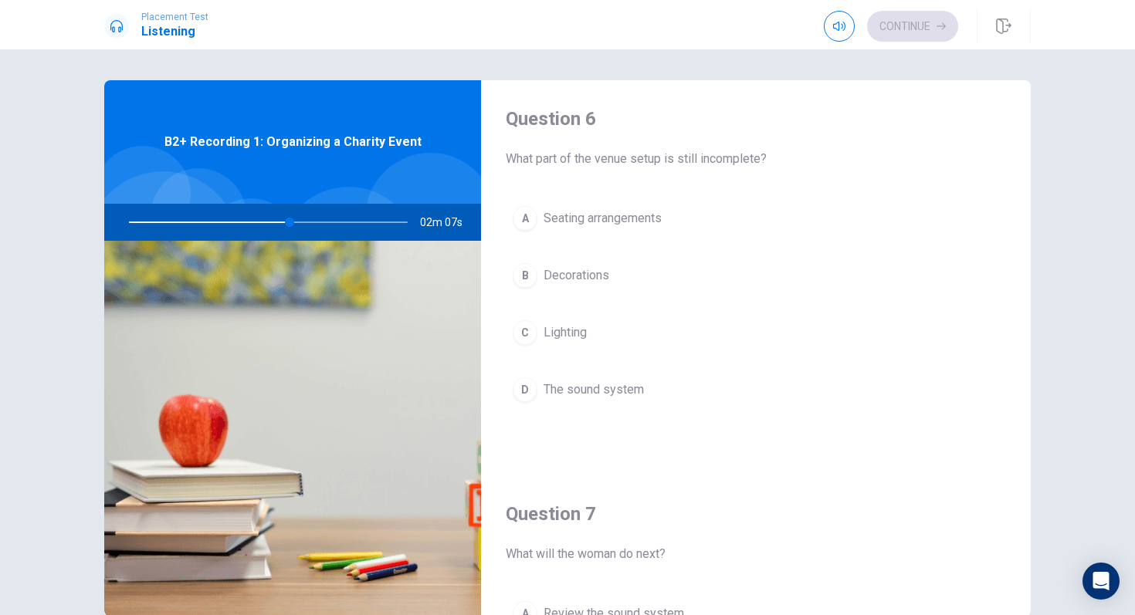
scroll to position [0, 0]
click at [553, 391] on span "The sound system" at bounding box center [593, 394] width 100 height 19
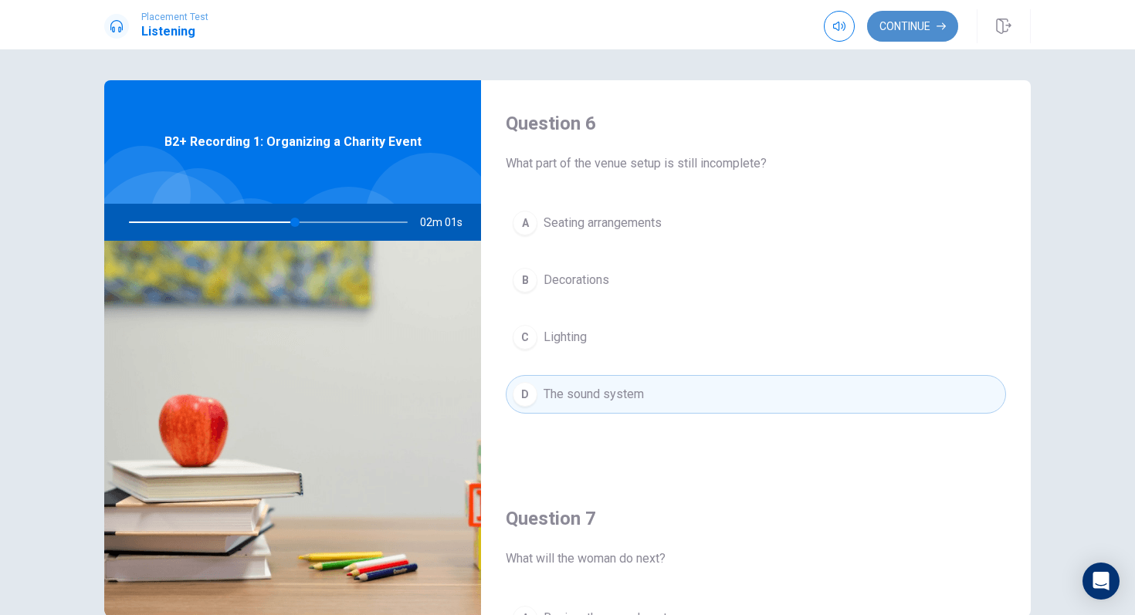
click at [898, 17] on button "Continue" at bounding box center [912, 26] width 91 height 31
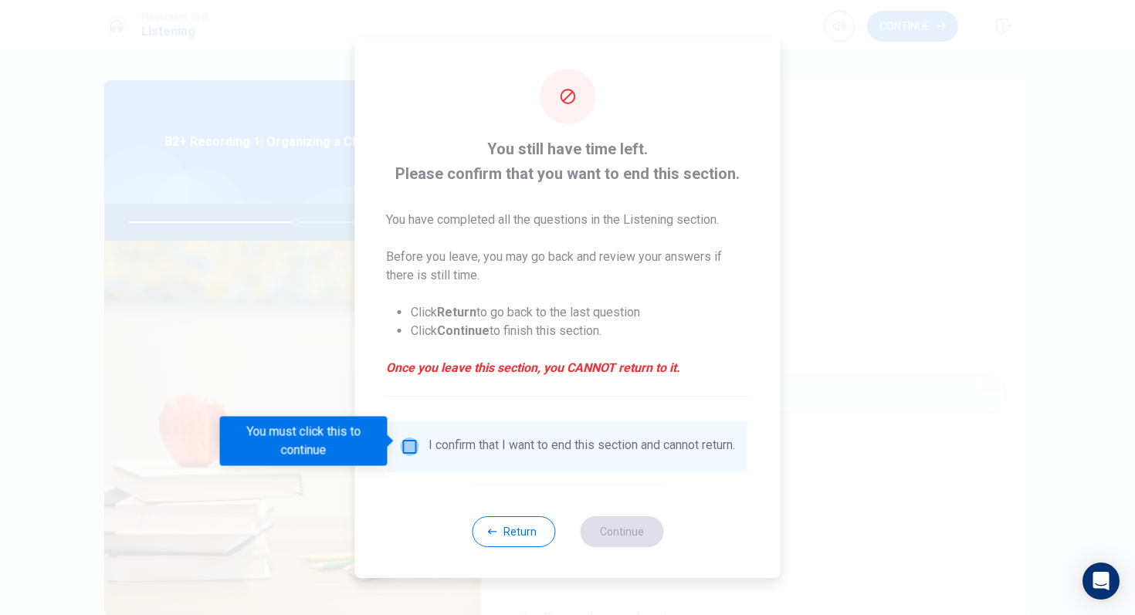
click at [404, 438] on input "You must click this to continue" at bounding box center [410, 447] width 19 height 19
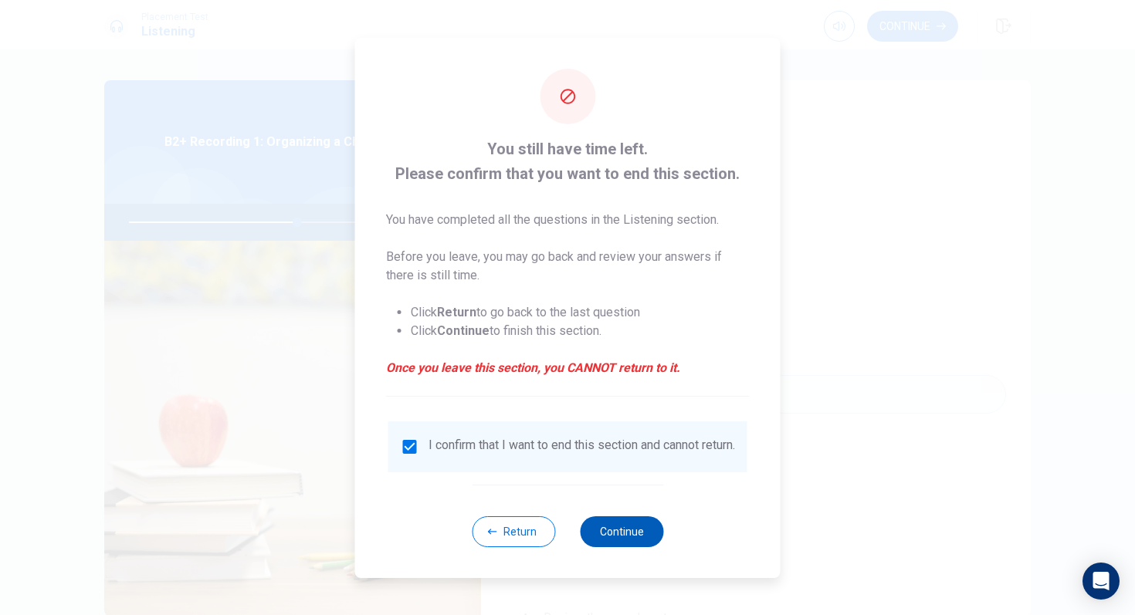
click at [590, 515] on button "Continue" at bounding box center [621, 531] width 83 height 31
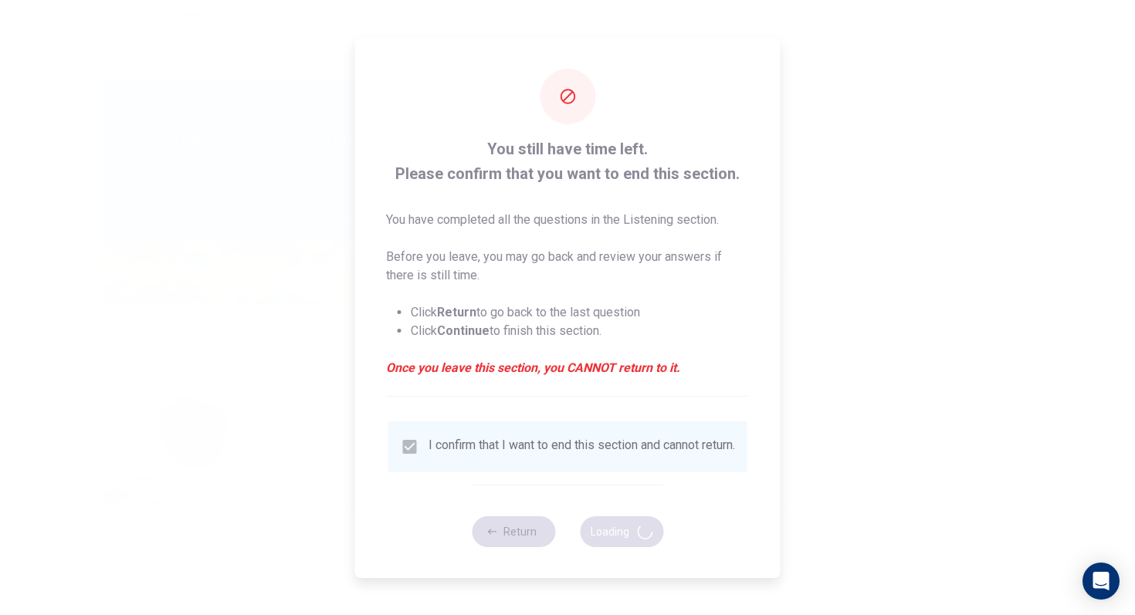
type input "61"
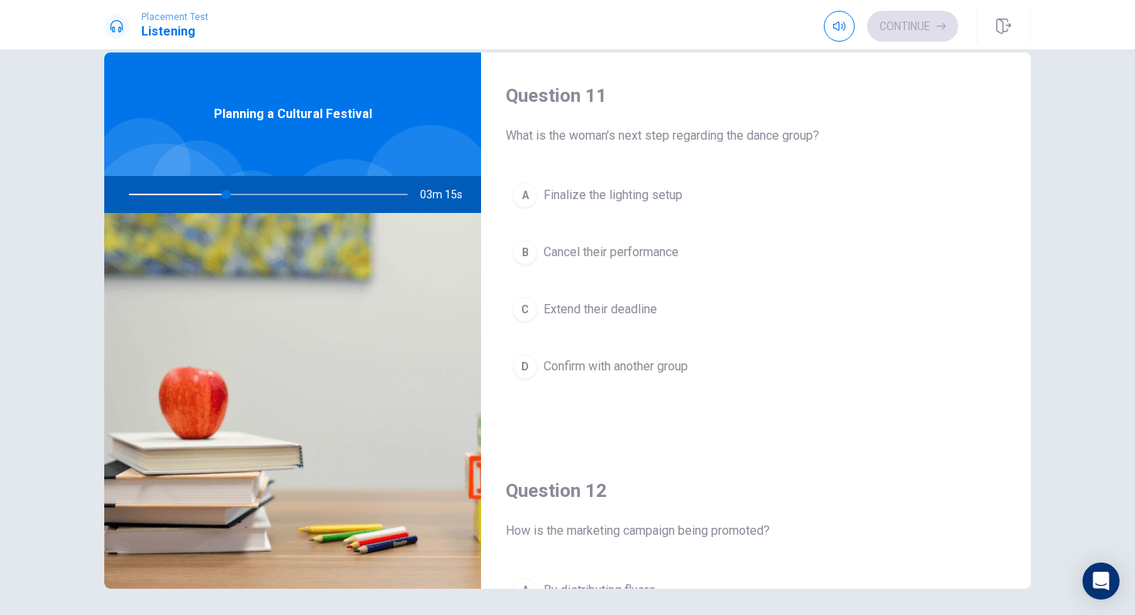
scroll to position [25, 0]
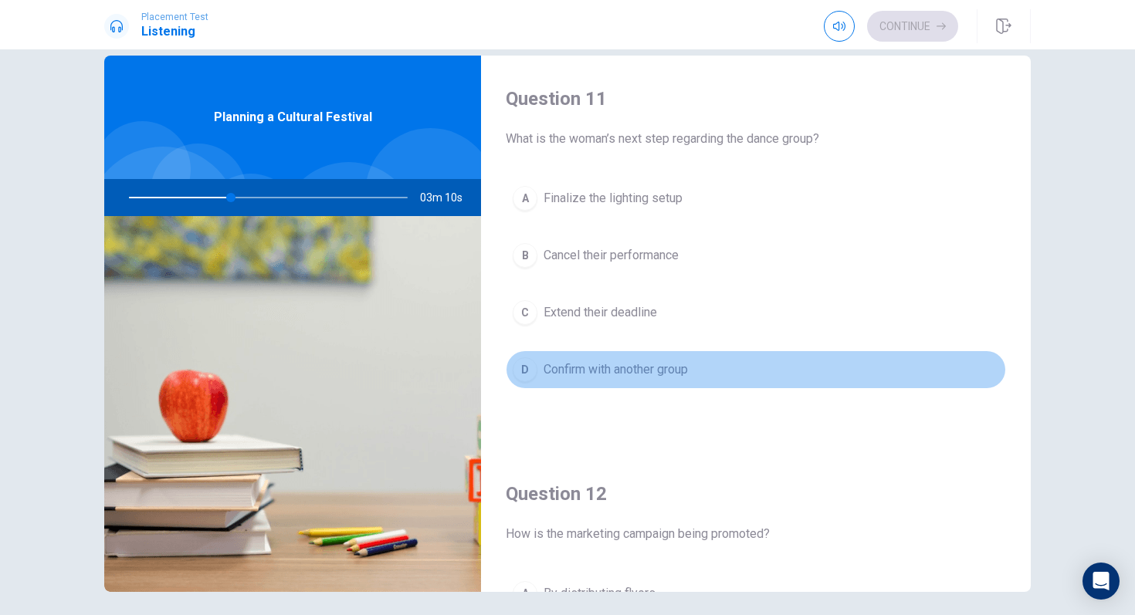
click at [560, 375] on span "Confirm with another group" at bounding box center [615, 369] width 144 height 19
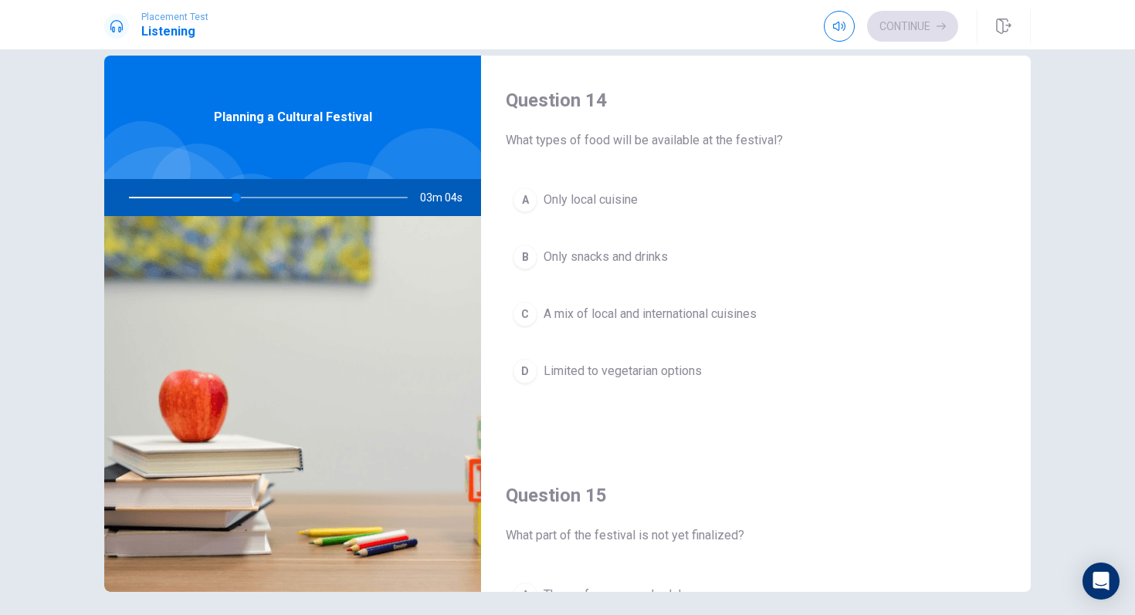
scroll to position [1177, 0]
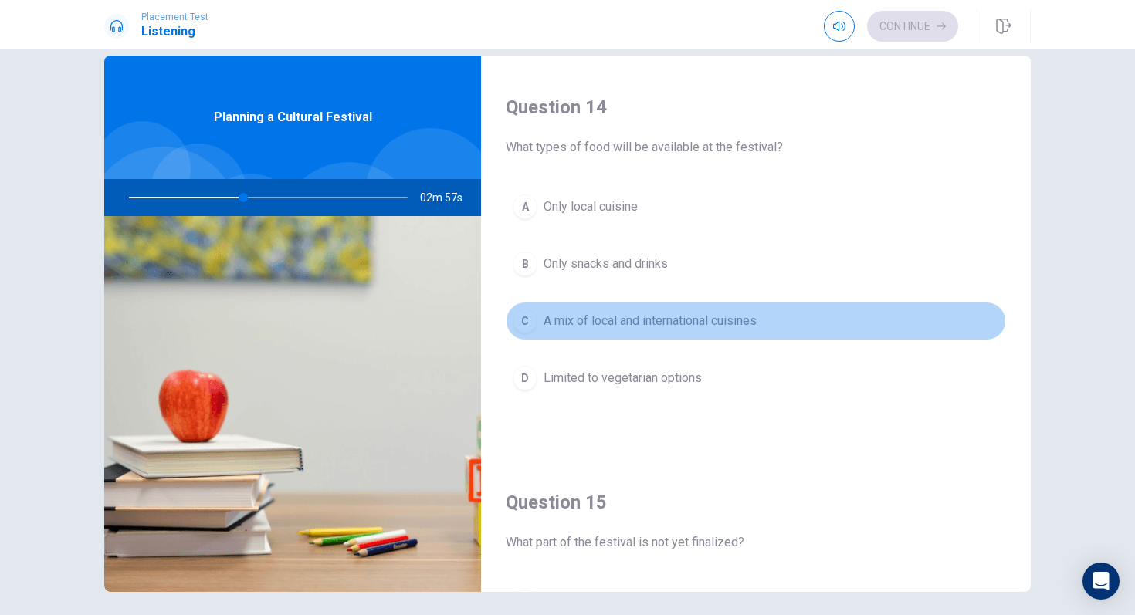
click at [581, 322] on span "A mix of local and international cuisines" at bounding box center [649, 321] width 213 height 19
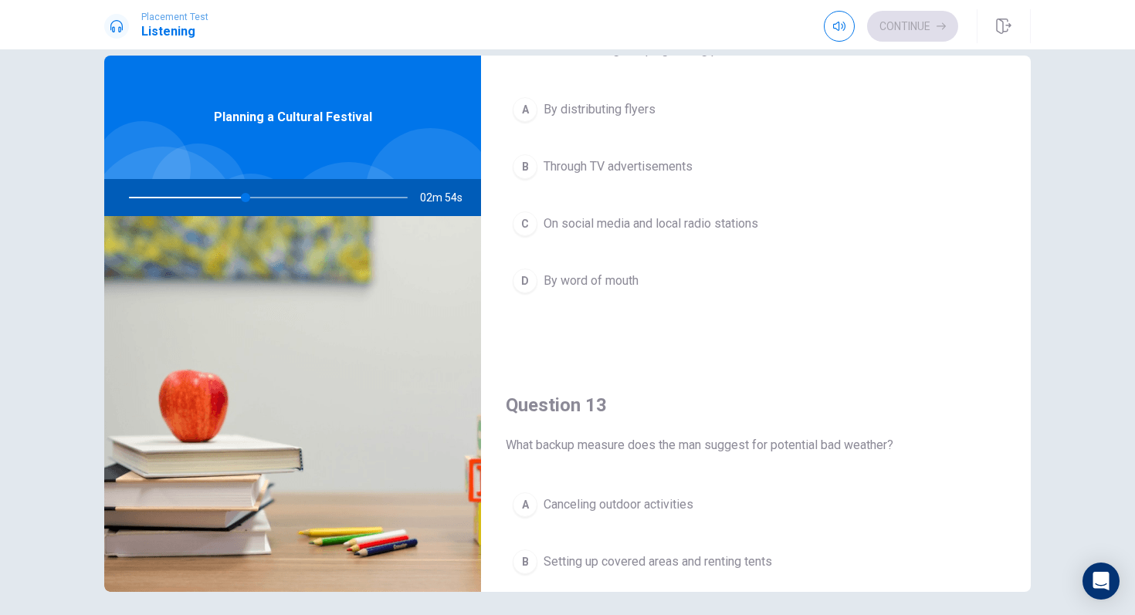
scroll to position [484, 0]
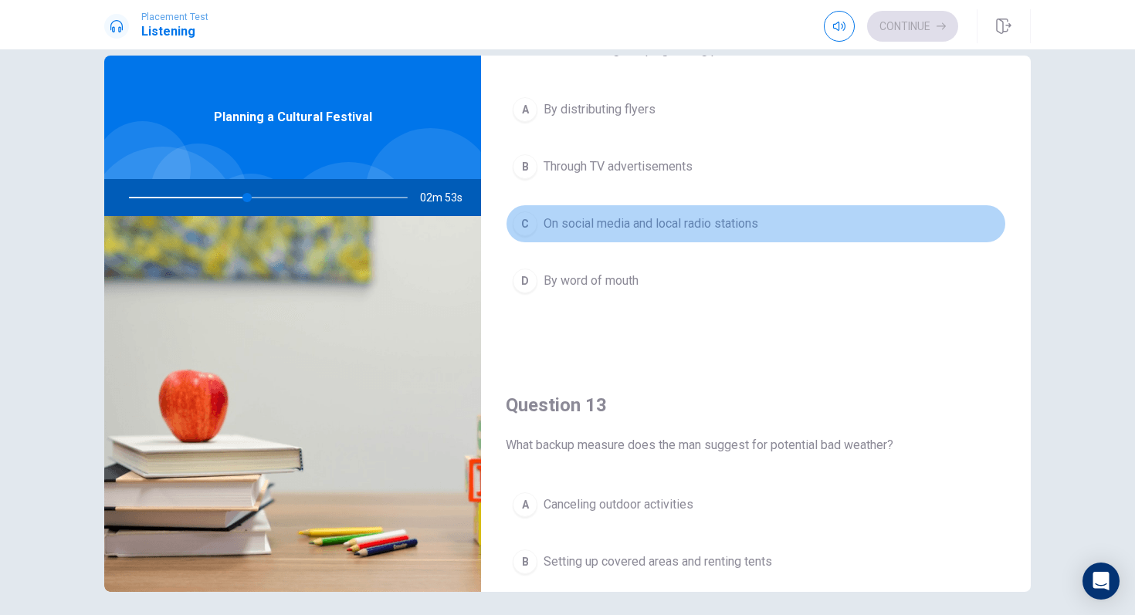
click at [581, 228] on span "On social media and local radio stations" at bounding box center [650, 224] width 215 height 19
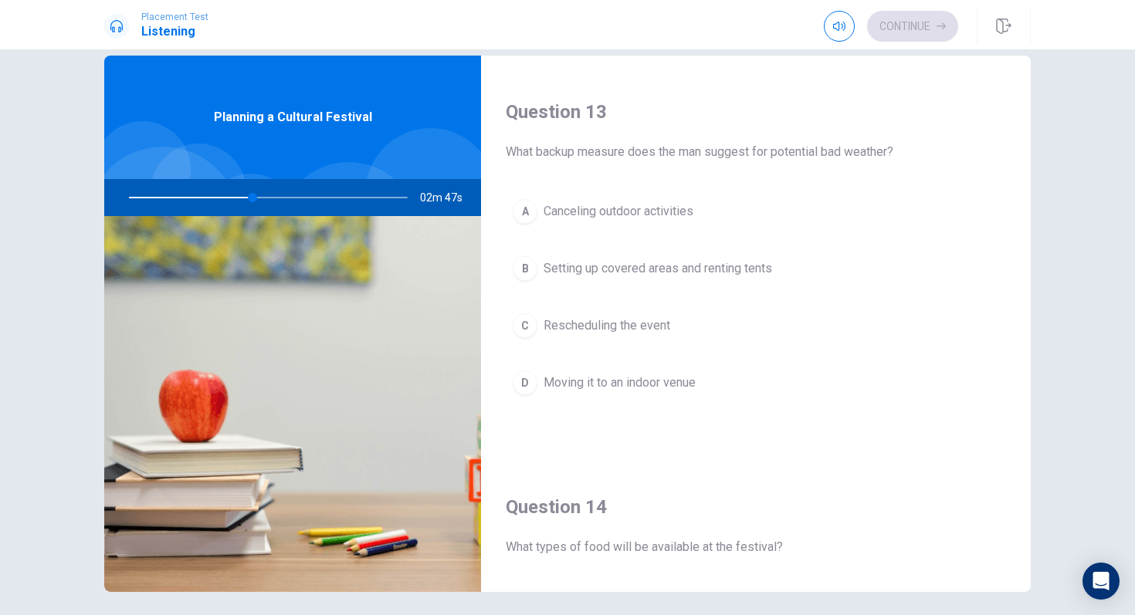
scroll to position [777, 0]
click at [644, 288] on button "B Setting up covered areas and renting tents" at bounding box center [756, 269] width 500 height 39
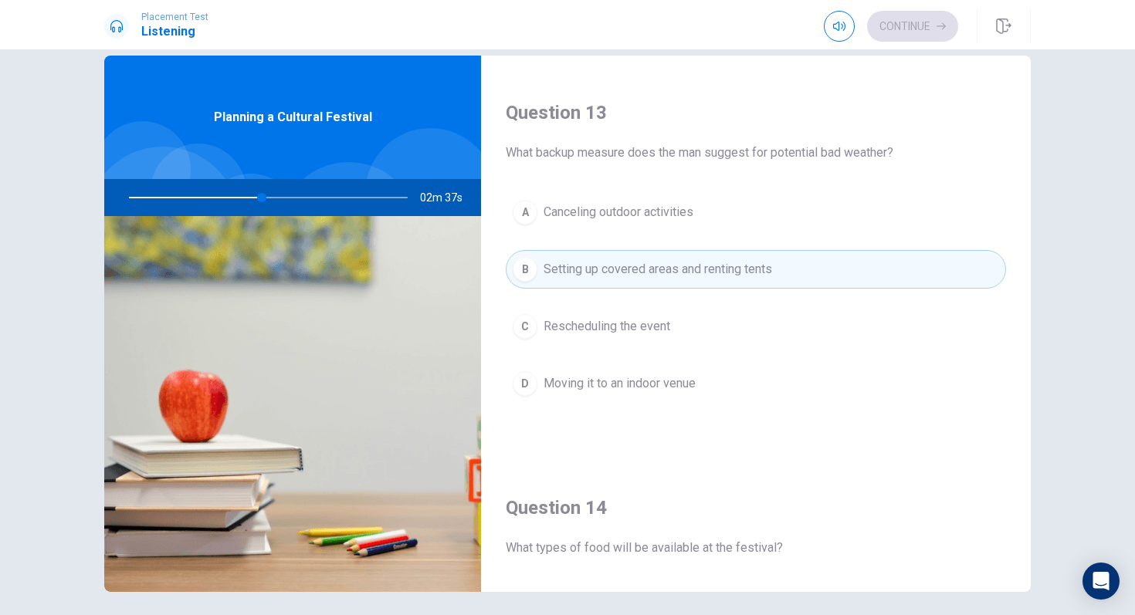
click at [644, 284] on button "B Setting up covered areas and renting tents" at bounding box center [756, 269] width 500 height 39
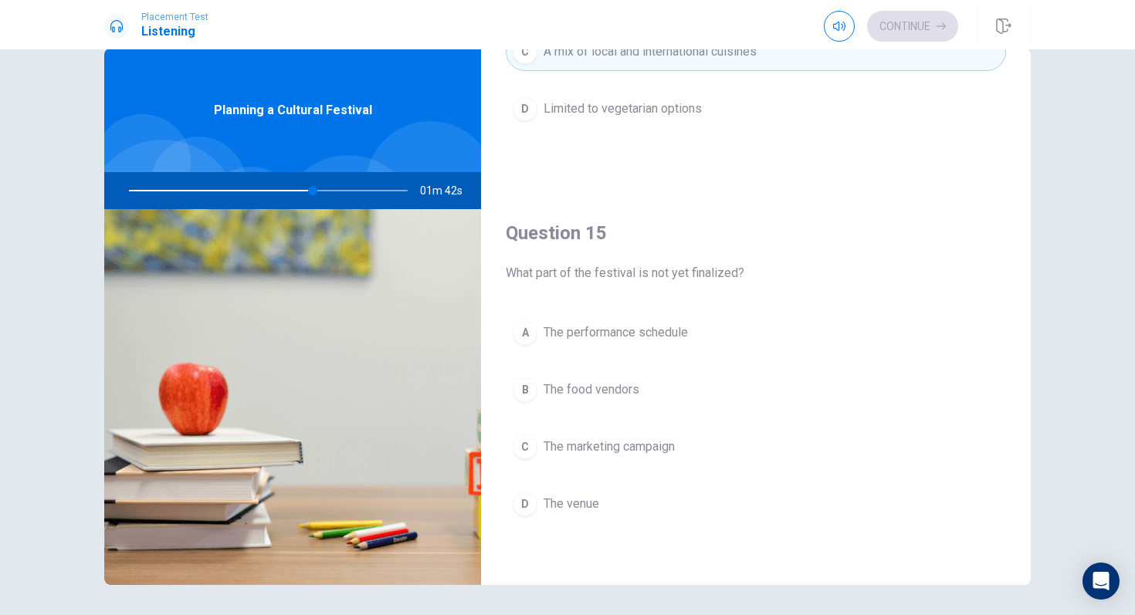
scroll to position [34, 0]
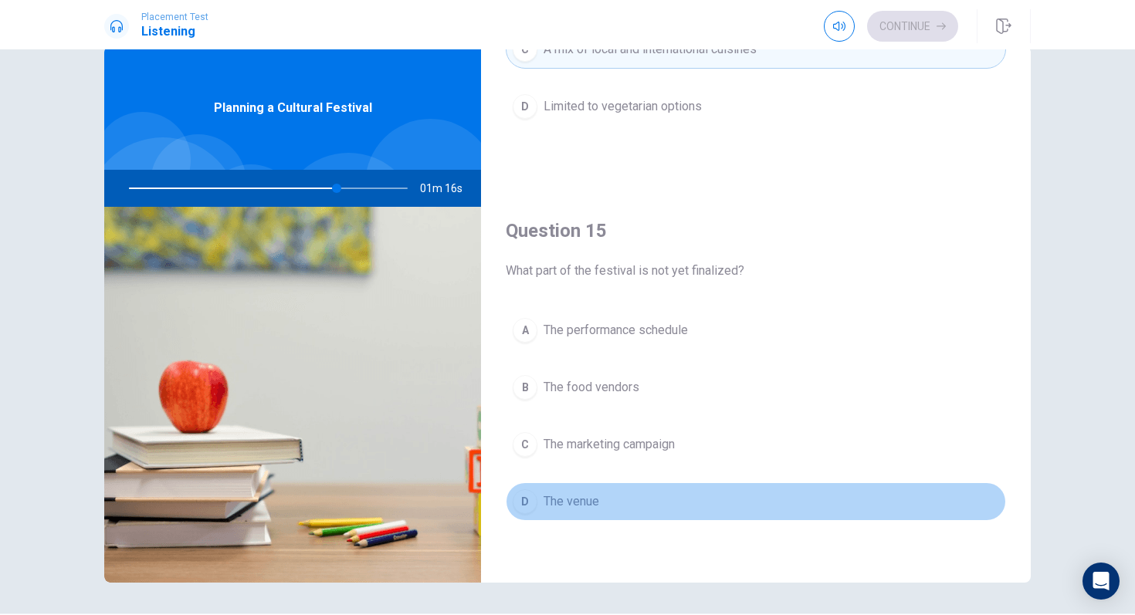
click at [560, 501] on span "The venue" at bounding box center [571, 501] width 56 height 19
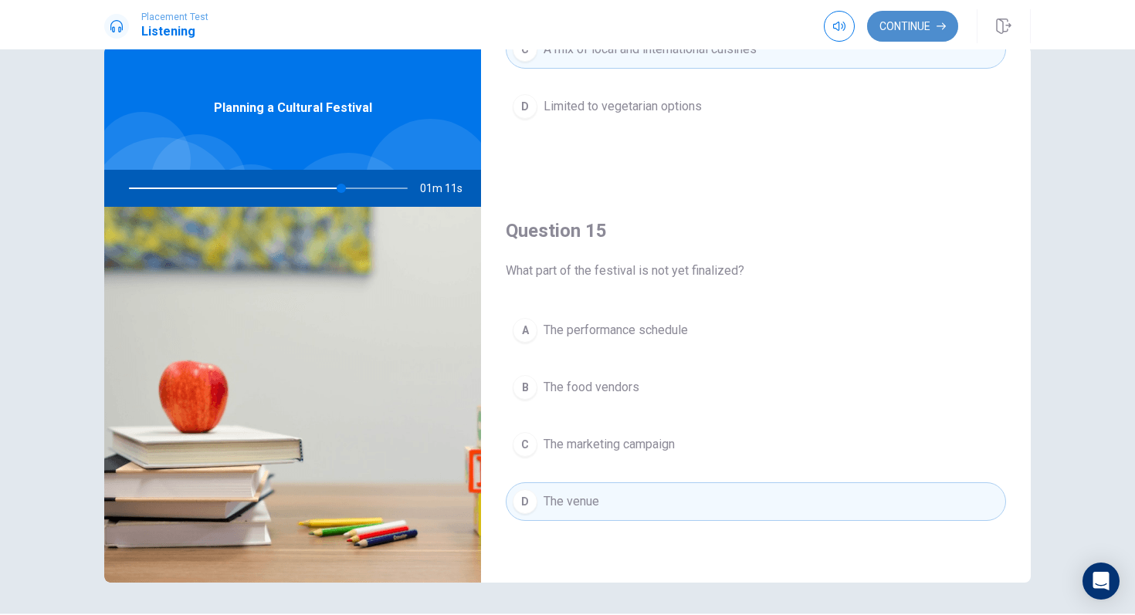
click at [918, 33] on button "Continue" at bounding box center [912, 26] width 91 height 31
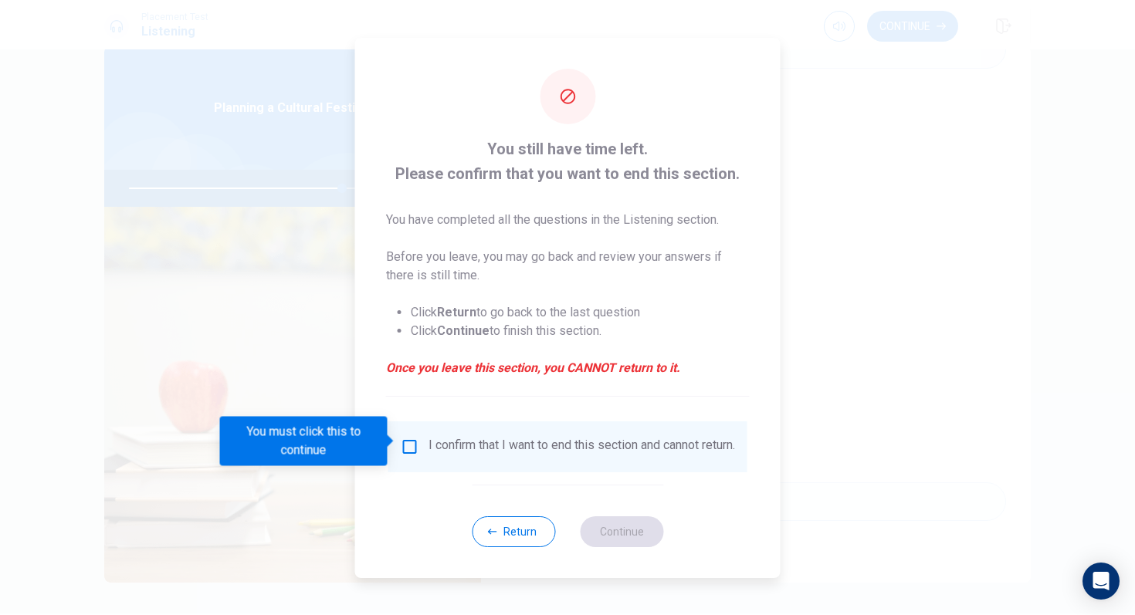
click at [415, 439] on input "You must click this to continue" at bounding box center [410, 447] width 19 height 19
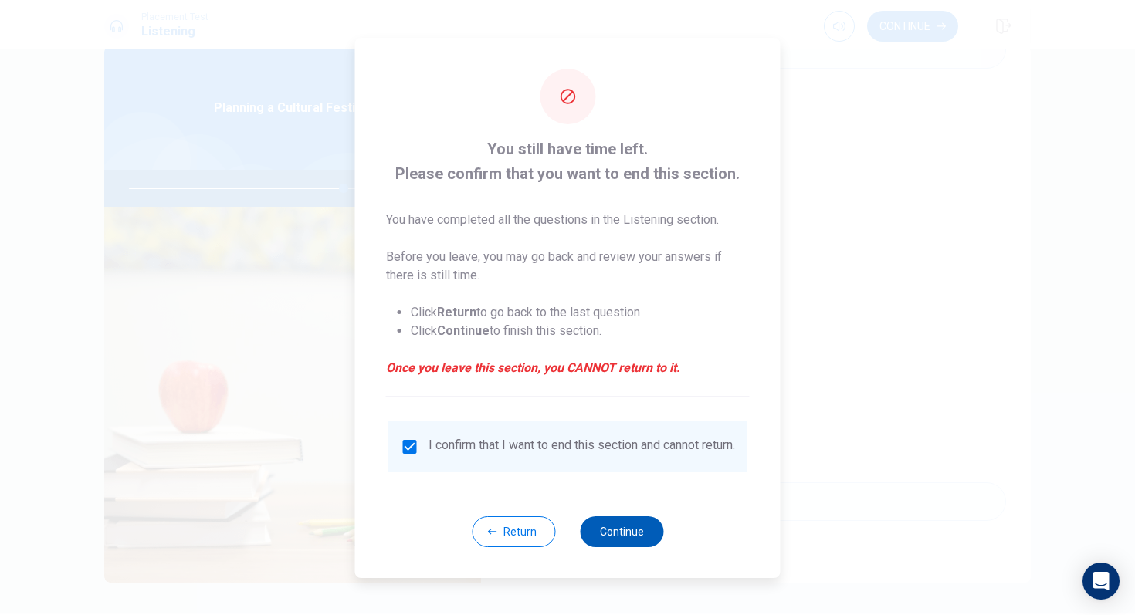
click at [614, 515] on button "Continue" at bounding box center [621, 531] width 83 height 31
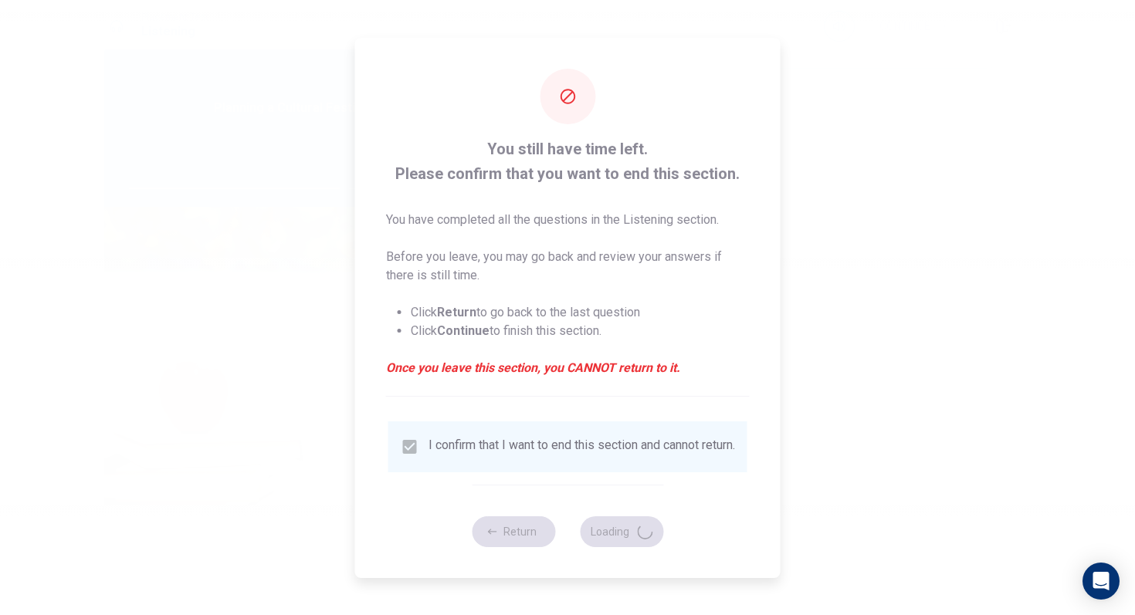
type input "78"
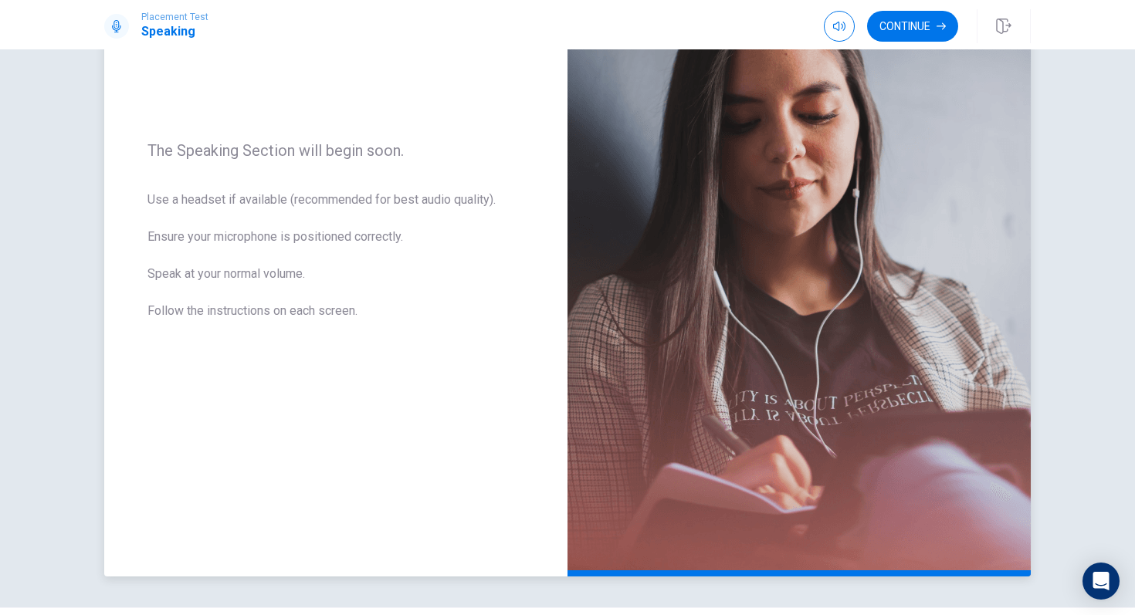
scroll to position [218, 0]
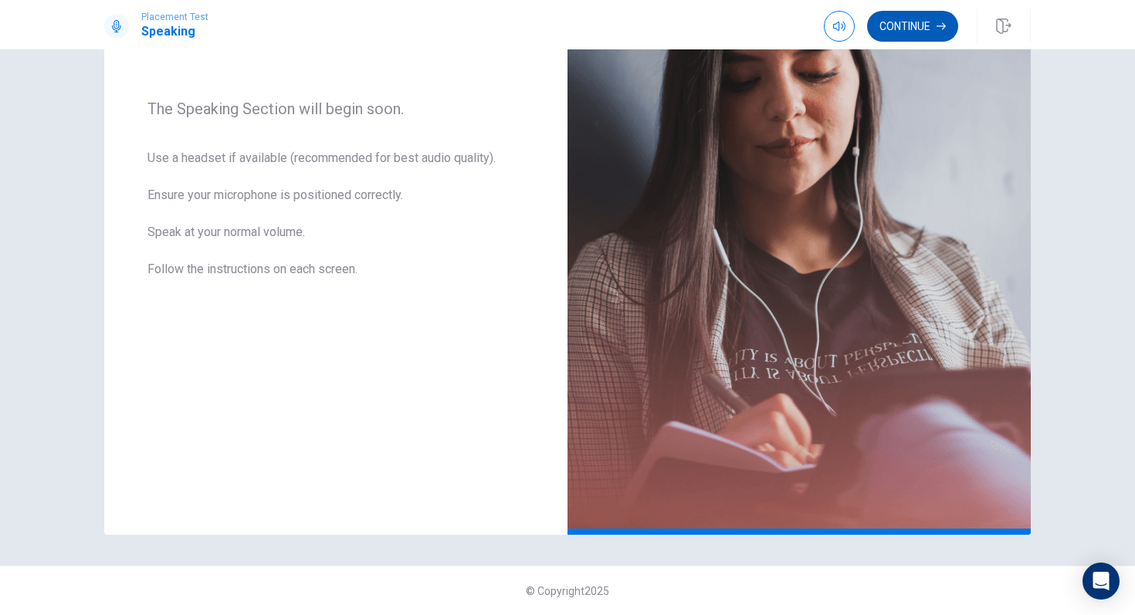
click at [925, 32] on button "Continue" at bounding box center [912, 26] width 91 height 31
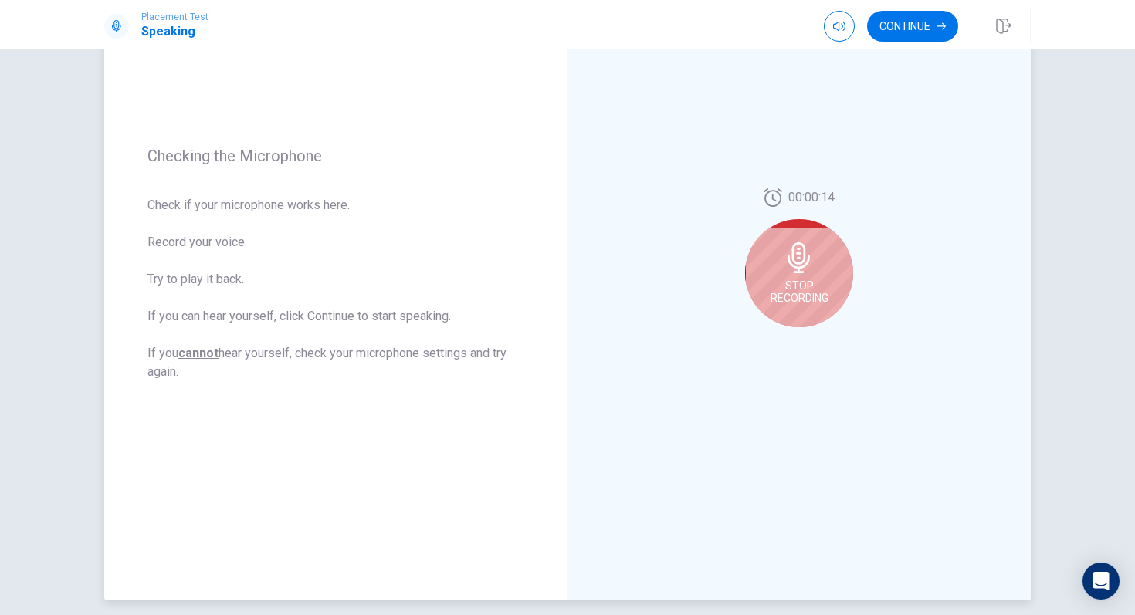
scroll to position [151, 0]
click at [802, 264] on icon at bounding box center [798, 260] width 22 height 31
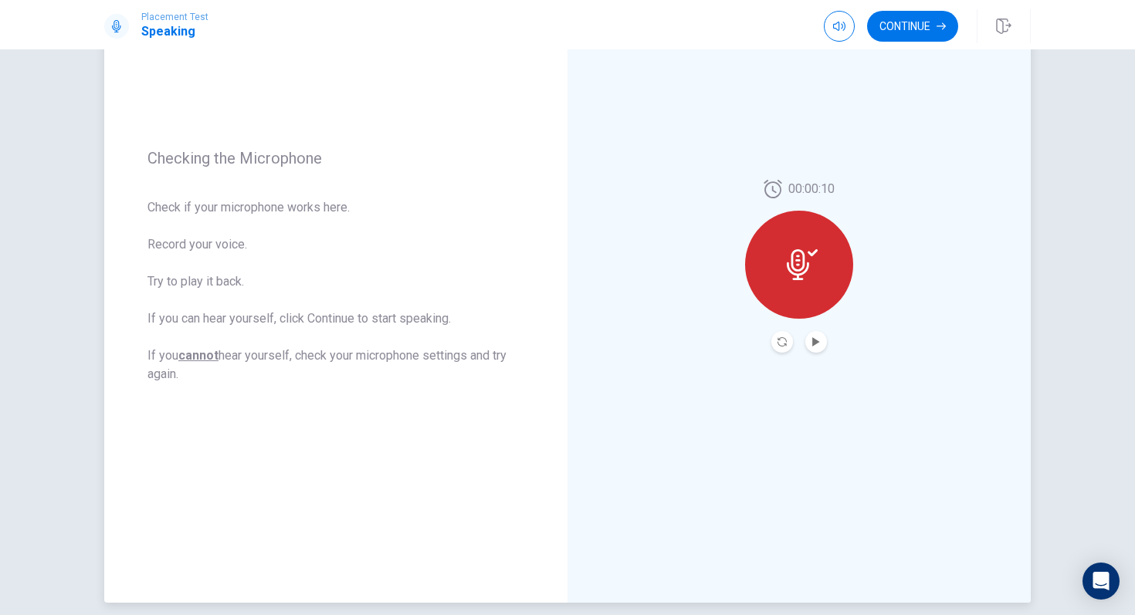
click at [818, 347] on button "Play Audio" at bounding box center [816, 342] width 22 height 22
click at [777, 350] on button "Record Again" at bounding box center [782, 342] width 22 height 22
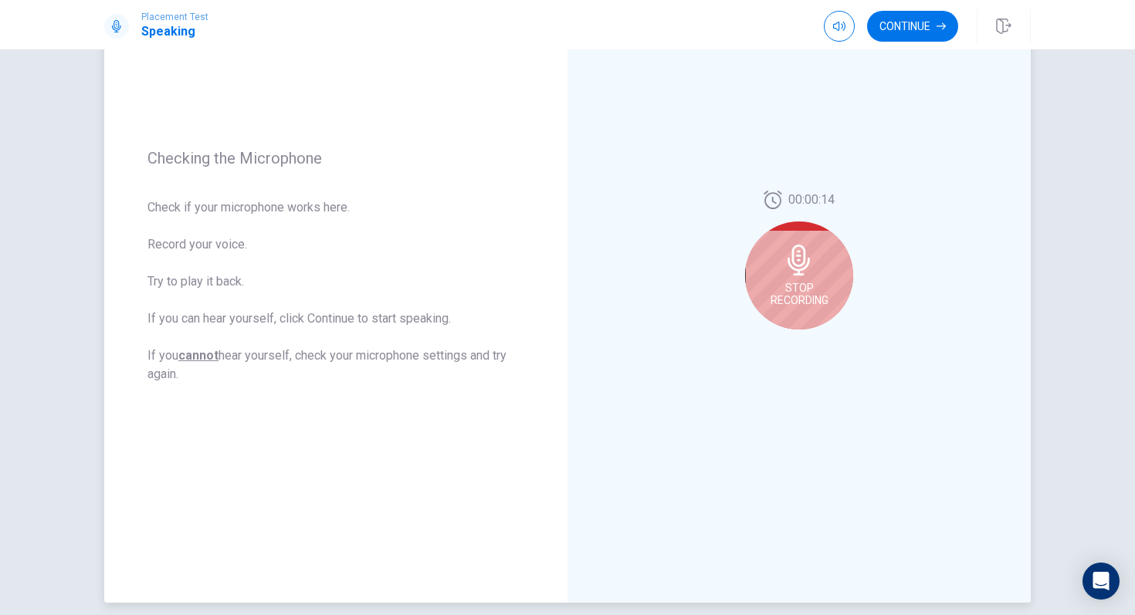
click at [800, 266] on icon at bounding box center [798, 260] width 22 height 31
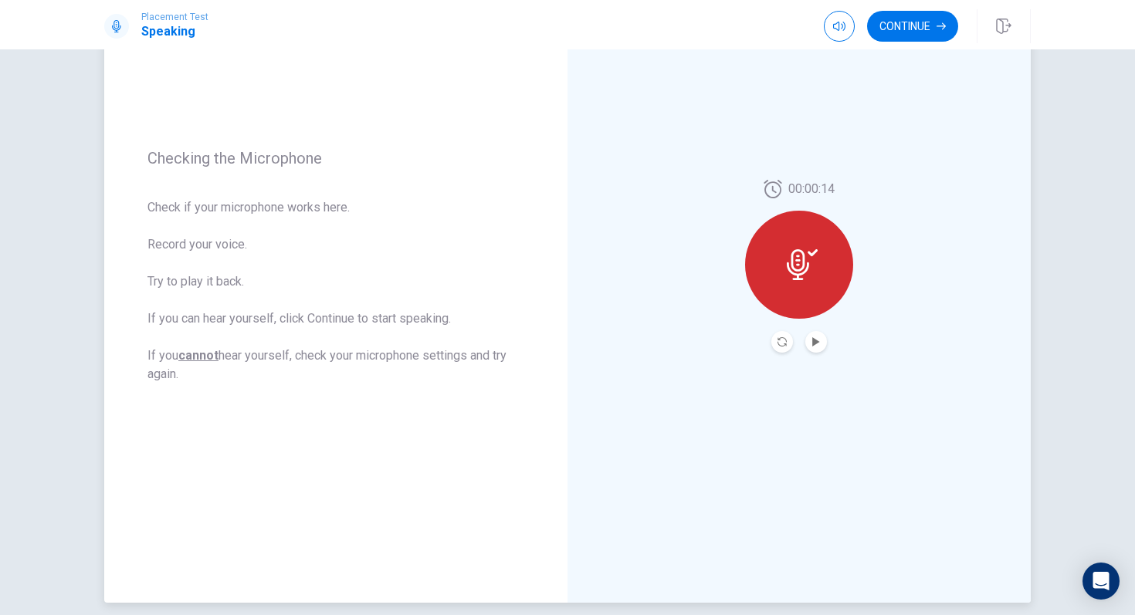
click at [787, 313] on div at bounding box center [799, 265] width 108 height 108
click at [796, 280] on div at bounding box center [799, 265] width 108 height 108
click at [786, 343] on icon "Record Again" at bounding box center [781, 341] width 9 height 9
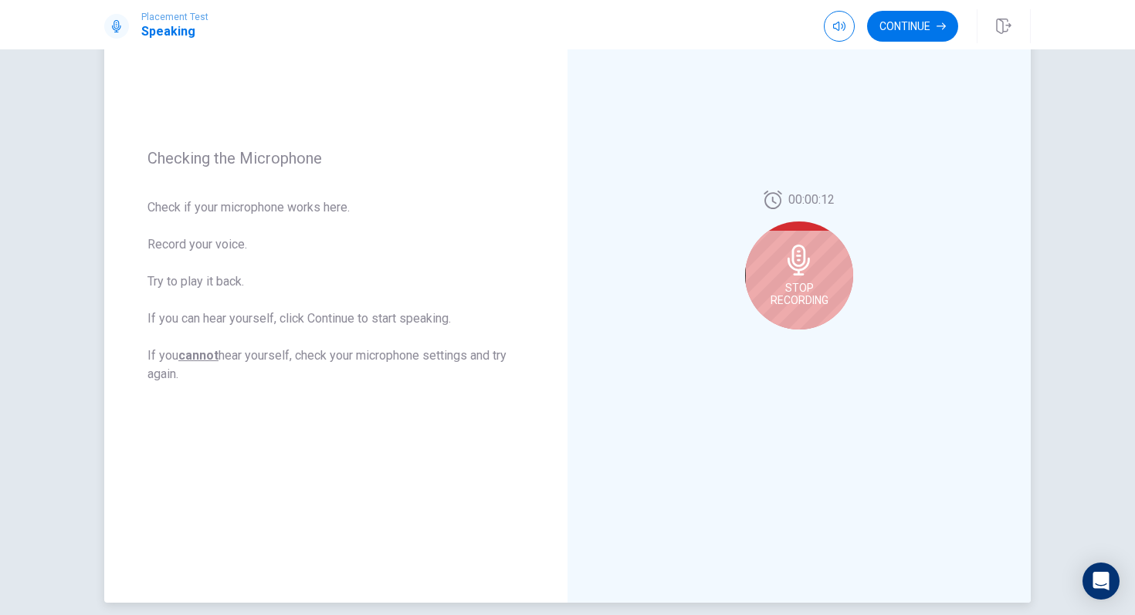
click at [801, 291] on span "Stop Recording" at bounding box center [799, 294] width 58 height 25
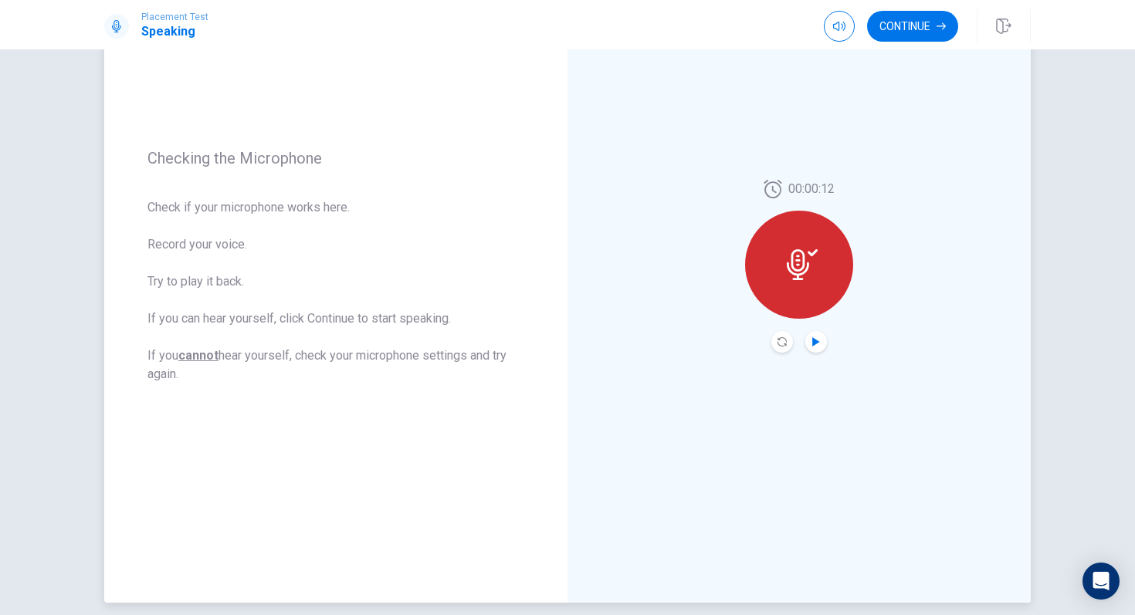
click at [818, 343] on icon "Play Audio" at bounding box center [815, 341] width 9 height 9
click at [785, 340] on icon "Record Again" at bounding box center [781, 341] width 9 height 9
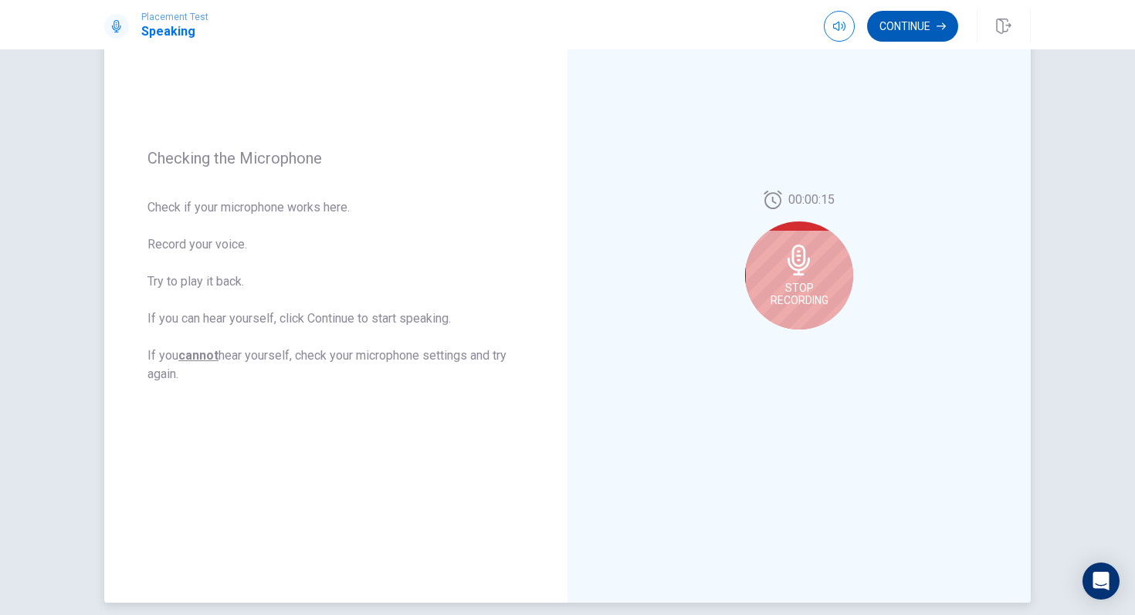
click at [902, 32] on button "Continue" at bounding box center [912, 26] width 91 height 31
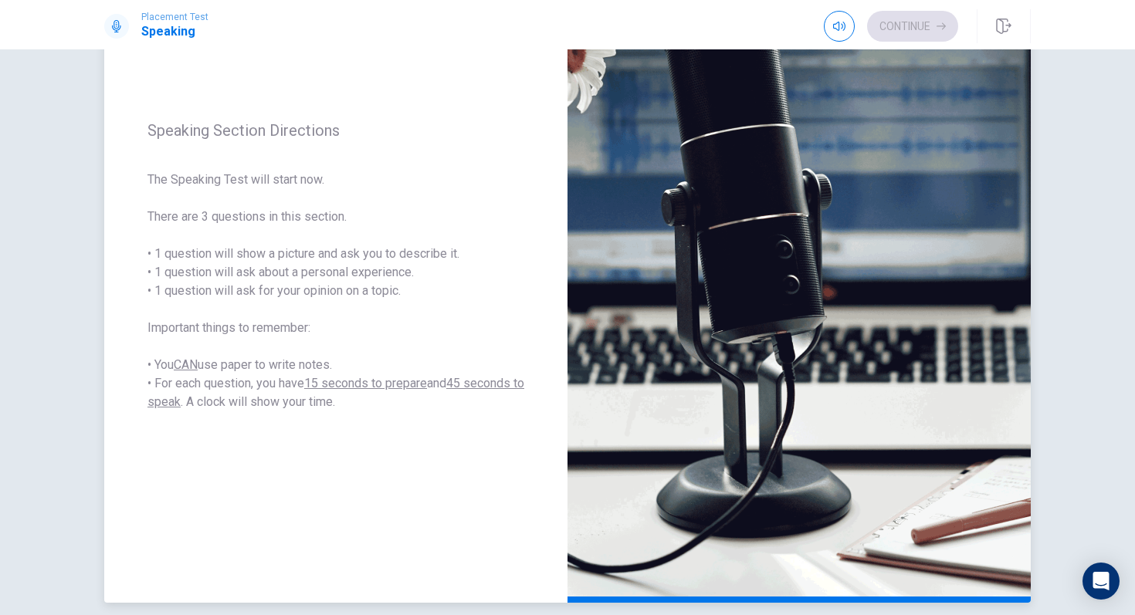
scroll to position [218, 0]
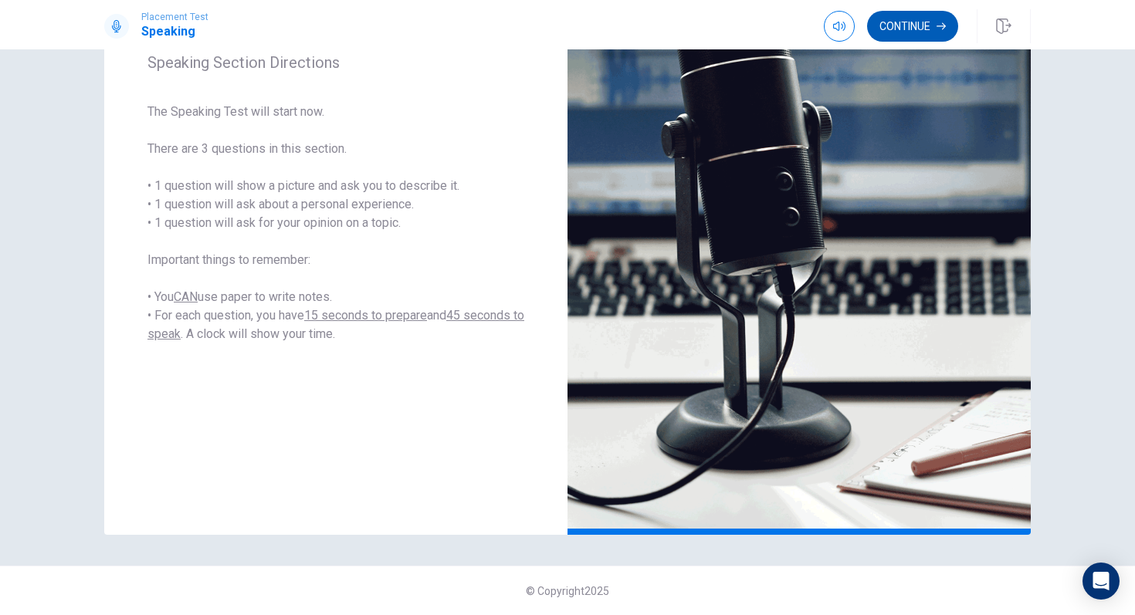
click at [887, 32] on button "Continue" at bounding box center [912, 26] width 91 height 31
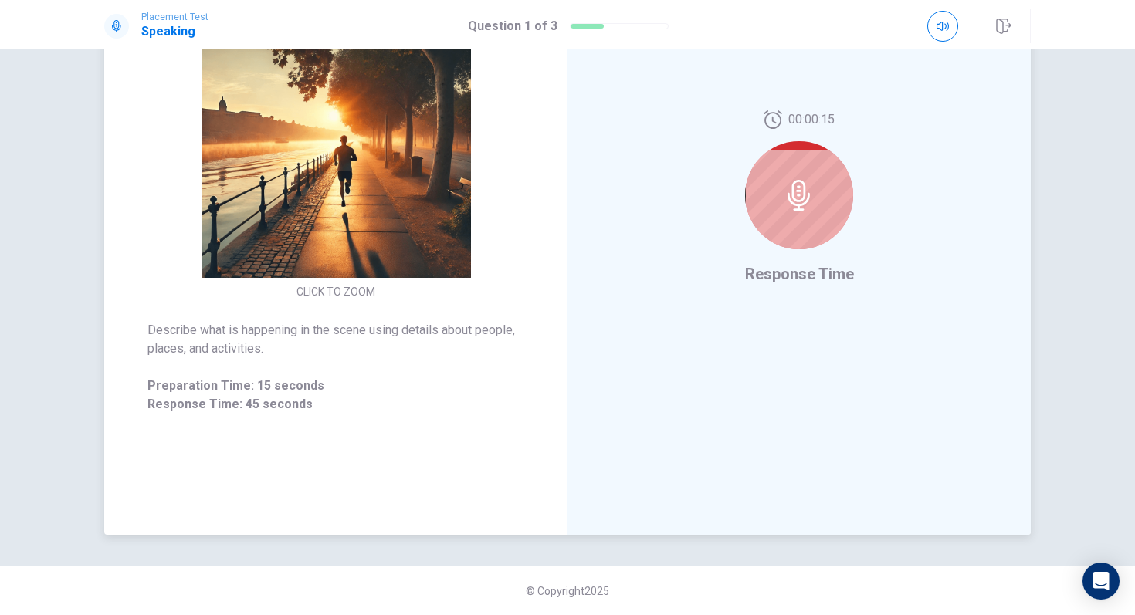
click at [814, 215] on div at bounding box center [799, 195] width 108 height 108
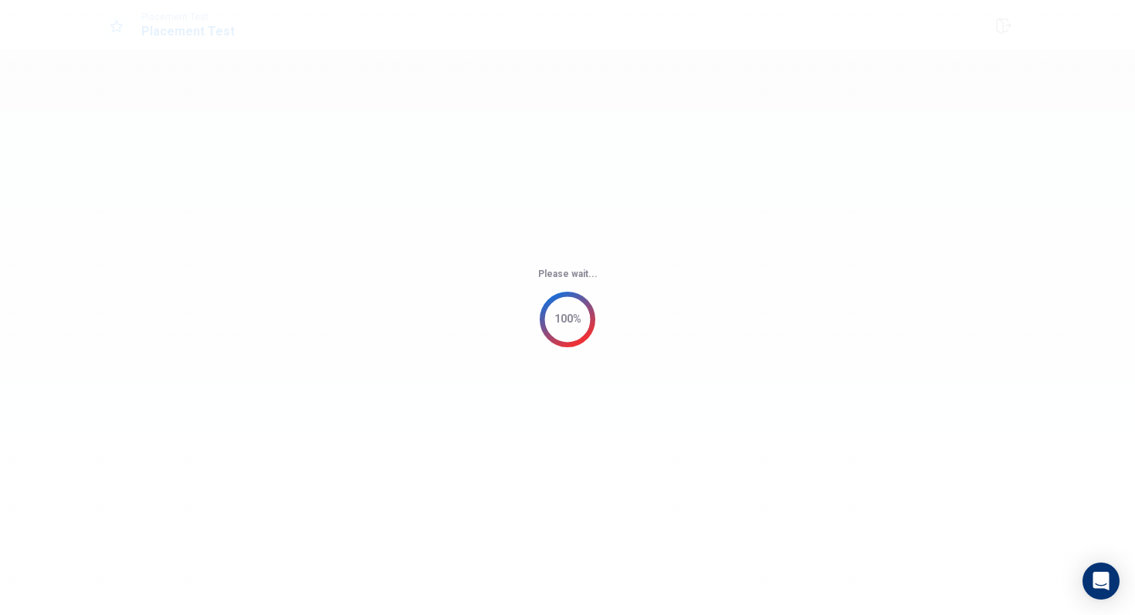
scroll to position [0, 0]
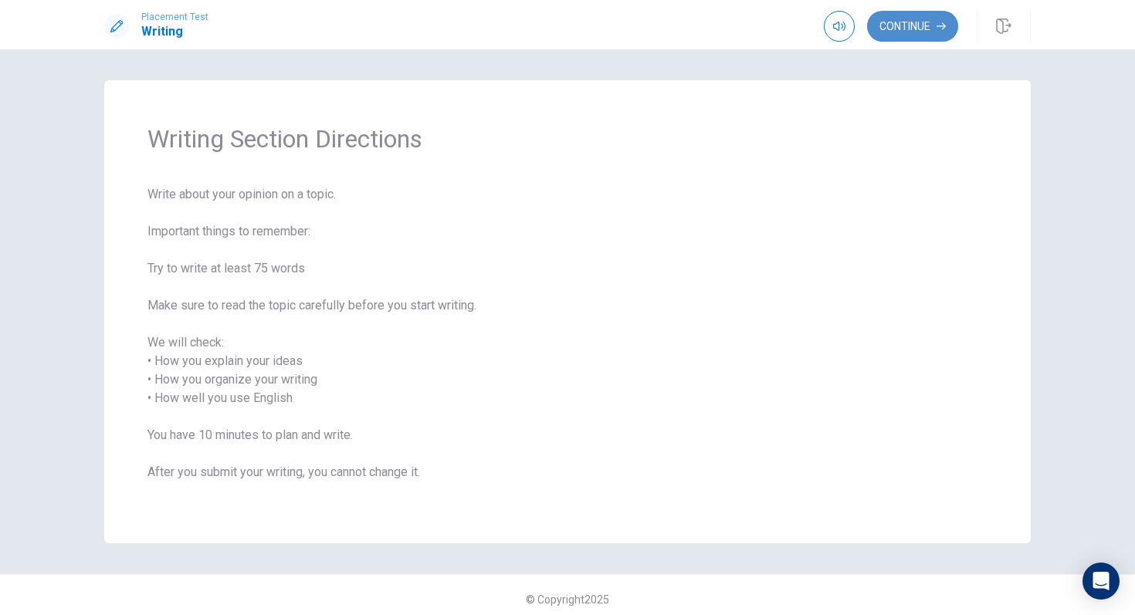
click at [925, 34] on button "Continue" at bounding box center [912, 26] width 91 height 31
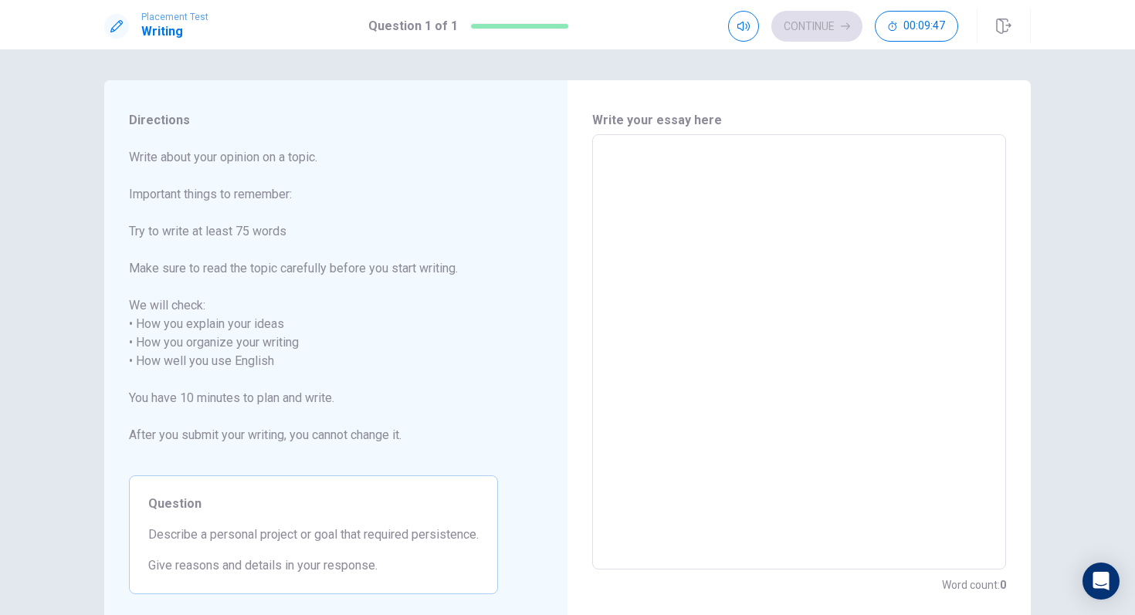
click at [715, 227] on textarea at bounding box center [799, 352] width 392 height 410
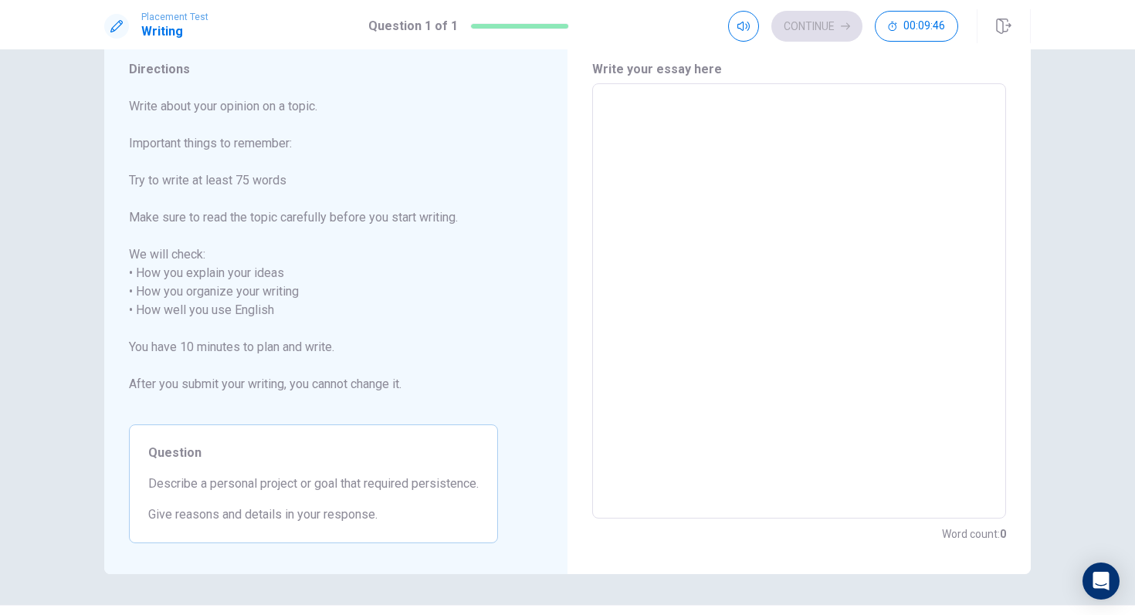
scroll to position [49, 0]
type textarea "G"
type textarea "x"
type textarea "Go"
type textarea "x"
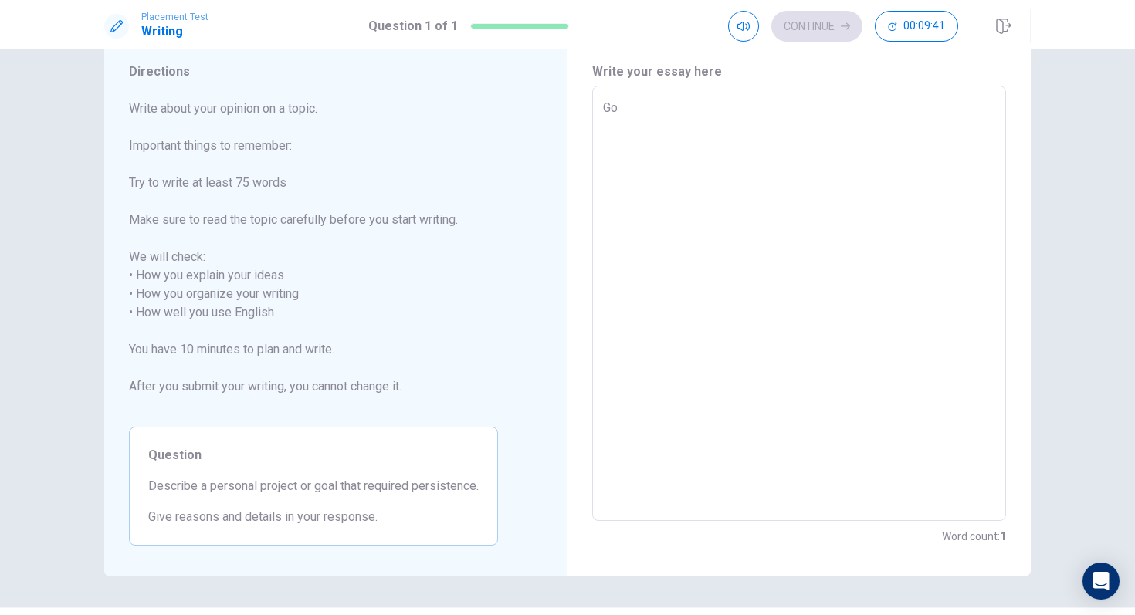
type textarea "Gol"
type textarea "x"
type textarea "Golf"
type textarea "x"
type textarea "Golf"
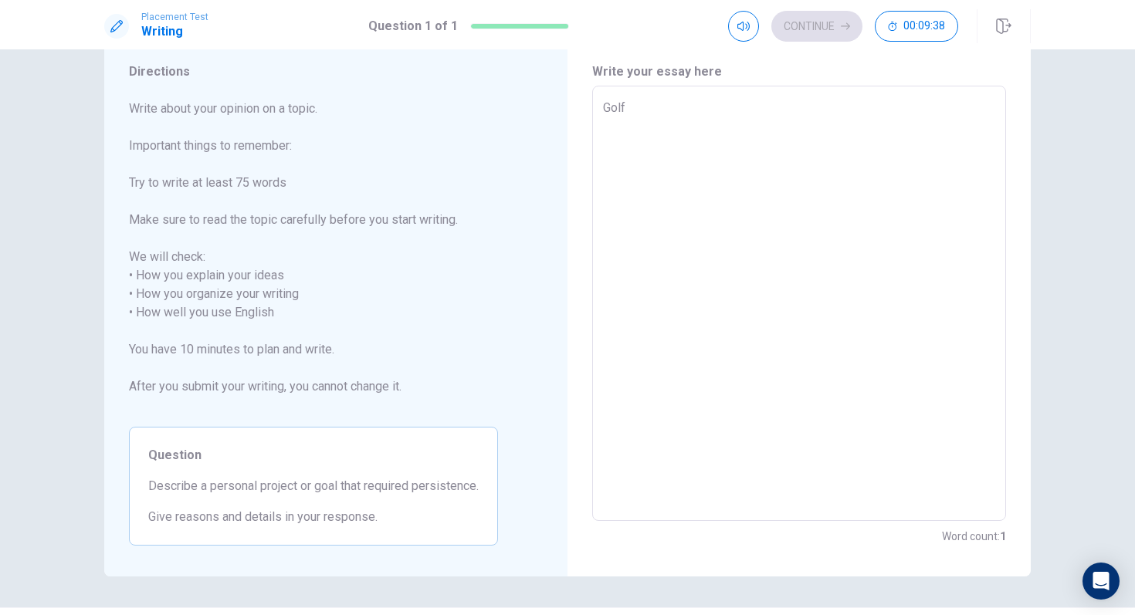
type textarea "x"
type textarea "Golf"
type textarea "x"
type textarea "Gol"
type textarea "x"
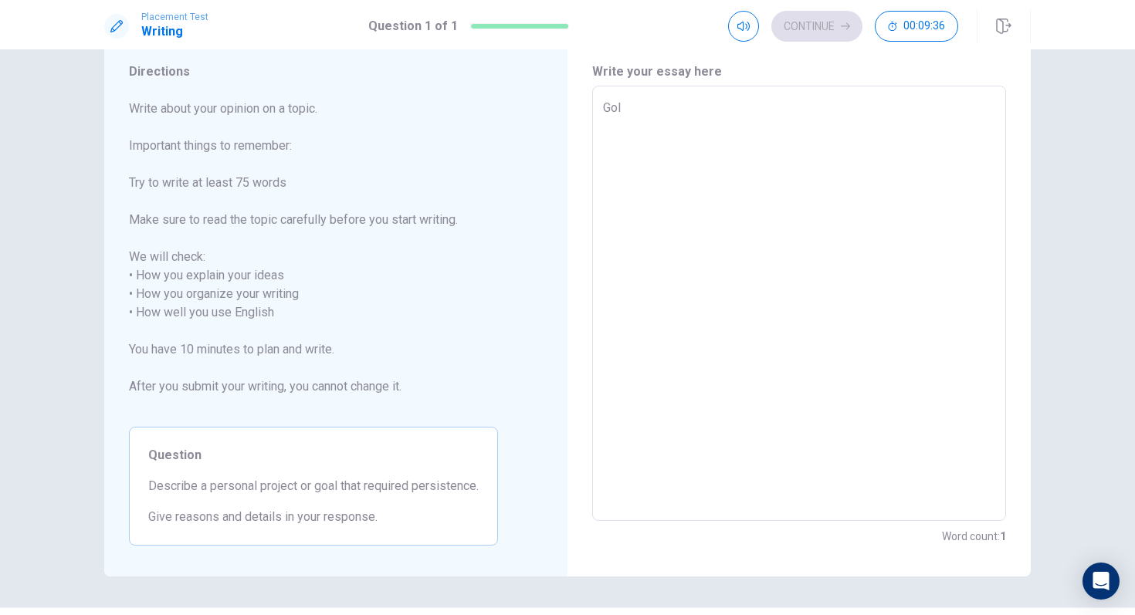
type textarea "Go"
type textarea "x"
type textarea "G"
type textarea "x"
type textarea "A"
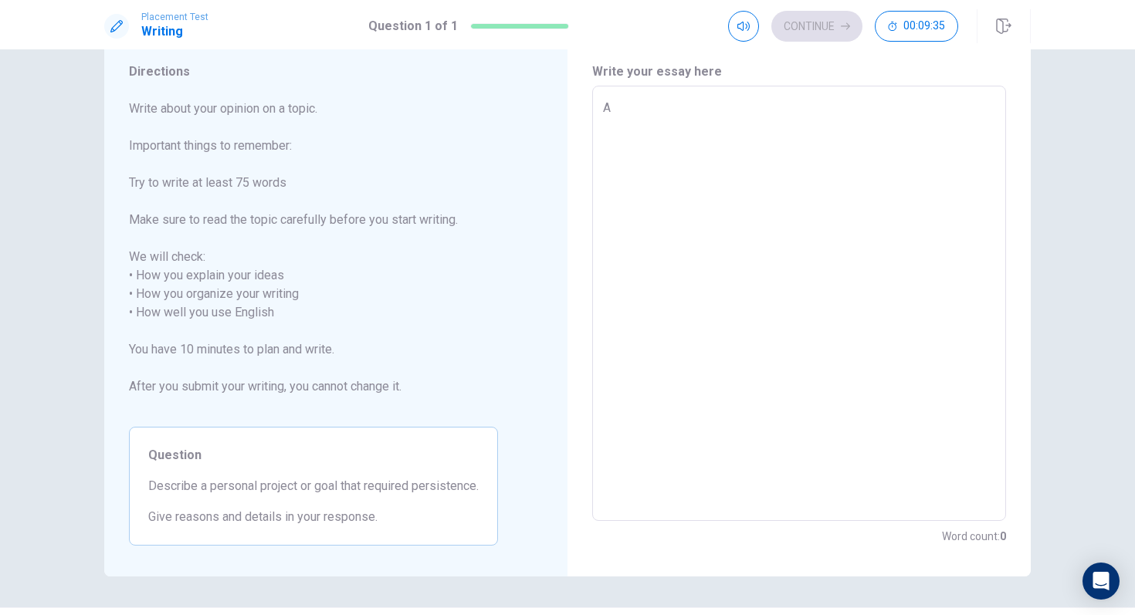
type textarea "x"
type textarea "A"
type textarea "x"
type textarea "A g"
type textarea "x"
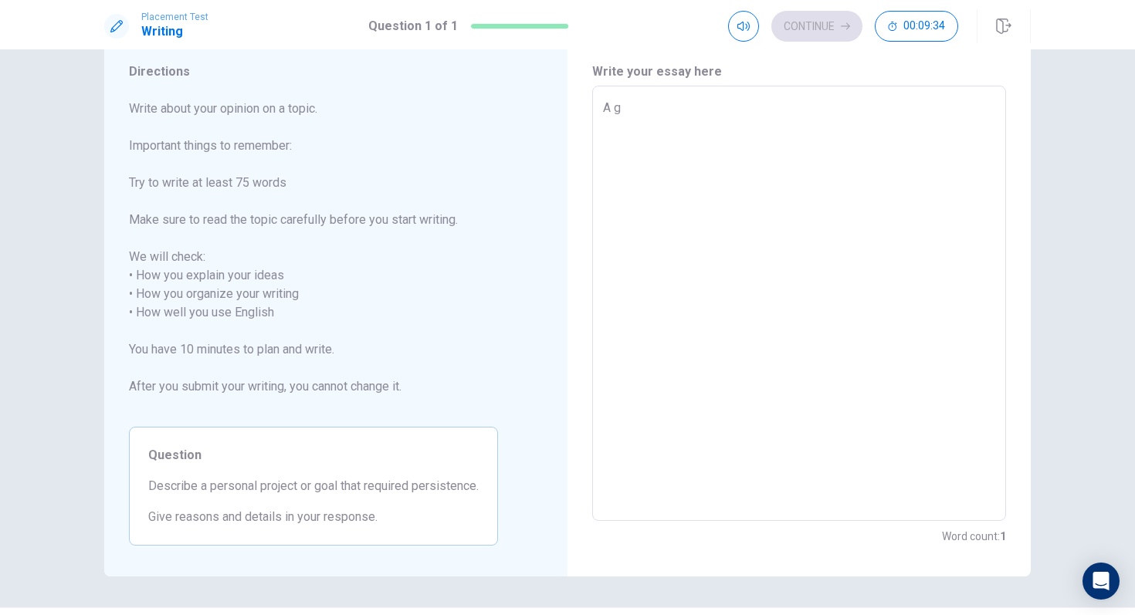
type textarea "A go"
type textarea "x"
type textarea "A gol"
type textarea "x"
type textarea "A golf"
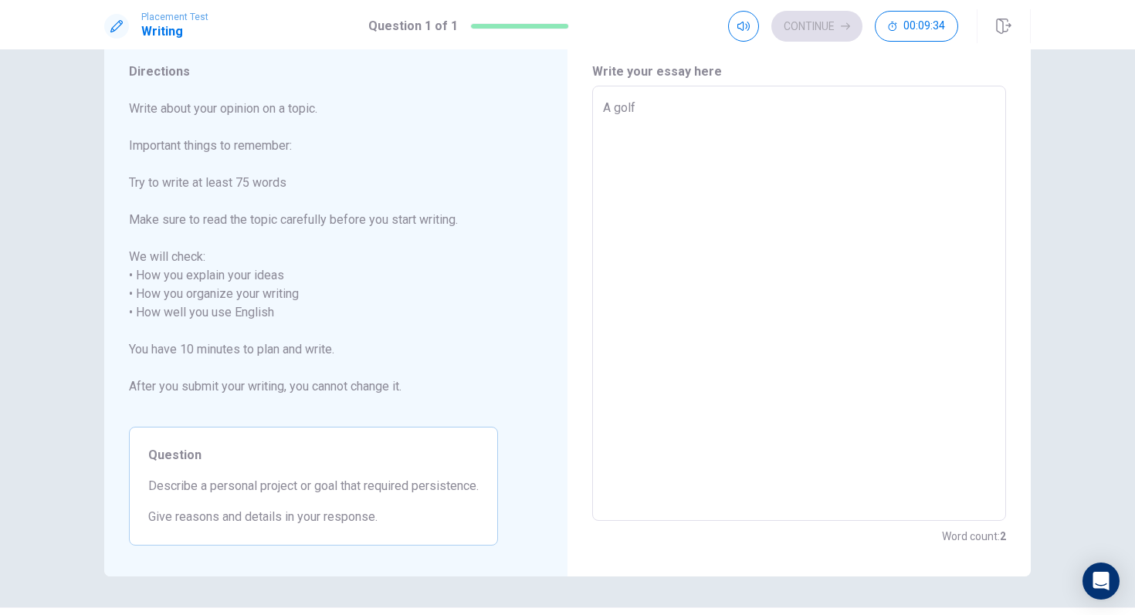
type textarea "x"
type textarea "A golf"
type textarea "x"
type textarea "A golf t"
type textarea "x"
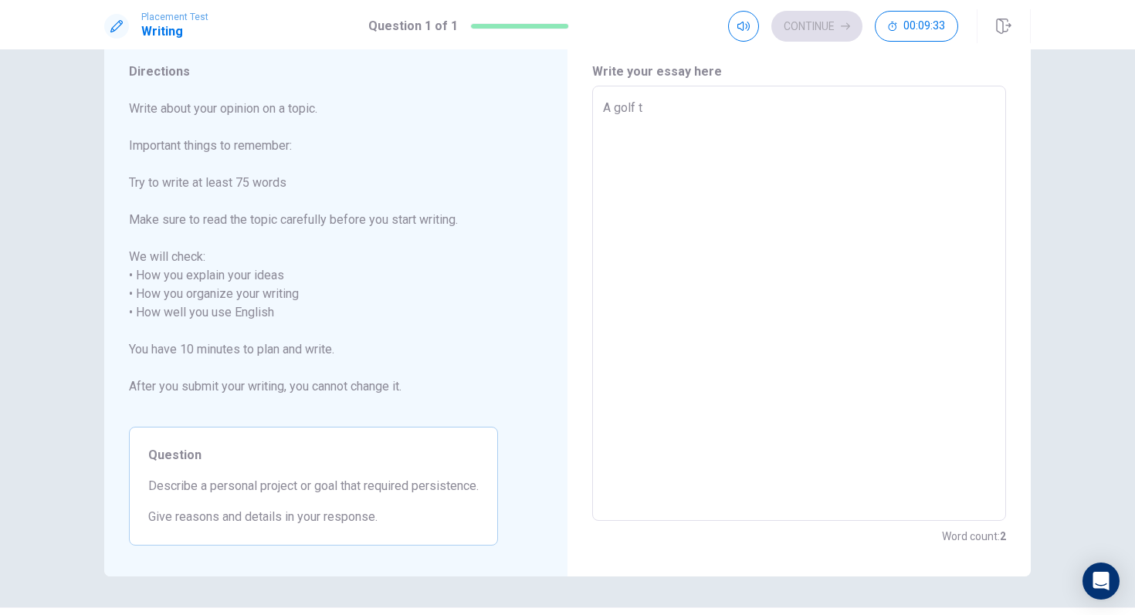
type textarea "A golf to"
type textarea "x"
type textarea "A golf tou"
type textarea "x"
type textarea "A golf tour"
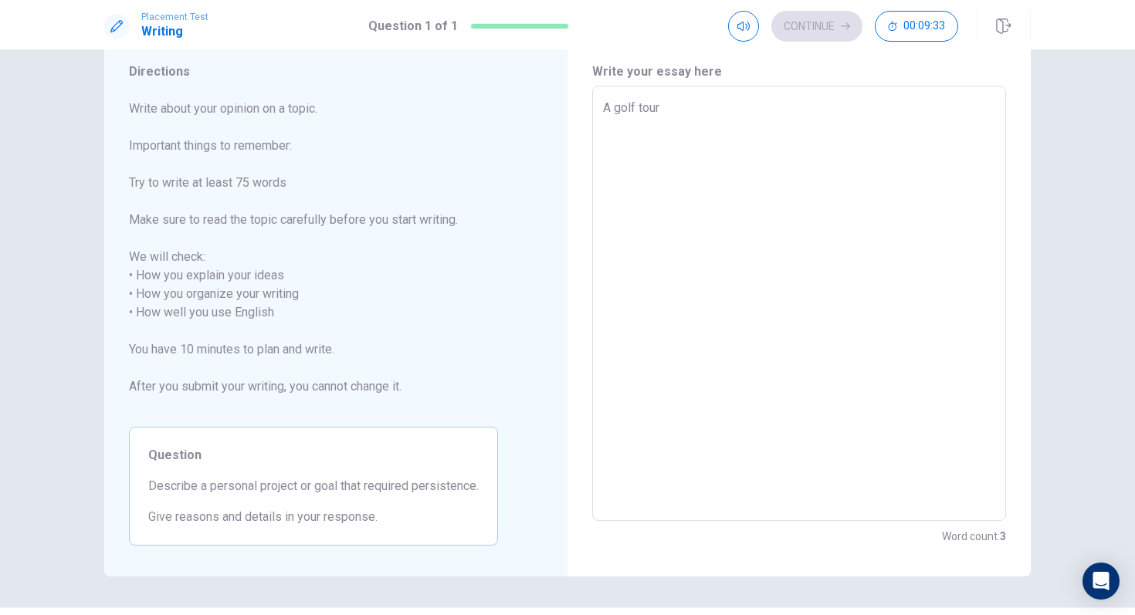
type textarea "x"
type textarea "A golf tourn"
type textarea "x"
type textarea "A golf tourna"
type textarea "x"
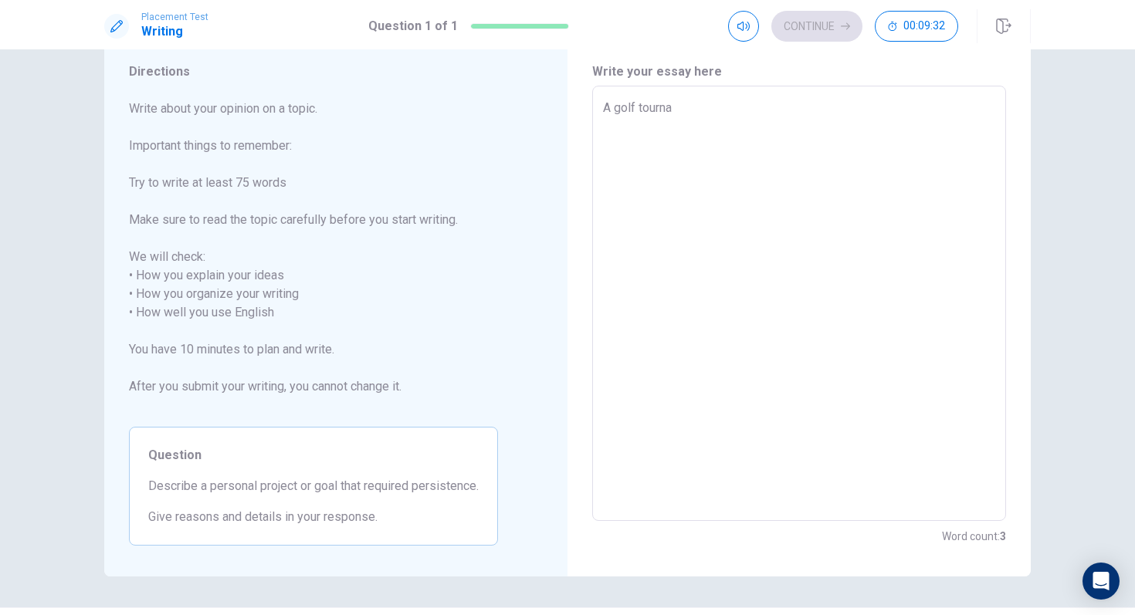
type textarea "A golf tournam"
type textarea "x"
type textarea "A golf tourname"
type textarea "x"
type textarea "A golf tournamen"
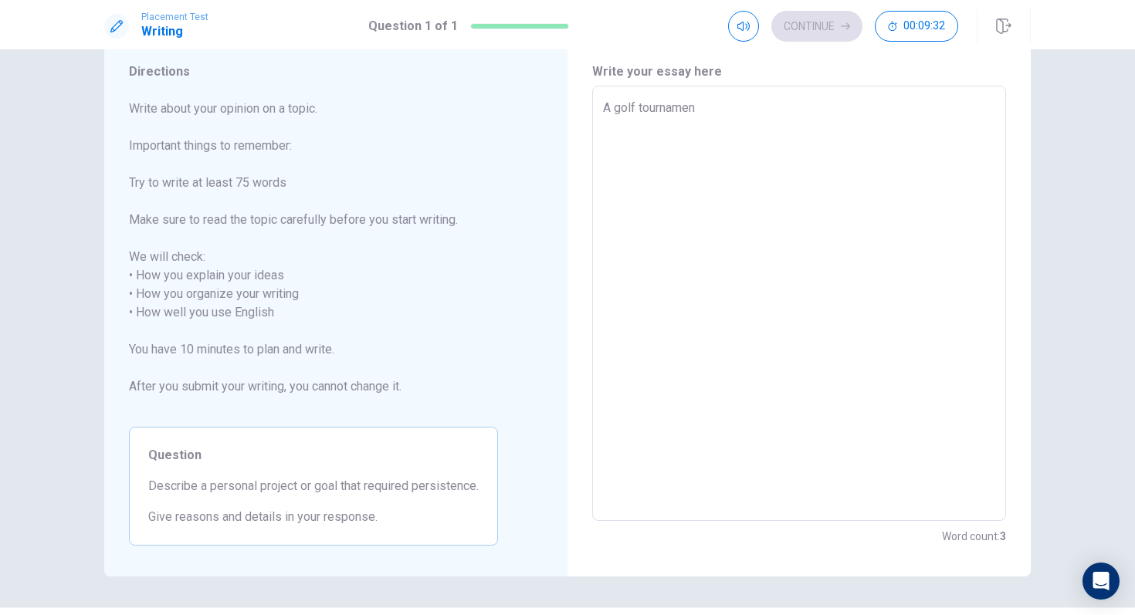
type textarea "x"
type textarea "A golf tournament"
type textarea "x"
type textarea "A golf tournament"
type textarea "x"
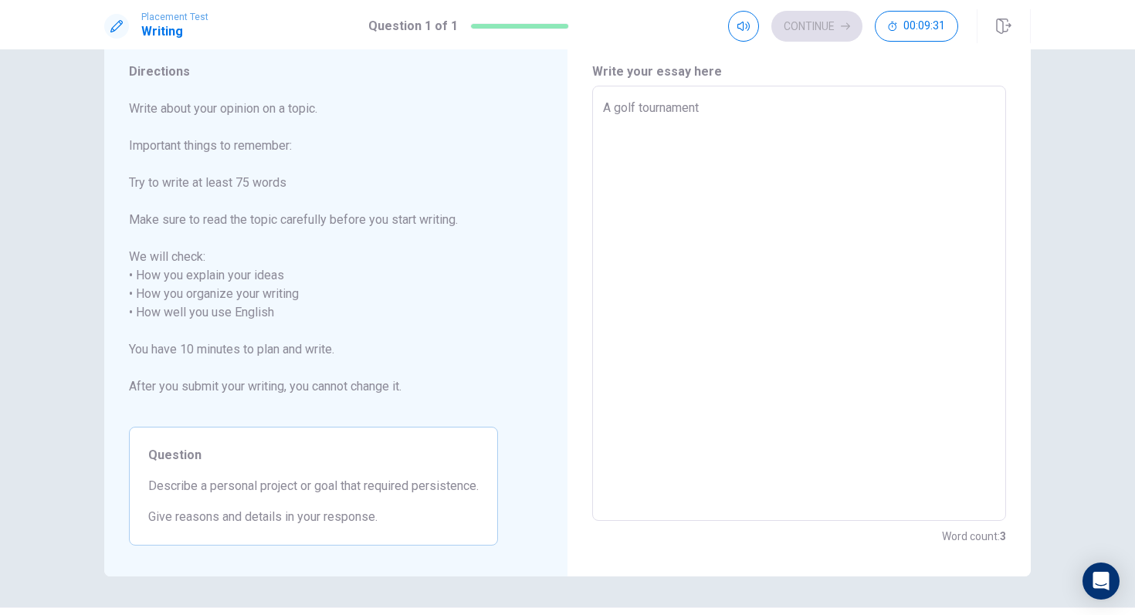
type textarea "A golf tournament"
type textarea "x"
type textarea "A golf tournament"
type textarea "x"
type textarea "A golf tournament"
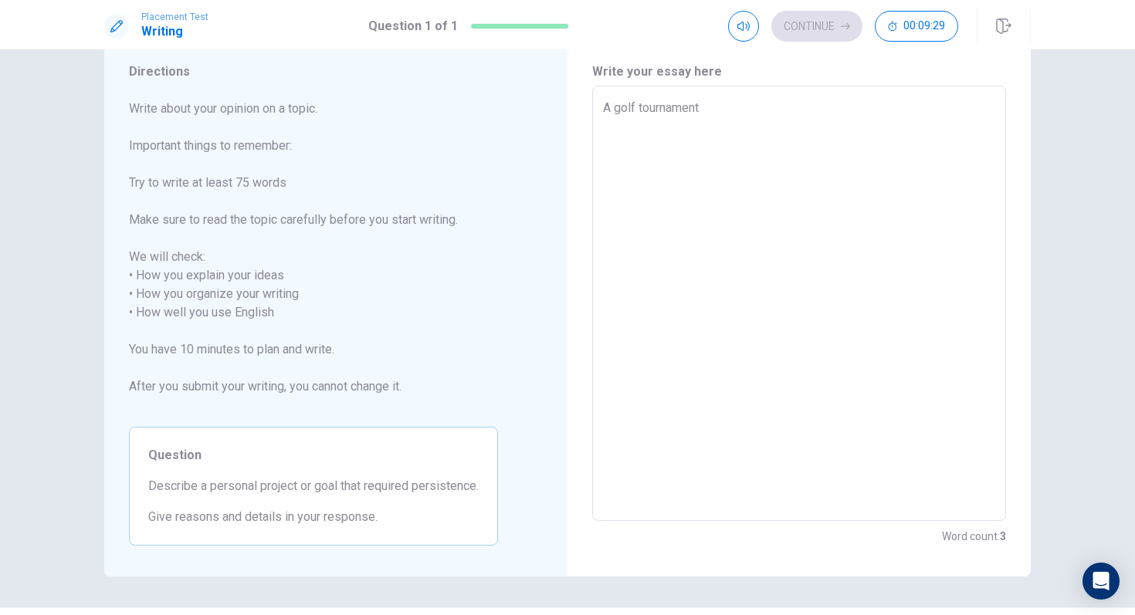
type textarea "x"
type textarea "A golf tournament A"
type textarea "x"
type textarea "A golf tournament"
type textarea "x"
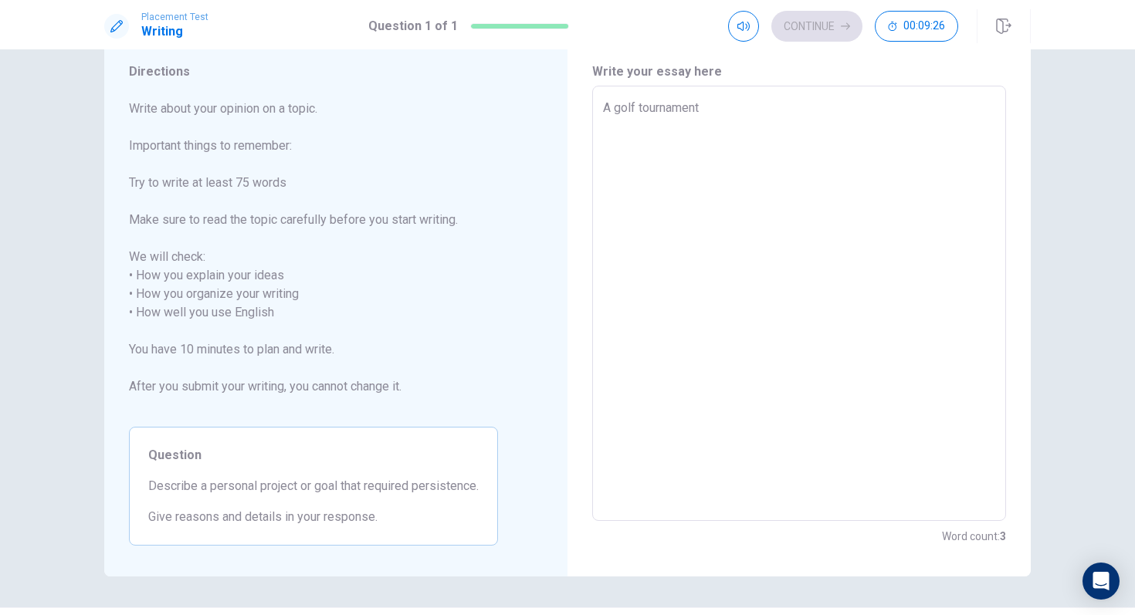
type textarea "A golf tournament"
type textarea "x"
type textarea "A golf tournament A"
type textarea "x"
type textarea "A golf tournament A"
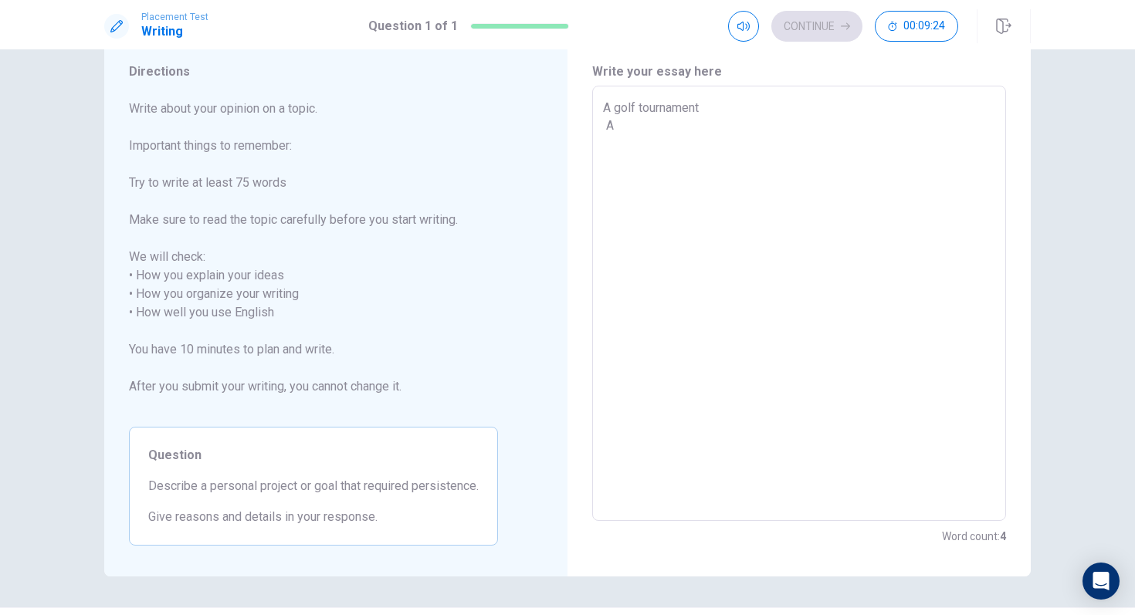
type textarea "x"
type textarea "A golf tournament A p"
type textarea "x"
type textarea "A golf tournament A pe"
type textarea "x"
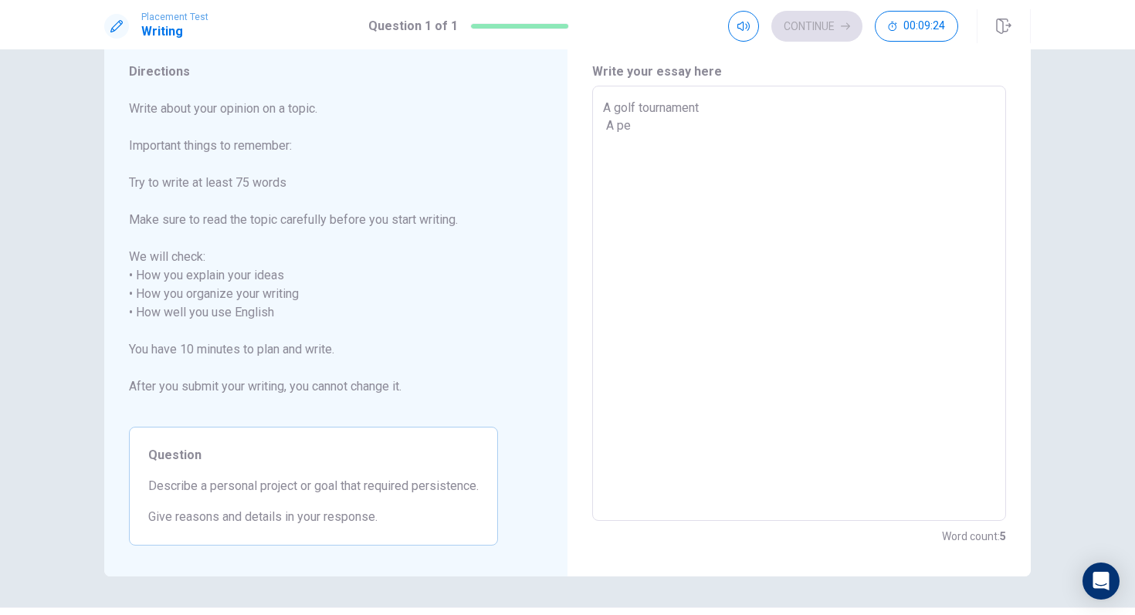
type textarea "A golf tournament A per"
type textarea "x"
type textarea "A golf tournament A pers"
type textarea "x"
type textarea "A golf tournament A perso"
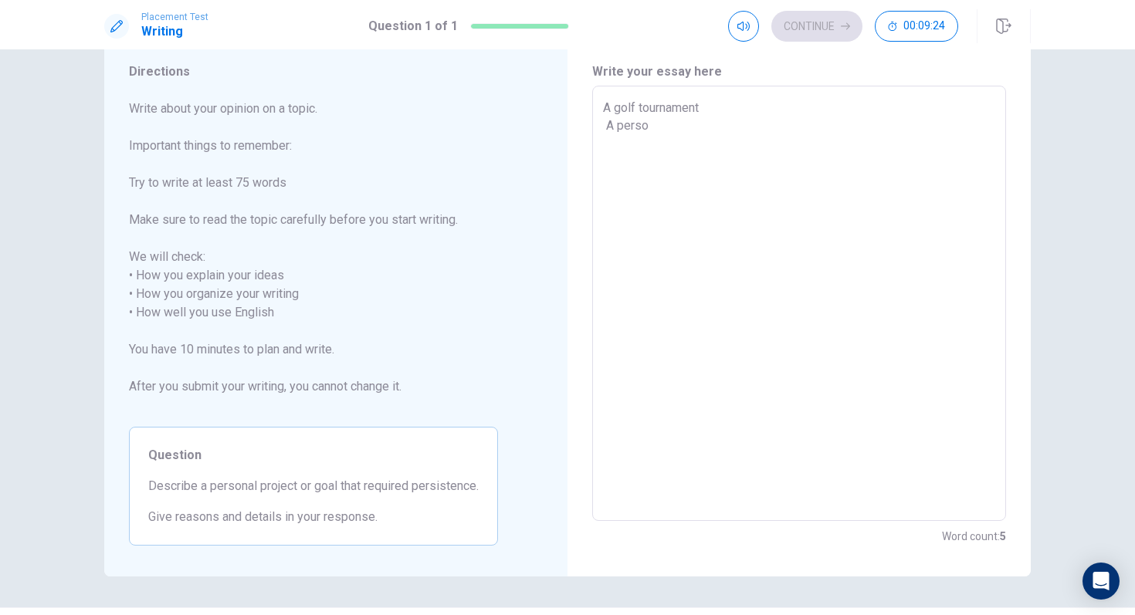
type textarea "x"
type textarea "A golf tournament A person"
type textarea "x"
type textarea "A golf tournament A persona"
type textarea "x"
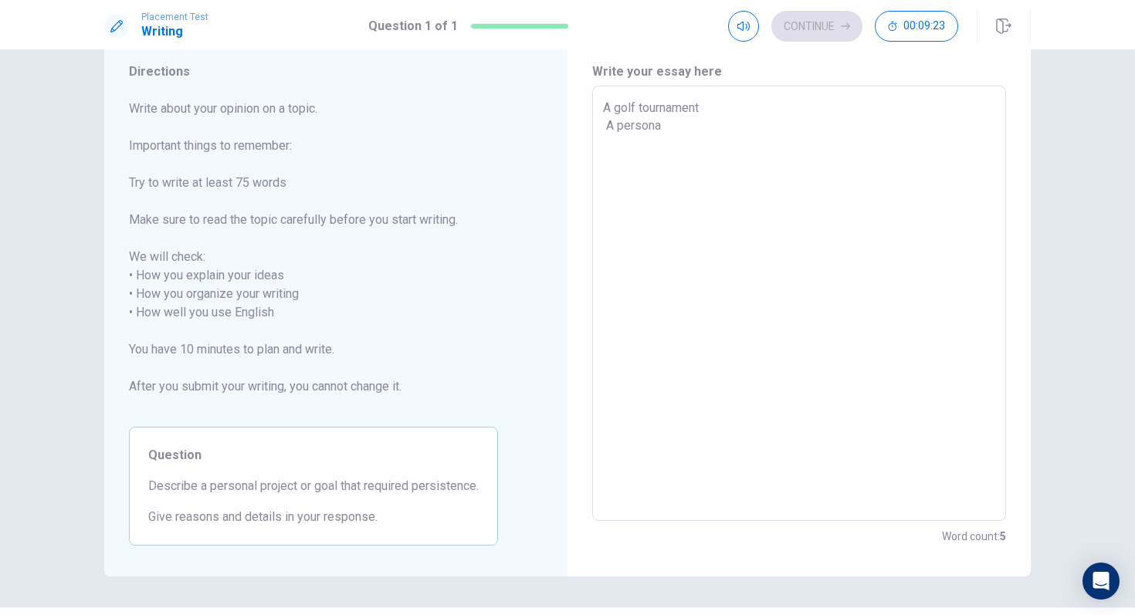
type textarea "A golf tournament A personal"
type textarea "x"
type textarea "A golf tournament A personal"
type textarea "x"
type textarea "A golf tournament A personal p"
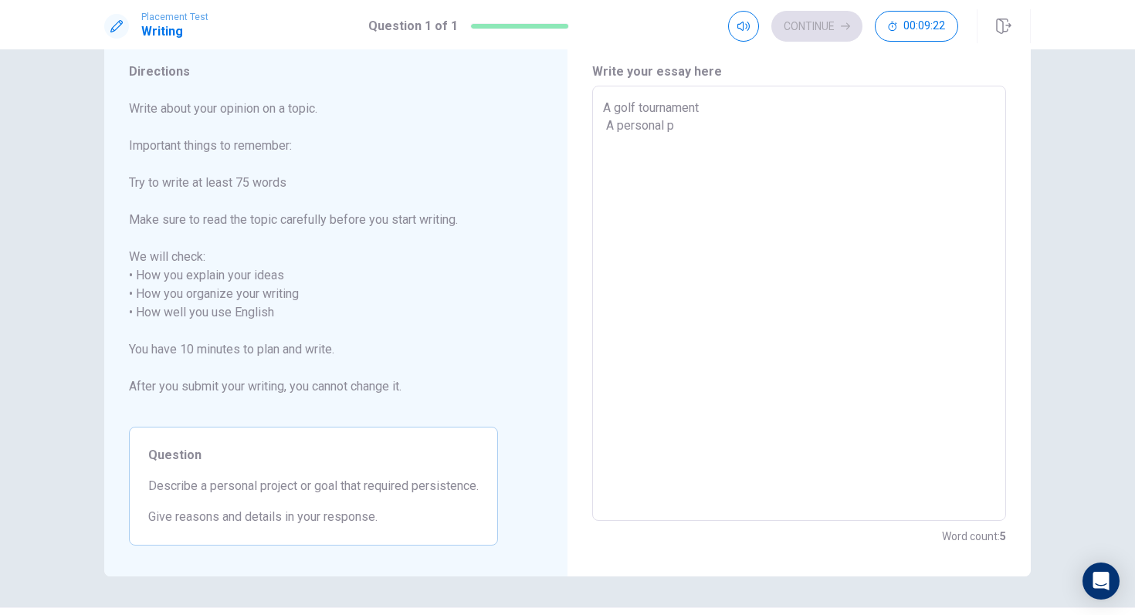
type textarea "x"
type textarea "A golf tournament A personal pr"
type textarea "x"
type textarea "A golf tournament A personal pro"
type textarea "x"
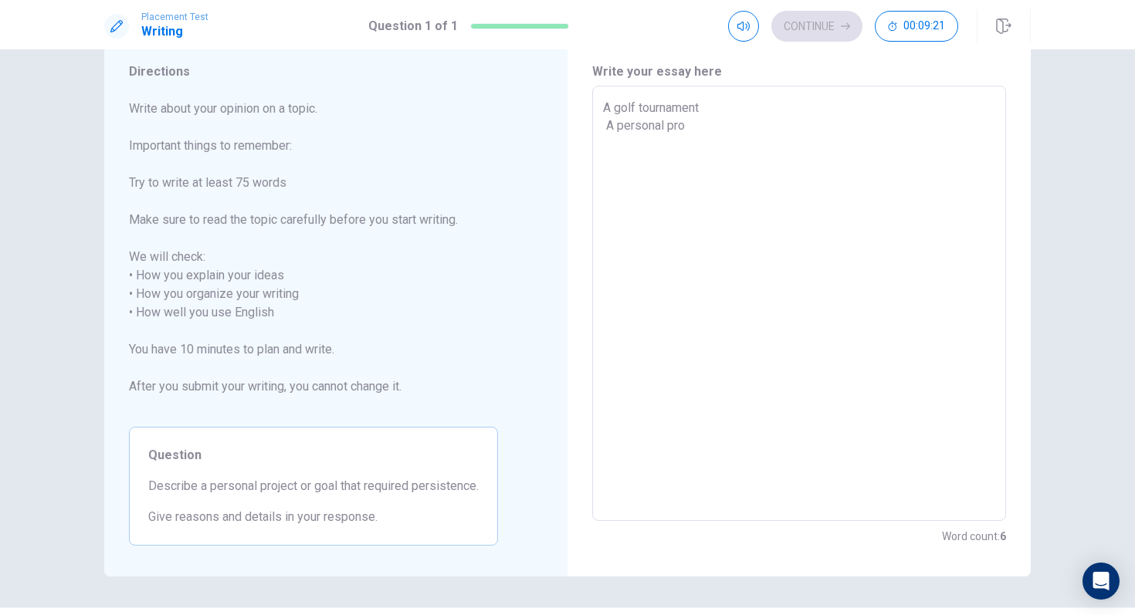
type textarea "A golf tournament A personal proj"
type textarea "x"
type textarea "A golf tournament A personal proje"
type textarea "x"
type textarea "A golf tournament A personal projec"
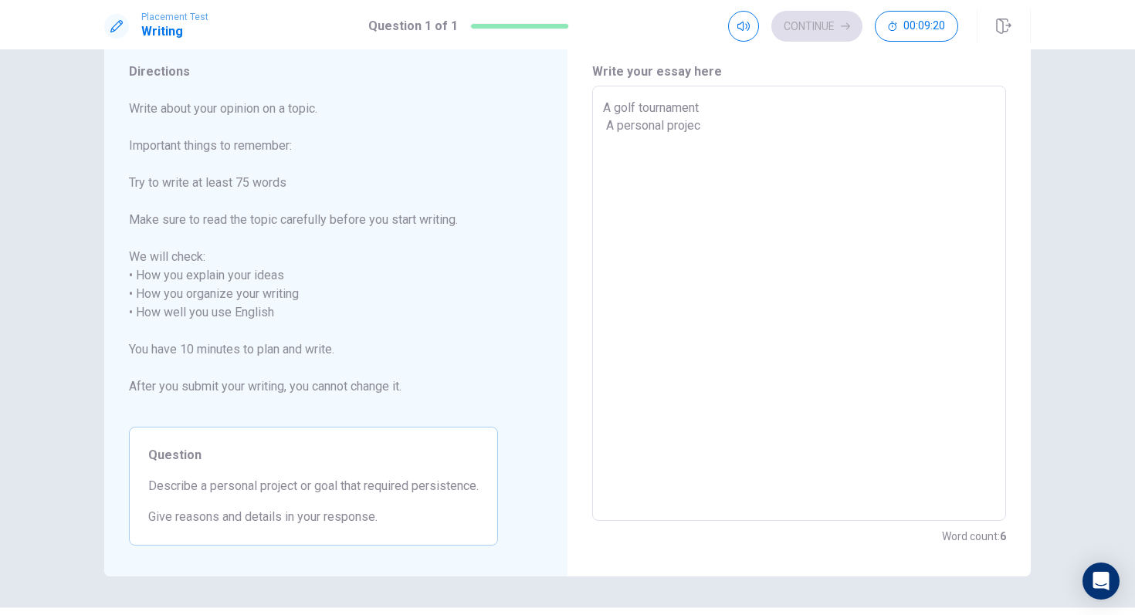
type textarea "x"
type textarea "A golf tournament A personal project"
type textarea "x"
type textarea "A golf tournament A personal project"
type textarea "x"
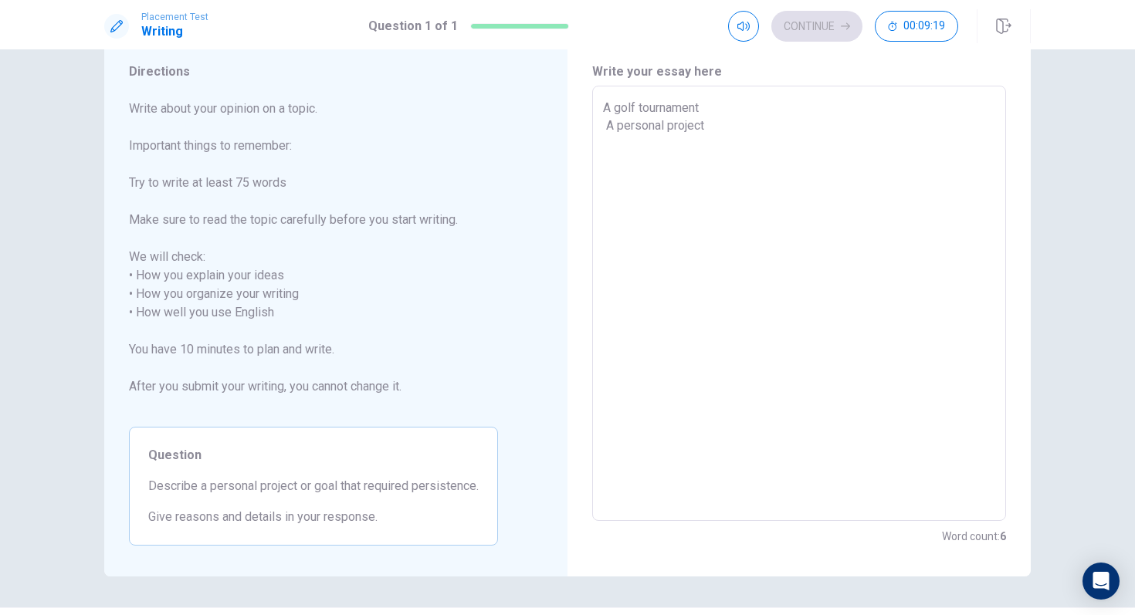
type textarea "A golf tournament A personal project o"
type textarea "x"
type textarea "A golf tournament A personal project or"
type textarea "x"
type textarea "A golf tournament A personal project or"
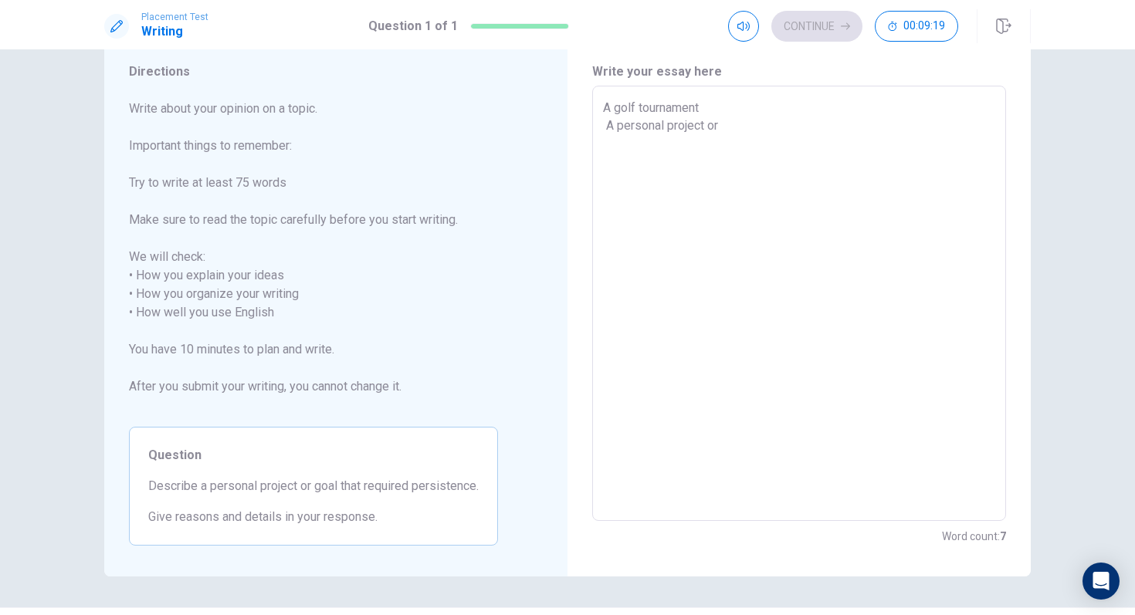
type textarea "x"
type textarea "A golf tournament A personal project or g"
type textarea "x"
type textarea "A golf tournament A personal project or go"
type textarea "x"
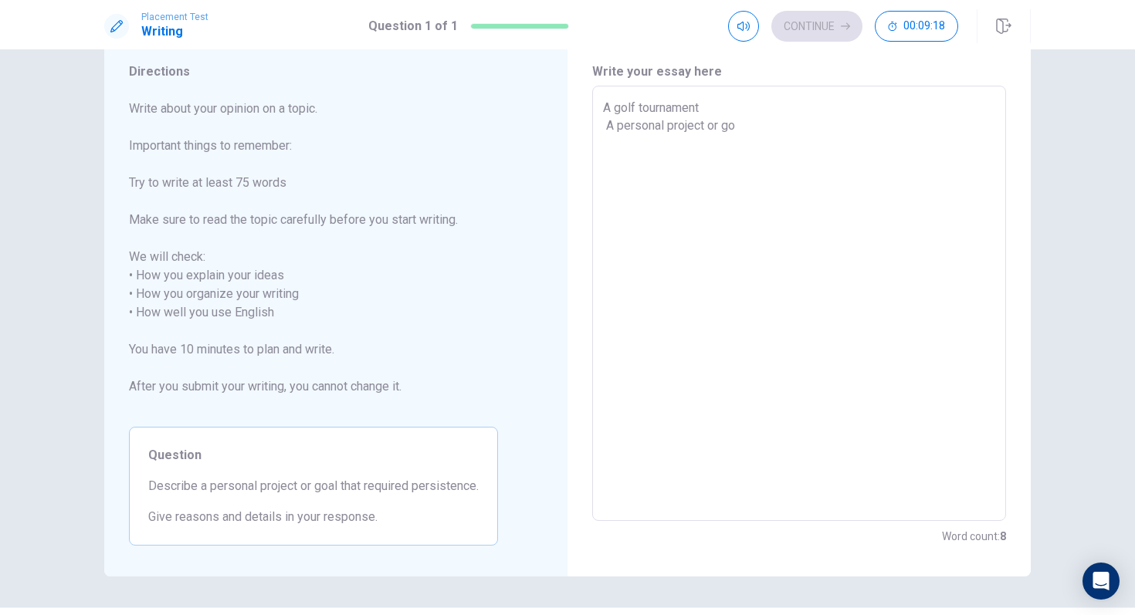
type textarea "A golf tournament A personal project or [GEOGRAPHIC_DATA]"
type textarea "x"
type textarea "A golf tournament A personal project or goal"
type textarea "x"
type textarea "A golf tournament A personal project or goal"
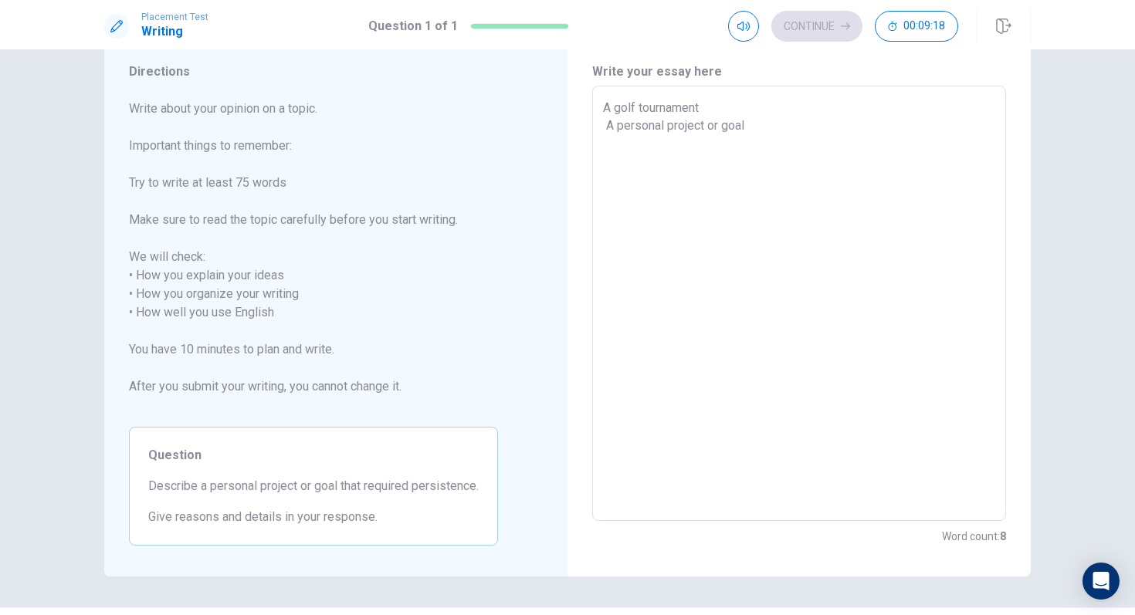
type textarea "x"
type textarea "A golf tournament A personal project or goal i"
type textarea "x"
type textarea "A golf tournament A personal project or goal i"
type textarea "x"
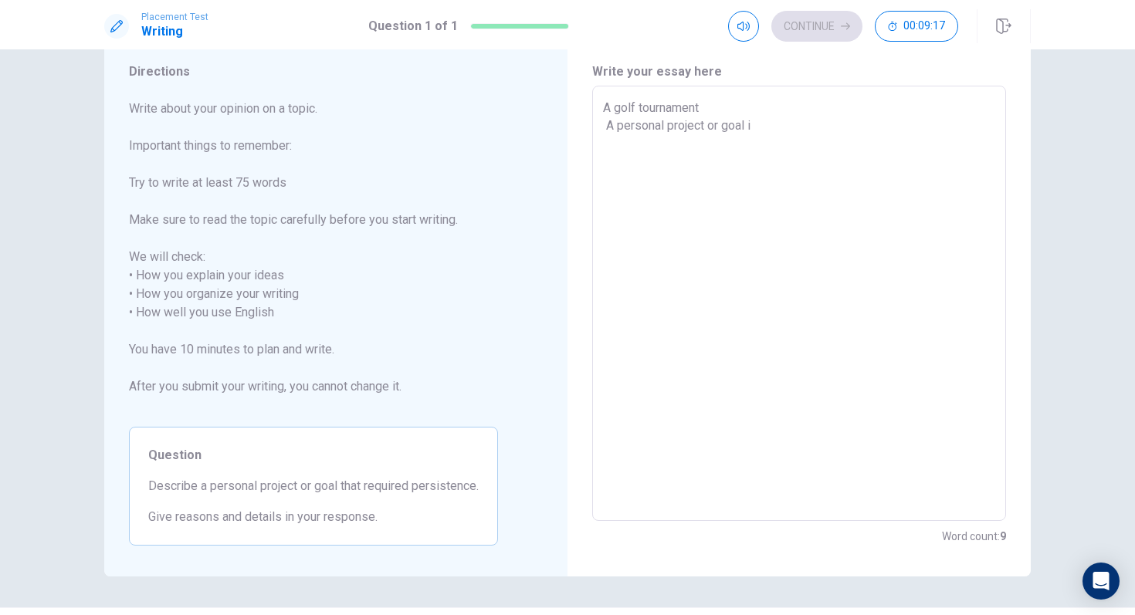
type textarea "A golf tournament A personal project or goal i h"
type textarea "x"
type textarea "A golf tournament A personal project or goal i ha"
type textarea "x"
type textarea "A golf tournament A personal project or goal i had"
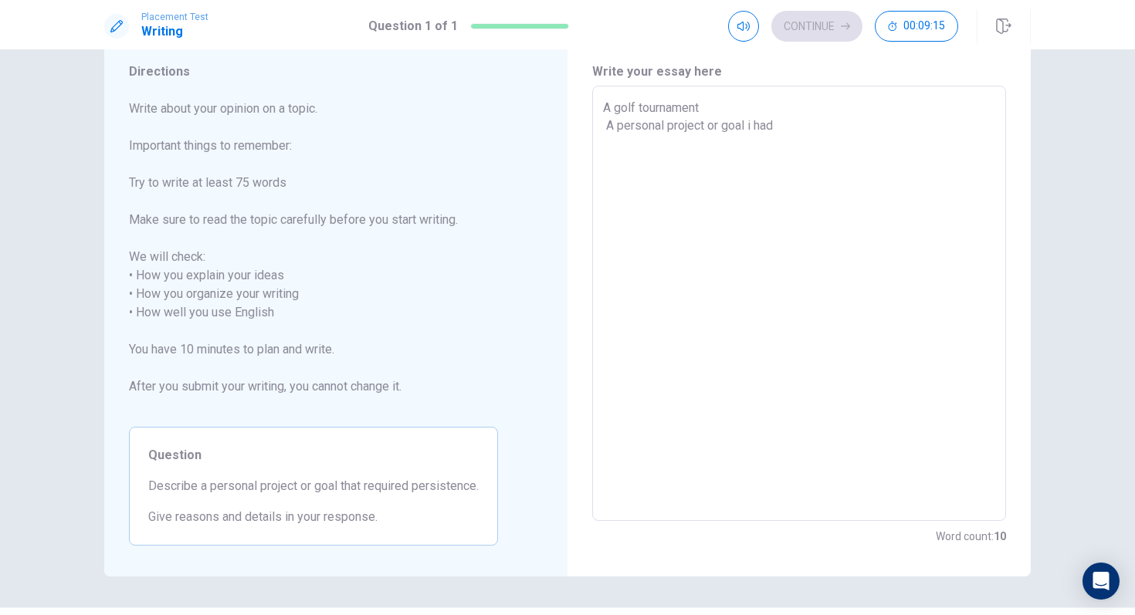
type textarea "x"
type textarea "A golf tournament A personal project or goal i had"
type textarea "x"
type textarea "A golf tournament A personal project or goal i had r"
type textarea "x"
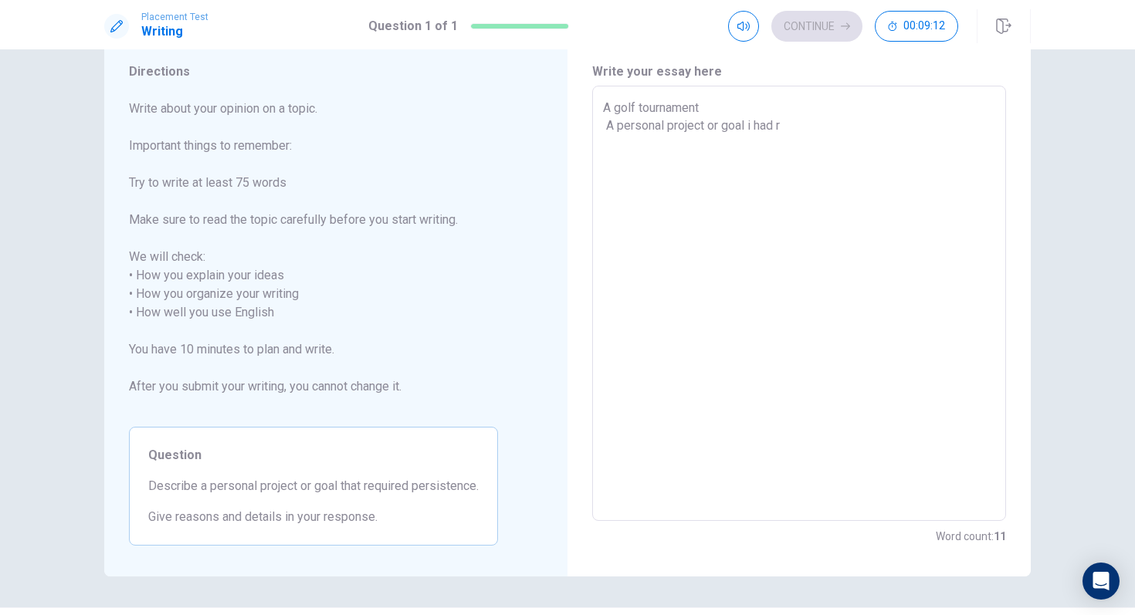
type textarea "A golf tournament A personal project or goal i had re"
type textarea "x"
type textarea "A golf tournament A personal project or goal i had rec"
type textarea "x"
type textarea "A golf tournament A personal project or goal i had rece"
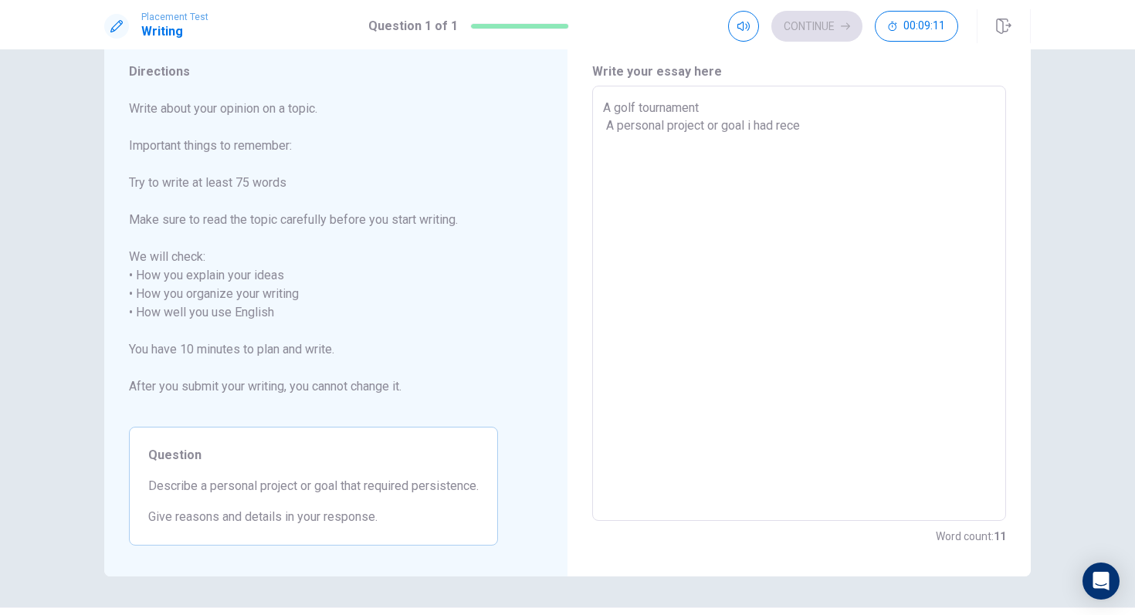
type textarea "x"
type textarea "A golf tournament A personal project or goal i had recen"
type textarea "x"
type textarea "A golf tournament A personal project or goal i had recent"
type textarea "x"
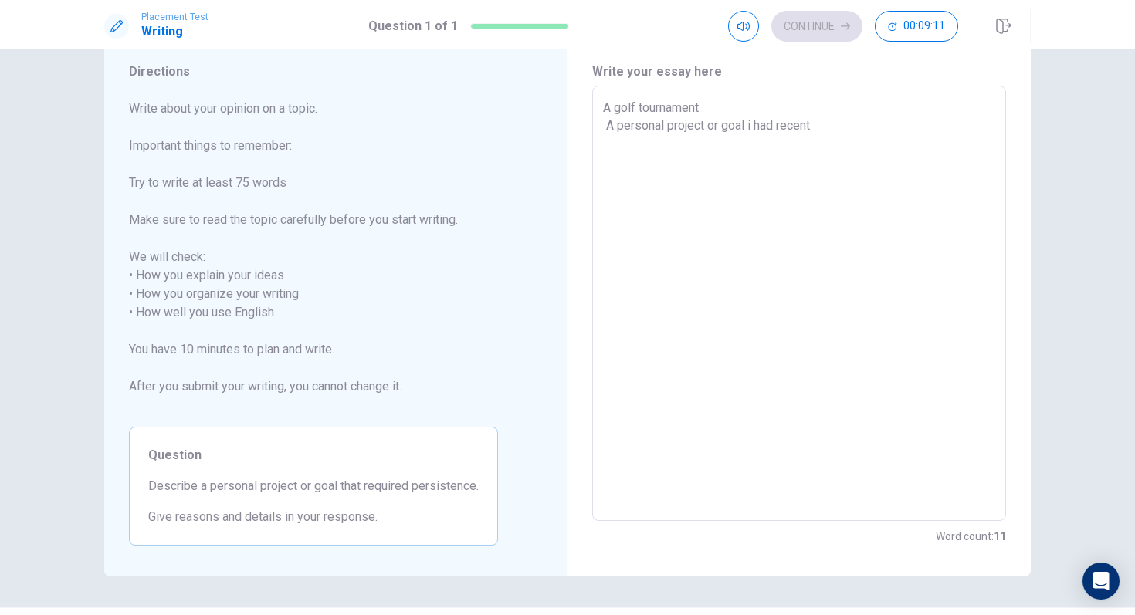
type textarea "A golf tournament A personal project or goal i had recentl"
type textarea "x"
type textarea "A golf tournament A personal project or goal i had recently"
type textarea "x"
type textarea "A golf tournament A personal project or goal i had recently"
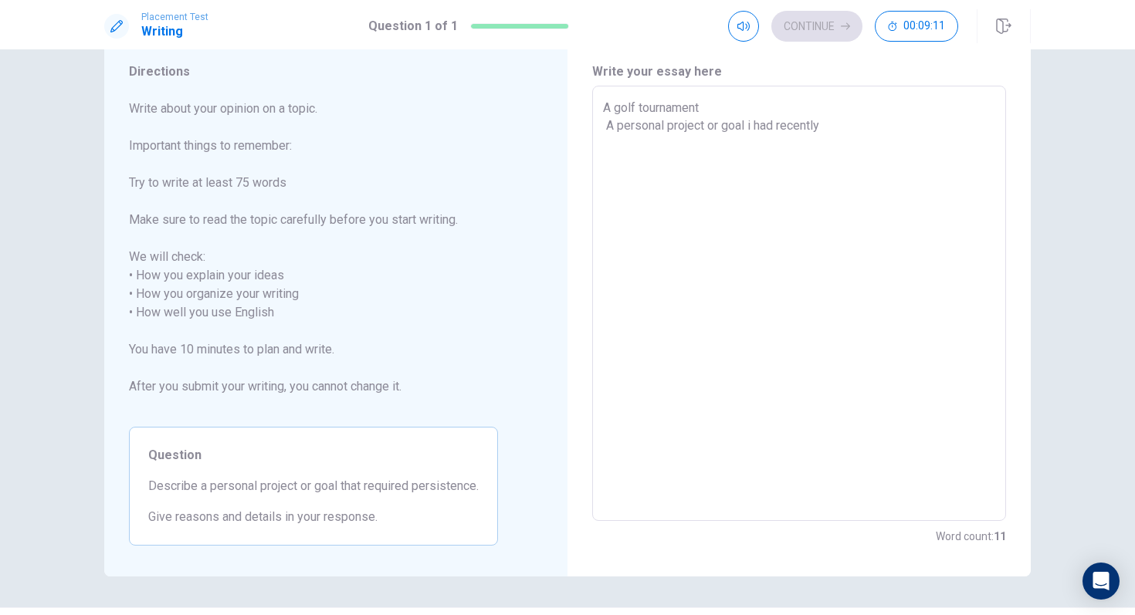
type textarea "x"
type textarea "A golf tournament A personal project or goal i had recently w"
type textarea "x"
type textarea "A golf tournament A personal project or goal i had recently wa"
type textarea "x"
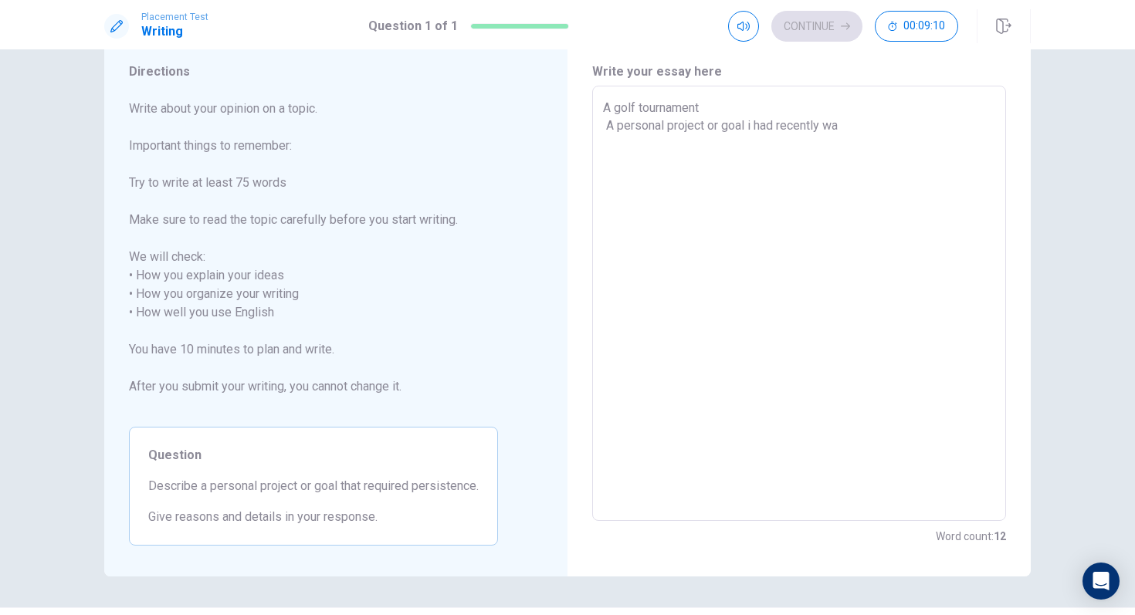
type textarea "A golf tournament A personal project or goal i had recently was"
type textarea "x"
type textarea "A golf tournament A personal project or goal i had recently was"
type textarea "x"
type textarea "A golf tournament A personal project or goal i had recently was w"
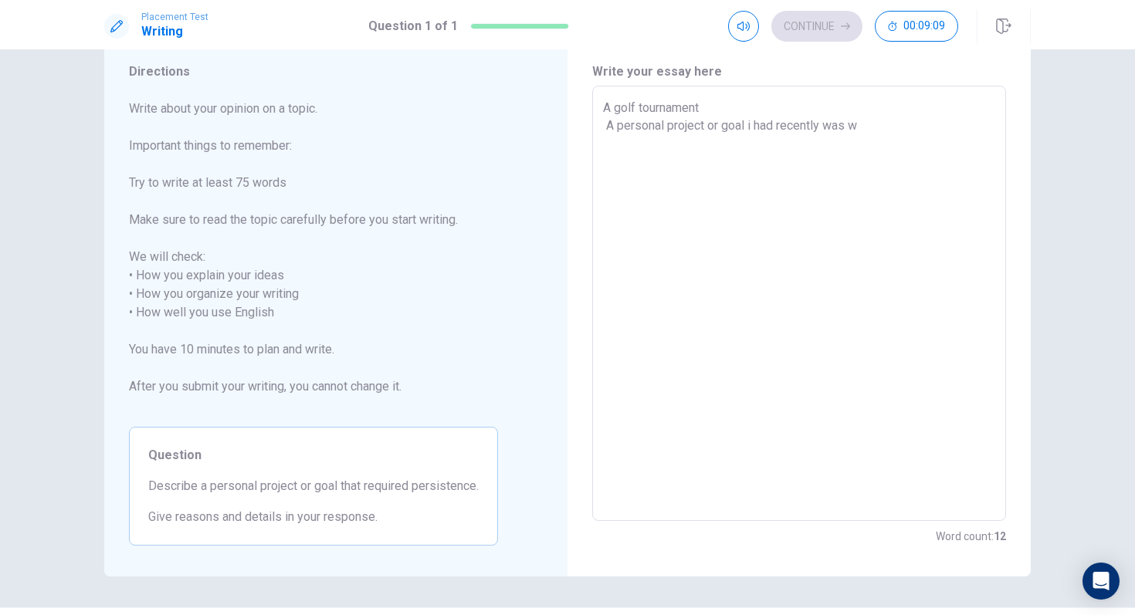
type textarea "x"
type textarea "A golf tournament A personal project or goal i had recently was wi"
type textarea "x"
type textarea "A golf tournament A personal project or goal i had recently was win"
type textarea "x"
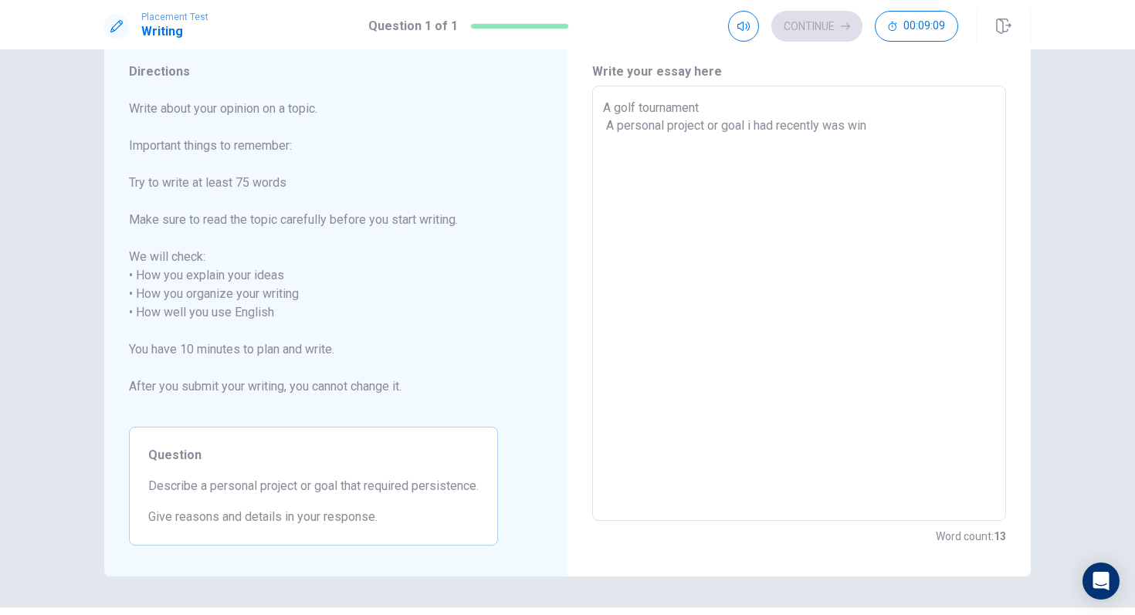
type textarea "A golf tournament A personal project or goal i had recently was [PERSON_NAME]"
type textarea "x"
type textarea "A golf tournament A personal project or goal i had recently was winni"
type textarea "x"
type textarea "A golf tournament A personal project or goal i had recently was winnin"
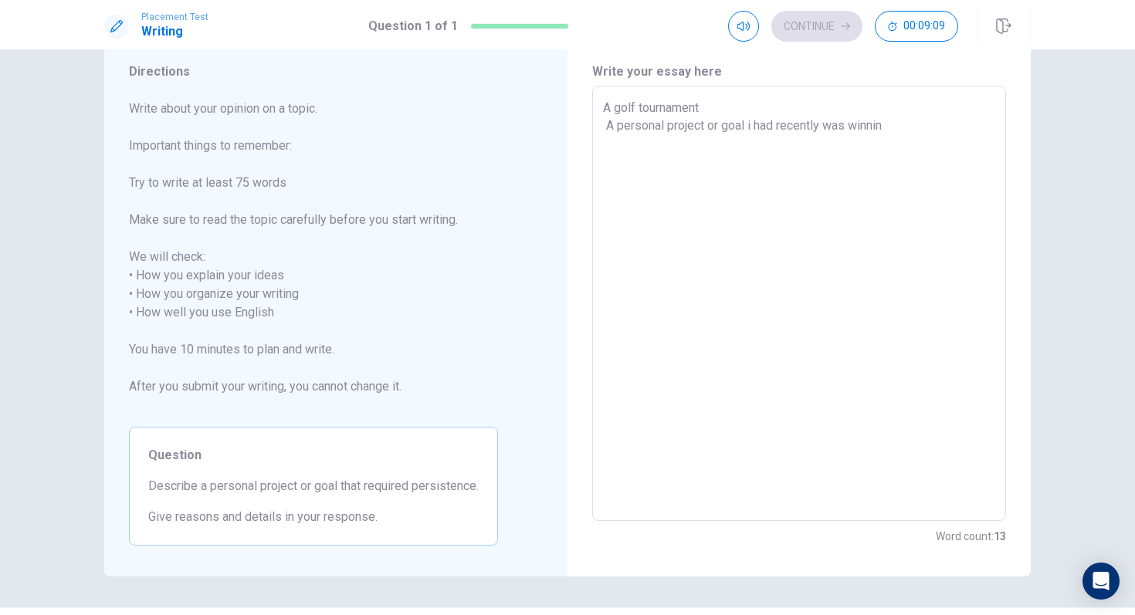
type textarea "x"
type textarea "A golf tournament A personal project or goal i had recently was winning"
type textarea "x"
type textarea "A golf tournament A personal project or goal i had recently was winning"
type textarea "x"
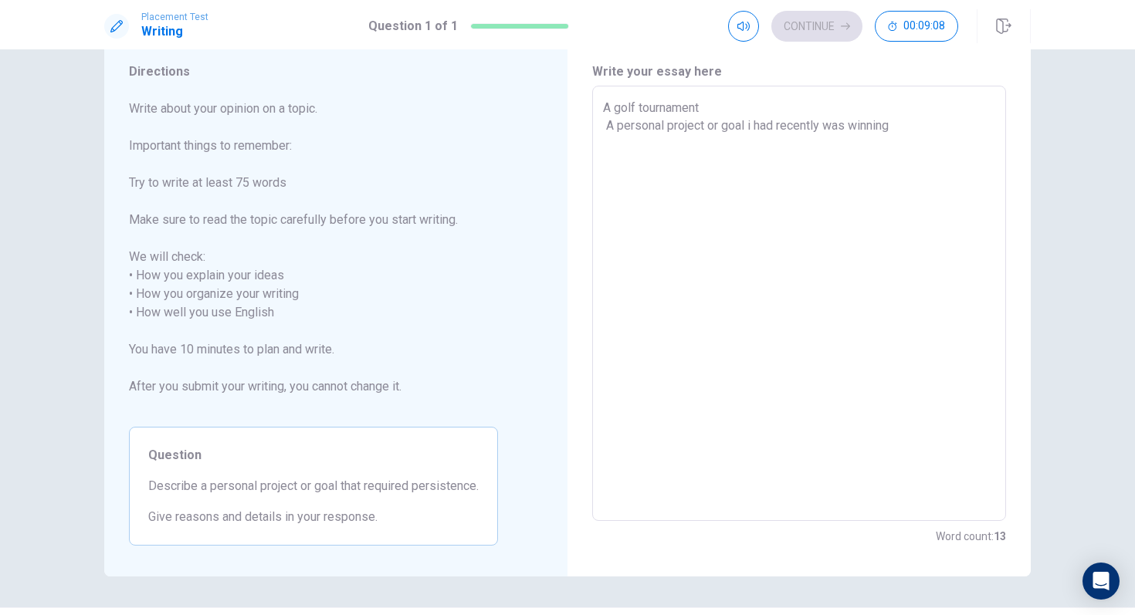
type textarea "A golf tournament A personal project or goal i had recently was winning a"
type textarea "x"
type textarea "A golf tournament A personal project or goal i had recently was winning a"
type textarea "x"
type textarea "A golf tournament A personal project or goal i had recently was winning a g"
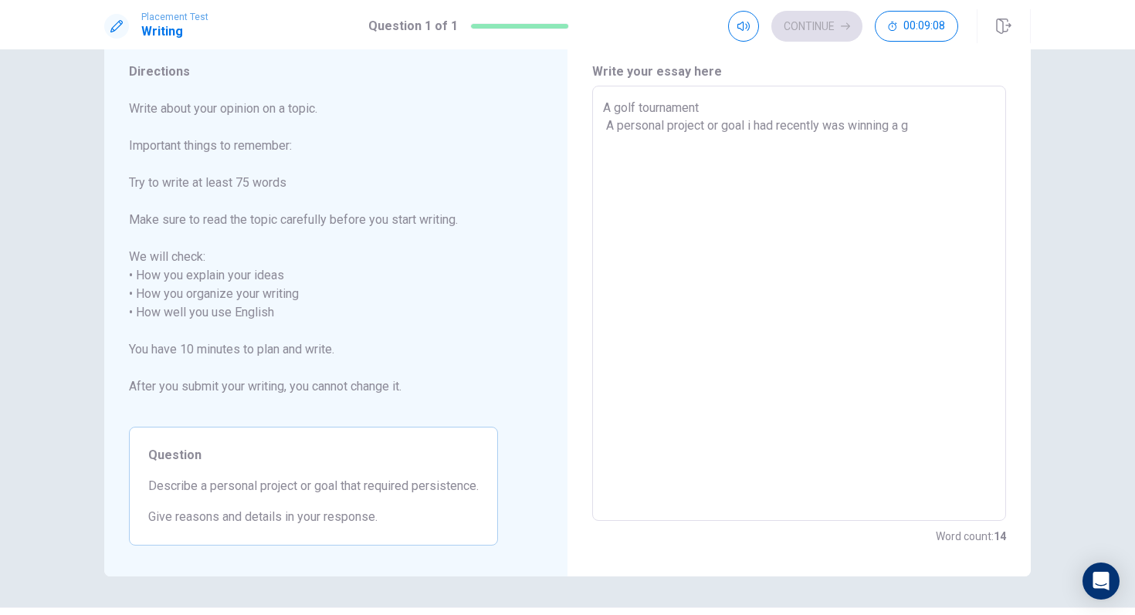
type textarea "x"
type textarea "A golf tournament A personal project or goal i had recently was winning a go"
type textarea "x"
type textarea "A golf tournament A personal project or goal i had recently was winning a gol"
type textarea "x"
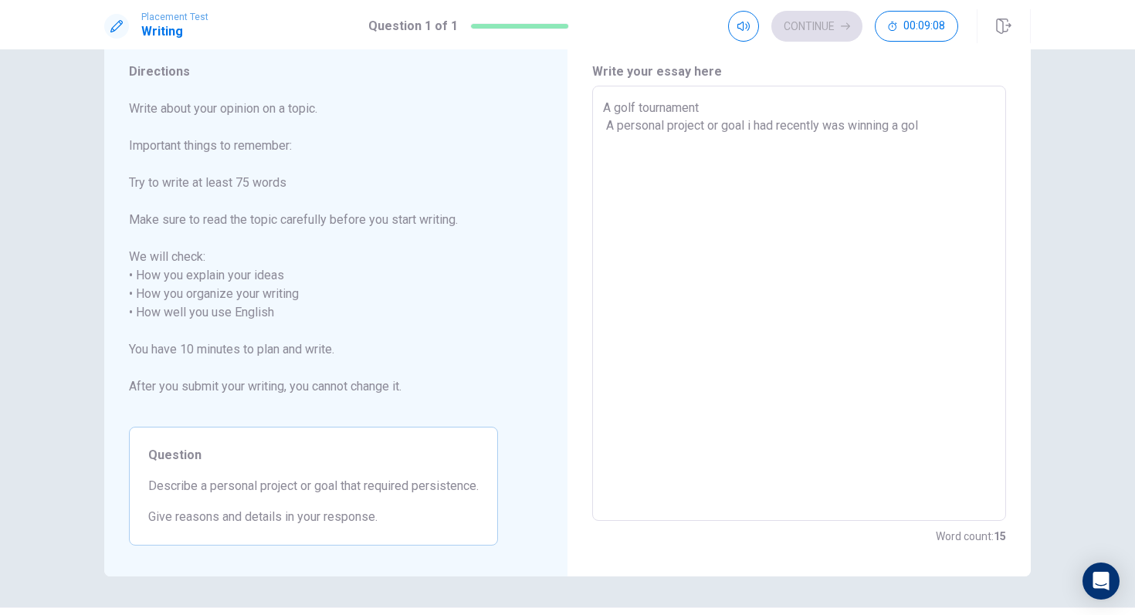
type textarea "A golf tournament A personal project or goal i had recently was winning a golf"
type textarea "x"
type textarea "A golf tournament A personal project or goal i had recently was winning a golf"
type textarea "x"
type textarea "A golf tournament A personal project or goal i had recently was winning a golf t"
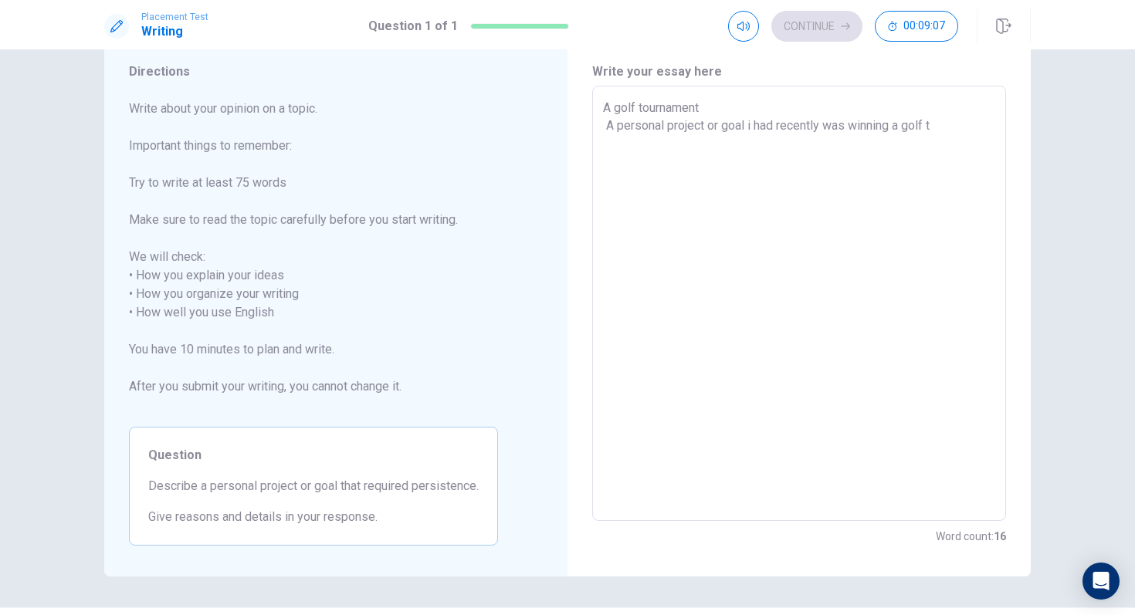
type textarea "x"
type textarea "A golf tournament A personal project or goal i had recently was winning a golf …"
type textarea "x"
type textarea "A golf tournament A personal project or goal i had recently was winning a golf …"
type textarea "x"
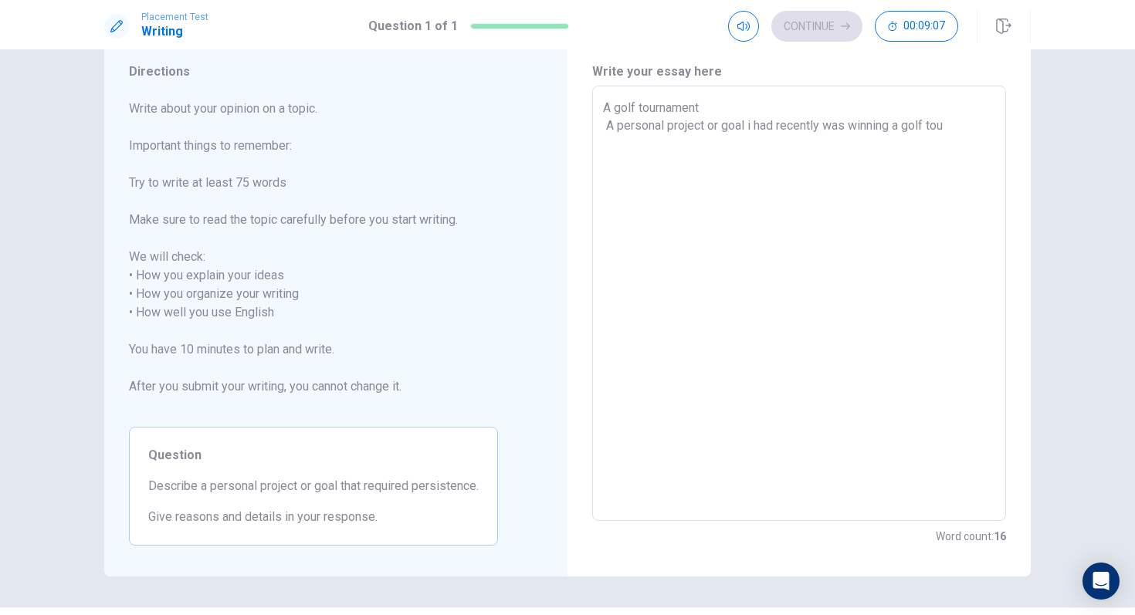
type textarea "A golf tournament A personal project or goal i had recently was winning a golf …"
type textarea "x"
type textarea "A golf tournament A personal project or goal i had recently was winning a golf …"
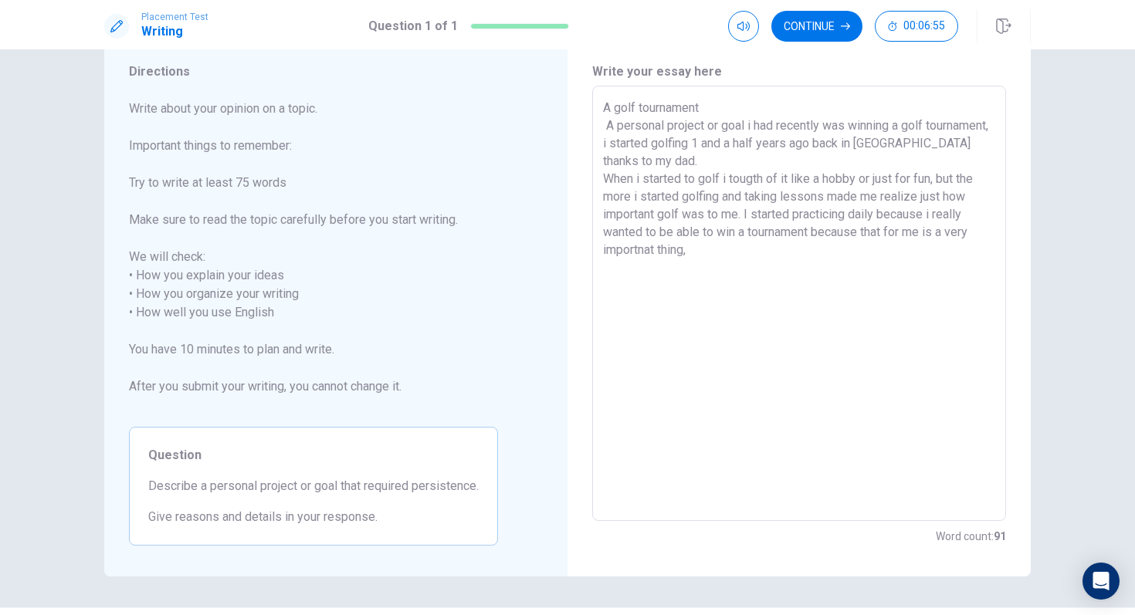
click at [881, 239] on textarea "A golf tournament A personal project or goal i had recently was winning a golf …" at bounding box center [799, 304] width 392 height 410
drag, startPoint x: 904, startPoint y: 232, endPoint x: 937, endPoint y: 232, distance: 33.2
click at [925, 232] on textarea "A golf tournament A personal project or goal i had recently was winning a golf …" at bounding box center [799, 304] width 392 height 410
click at [699, 261] on textarea "A golf tournament A personal project or goal i had recently was winning a golf …" at bounding box center [799, 304] width 392 height 410
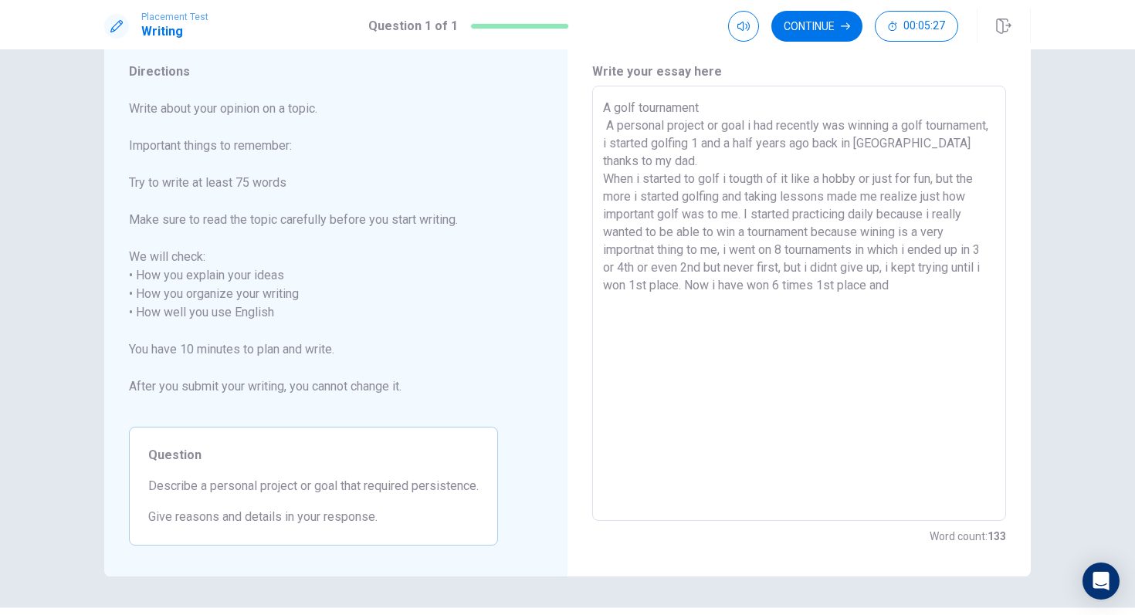
click at [796, 283] on textarea "A golf tournament A personal project or goal i had recently was winning a golf …" at bounding box center [799, 304] width 392 height 410
click at [787, 285] on textarea "A golf tournament A personal project or goal i had recently was winning a golf …" at bounding box center [799, 304] width 392 height 410
click at [924, 291] on textarea "A golf tournament A personal project or goal i had recently was winning a golf …" at bounding box center [799, 304] width 392 height 410
click at [822, 15] on button "Continue" at bounding box center [816, 26] width 91 height 31
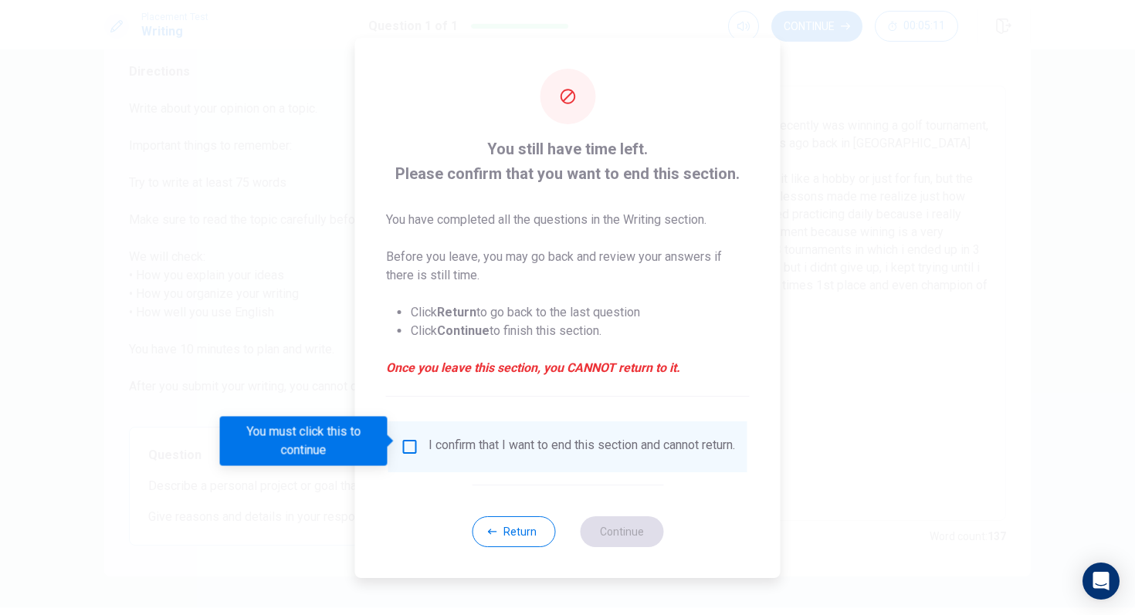
click at [408, 451] on div "I confirm that I want to end this section and cannot return." at bounding box center [568, 447] width 334 height 19
click at [499, 515] on button "Return" at bounding box center [513, 531] width 83 height 31
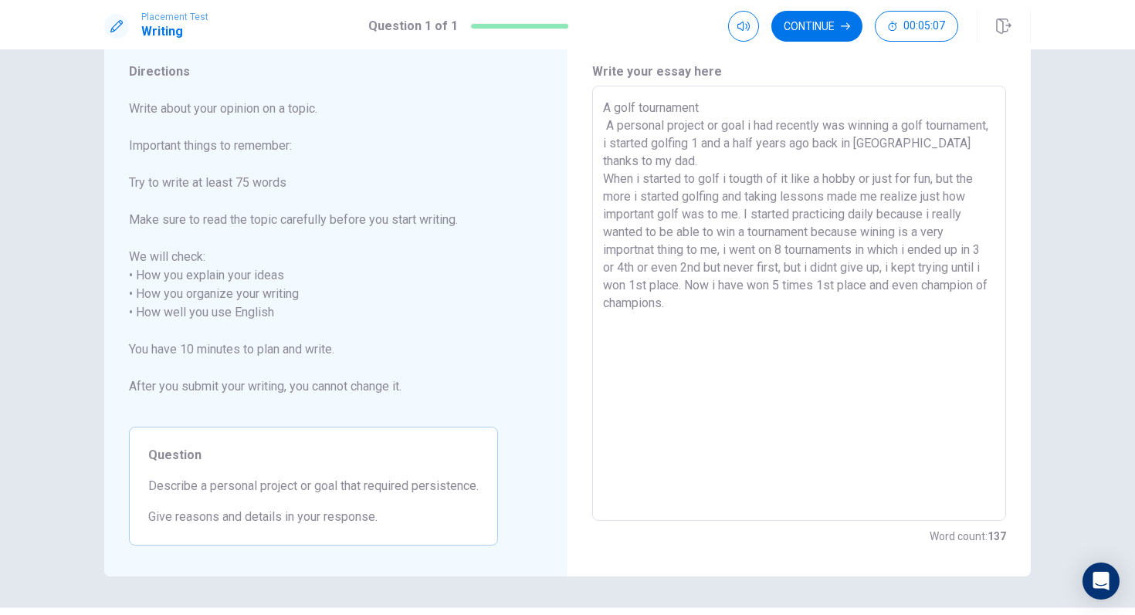
click at [600, 184] on div "A golf tournament A personal project or goal i had recently was winning a golf …" at bounding box center [799, 303] width 414 height 435
click at [604, 178] on textarea "A golf tournament A personal project or goal i had recently was winning a golf …" at bounding box center [799, 304] width 392 height 410
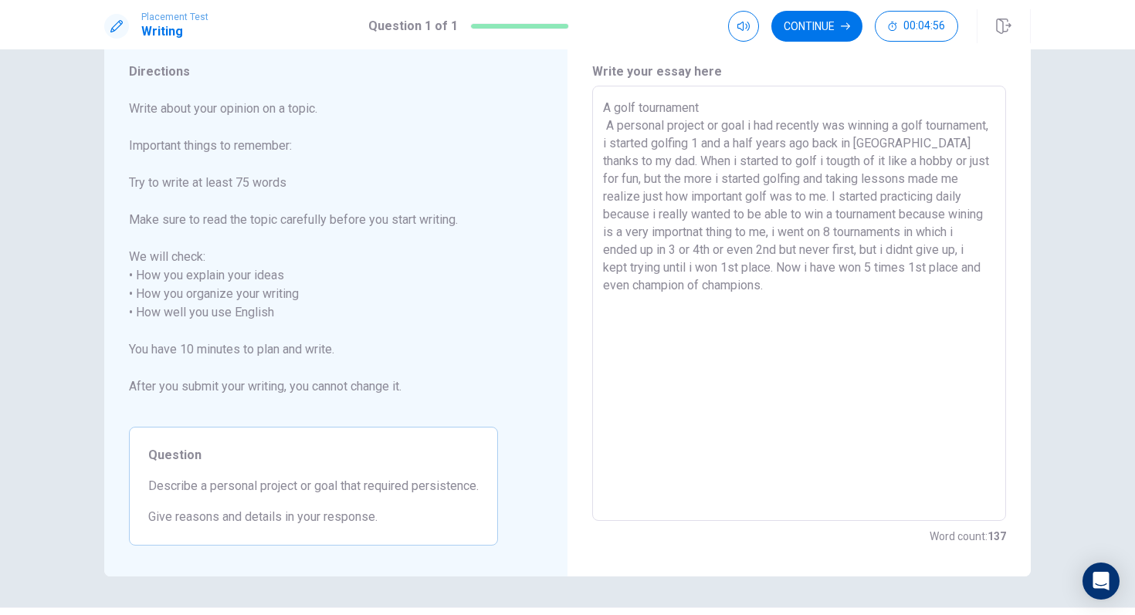
click at [838, 165] on textarea "A golf tournament A personal project or goal i had recently was winning a golf …" at bounding box center [799, 304] width 392 height 410
click at [871, 364] on textarea "A golf tournament A personal project or goal i had recently was winning a golf …" at bounding box center [799, 304] width 392 height 410
click at [881, 271] on textarea "A golf tournament A personal project or goal i had recently was winning a golf …" at bounding box center [799, 304] width 392 height 410
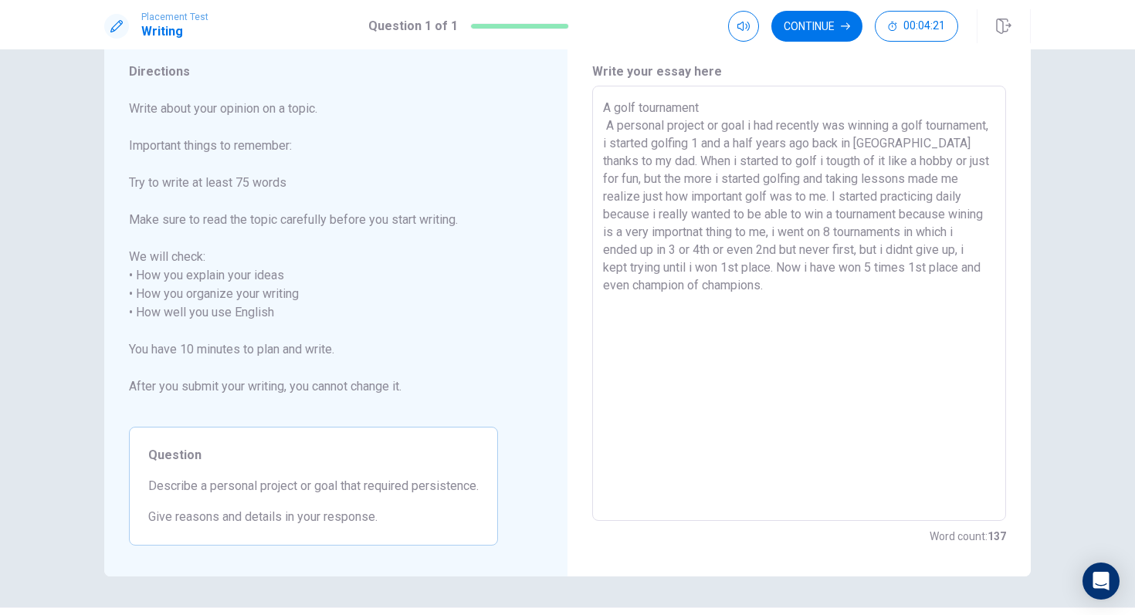
click at [888, 296] on textarea "A golf tournament A personal project or goal i had recently was winning a golf …" at bounding box center [799, 304] width 392 height 410
click at [825, 7] on div "Placement Test Writing Question 1 of 1 Continue 00:04:20" at bounding box center [567, 24] width 1135 height 49
click at [827, 24] on button "Continue" at bounding box center [816, 26] width 91 height 31
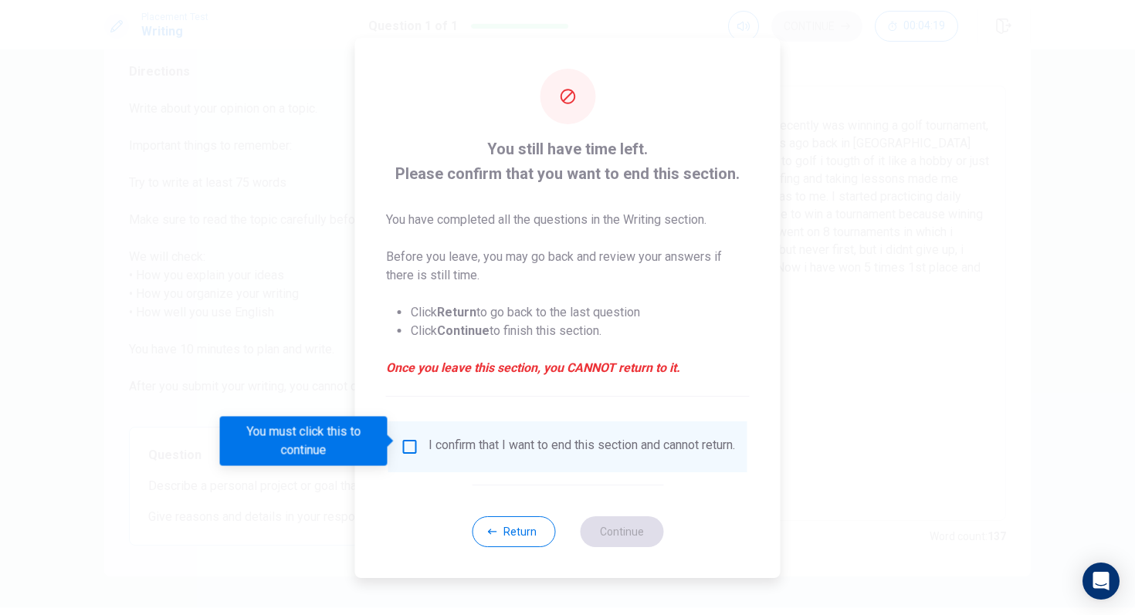
click at [407, 445] on input "You must click this to continue" at bounding box center [410, 447] width 19 height 19
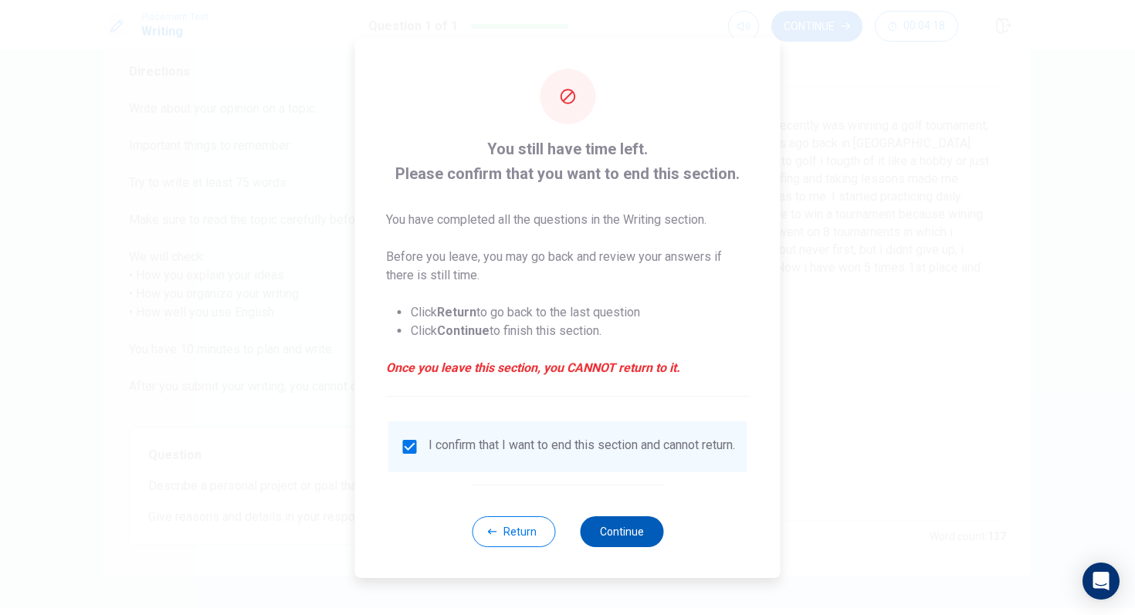
click at [624, 515] on button "Continue" at bounding box center [621, 531] width 83 height 31
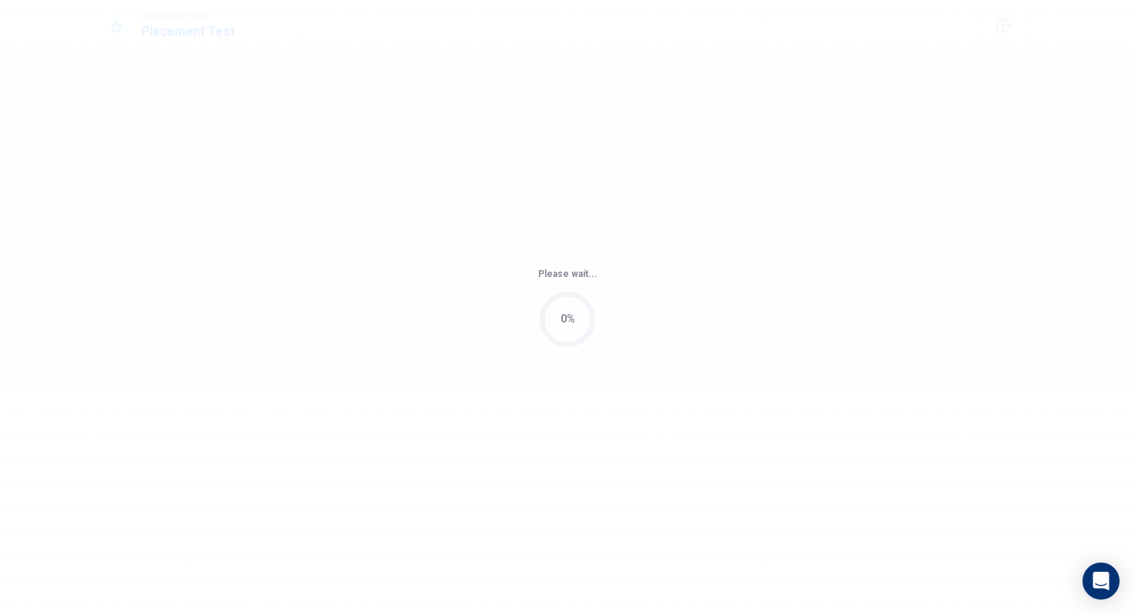
scroll to position [0, 0]
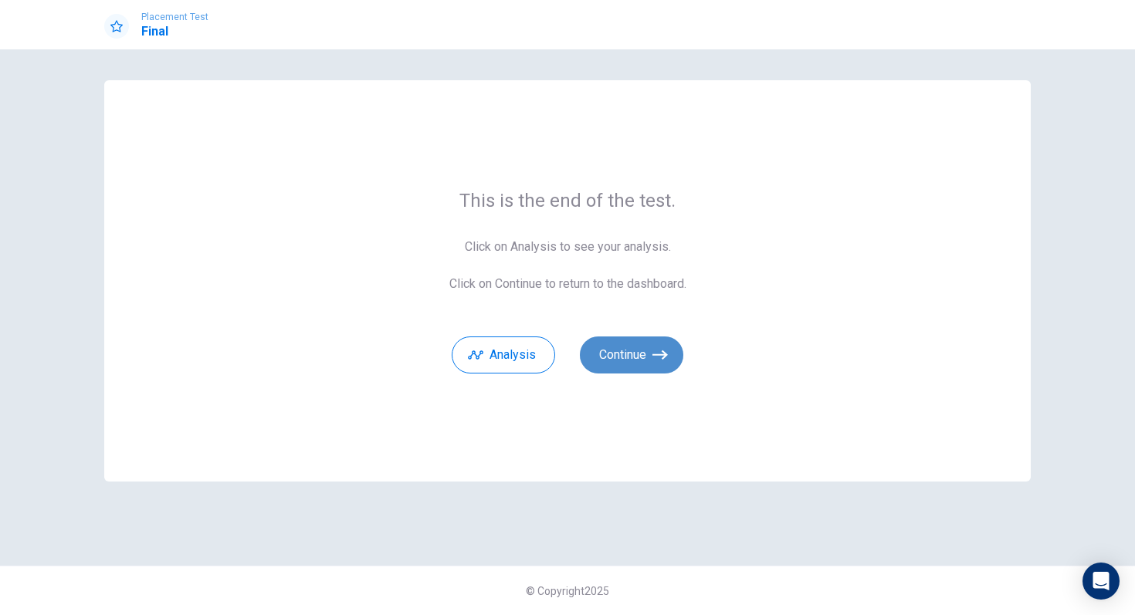
click at [626, 369] on button "Continue" at bounding box center [631, 355] width 103 height 37
